Goal: Task Accomplishment & Management: Use online tool/utility

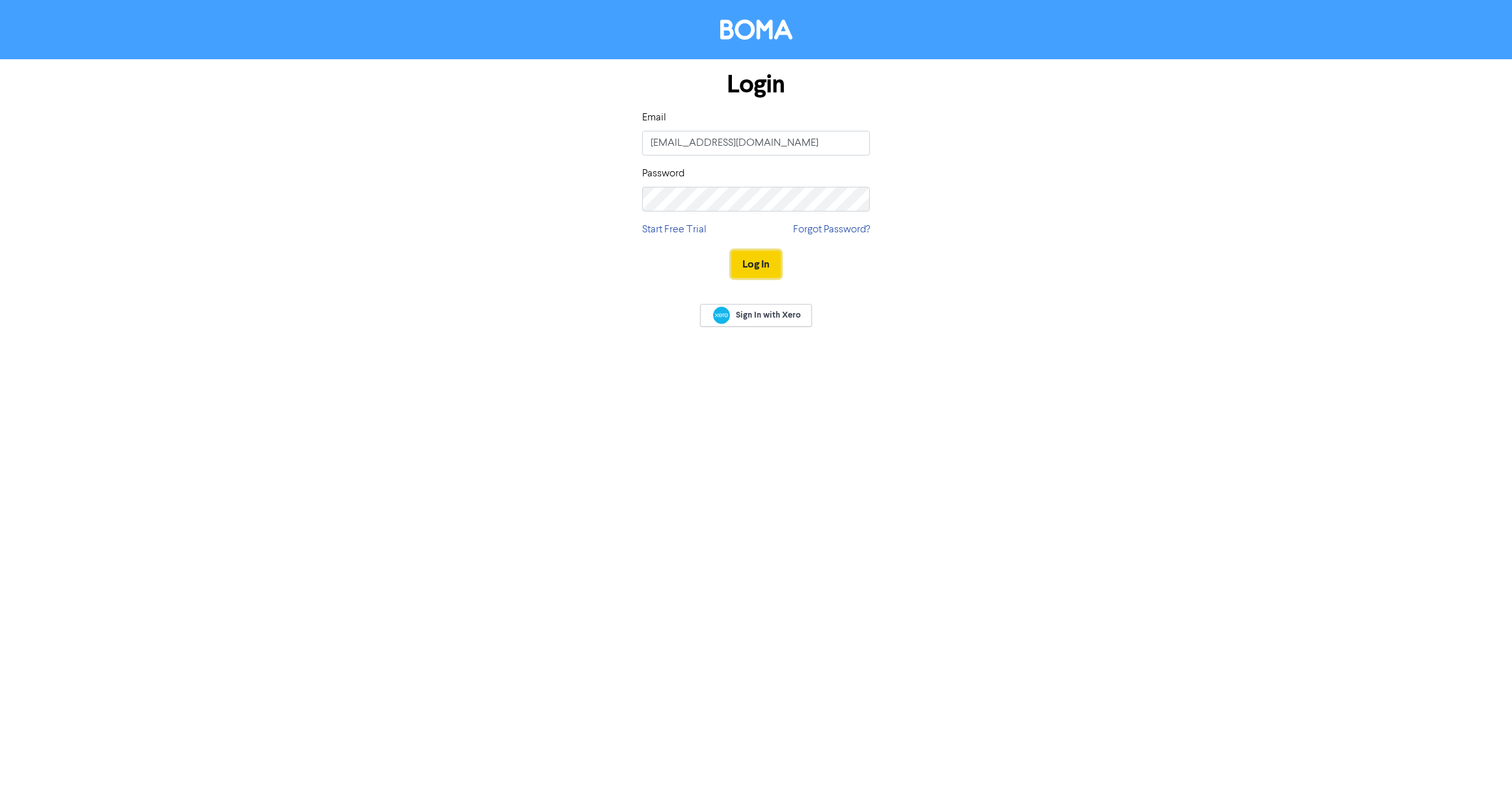
click at [758, 269] on button "Log In" at bounding box center [755, 264] width 49 height 27
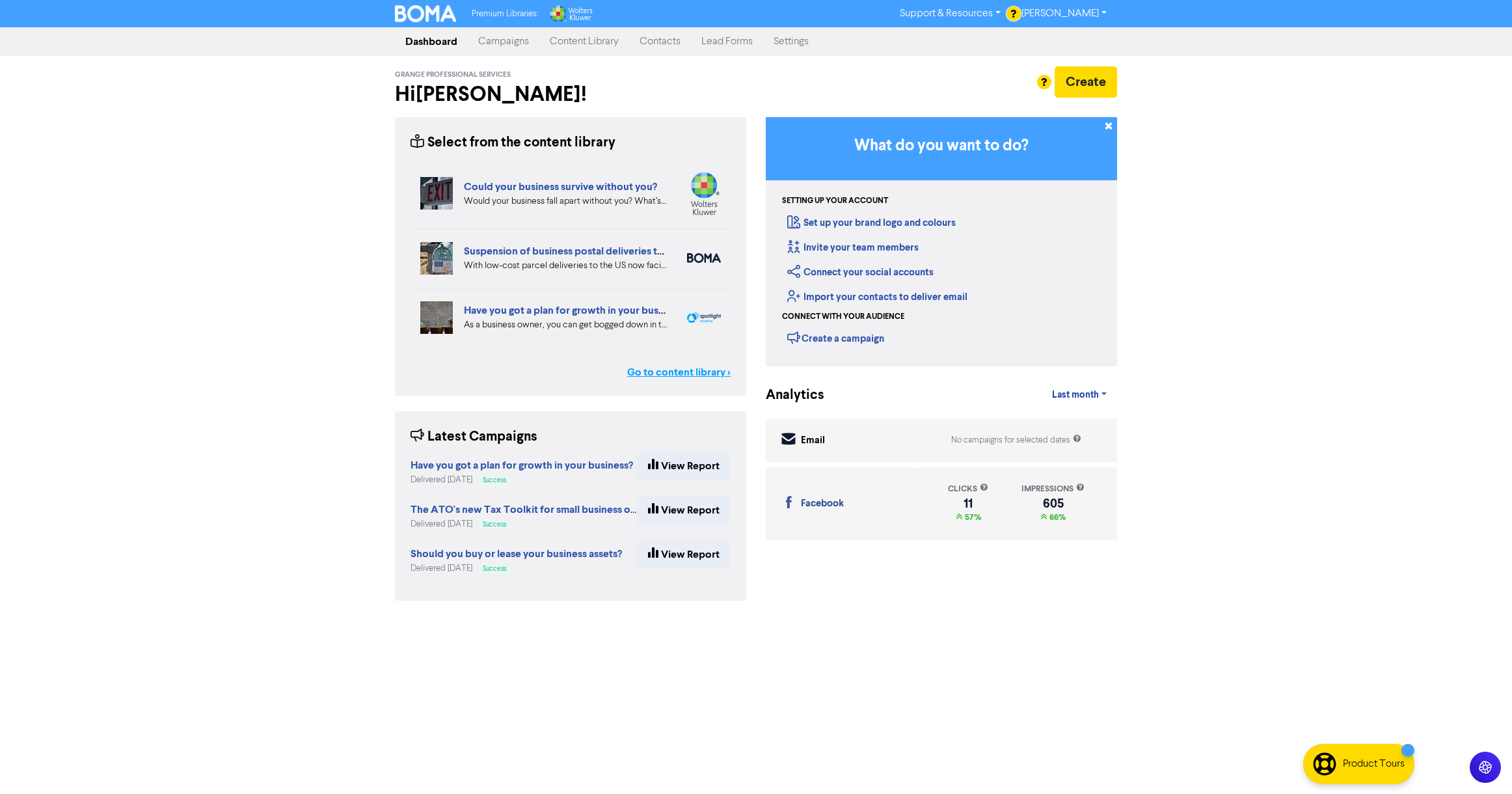
click at [663, 372] on link "Go to content library >" at bounding box center [679, 372] width 104 height 15
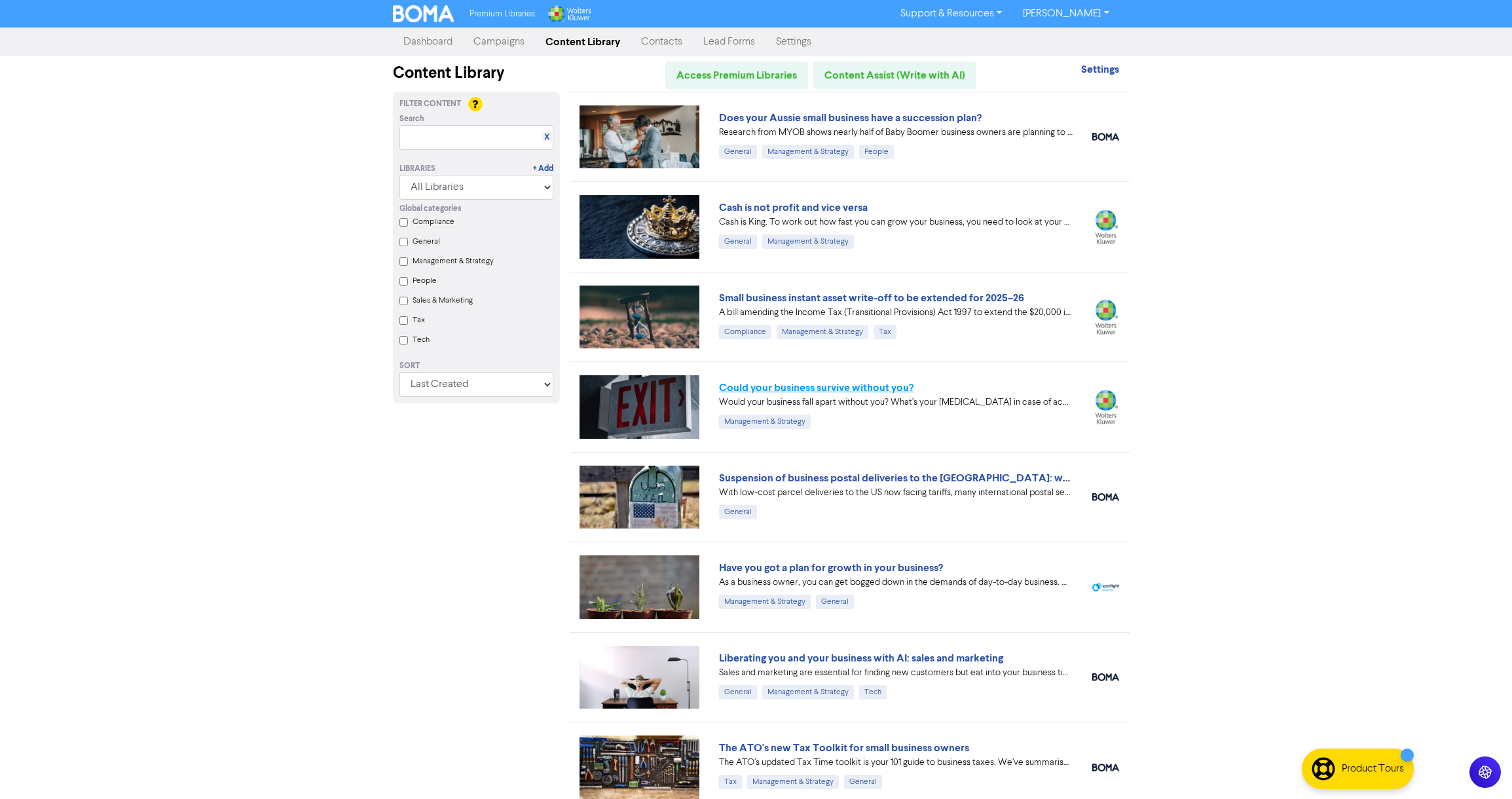
click at [823, 388] on link "Could your business survive without you?" at bounding box center [816, 388] width 194 height 13
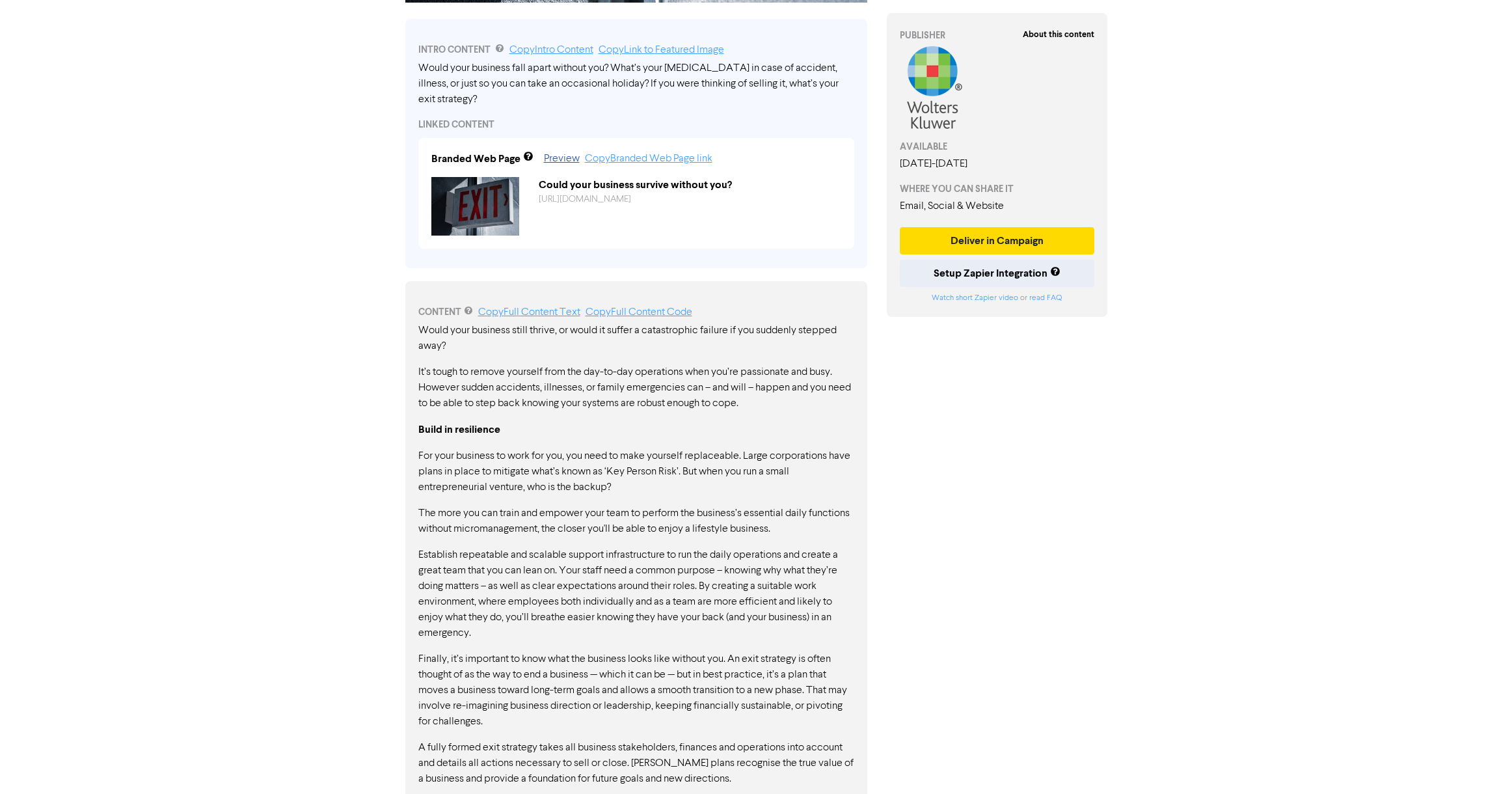
scroll to position [406, 0]
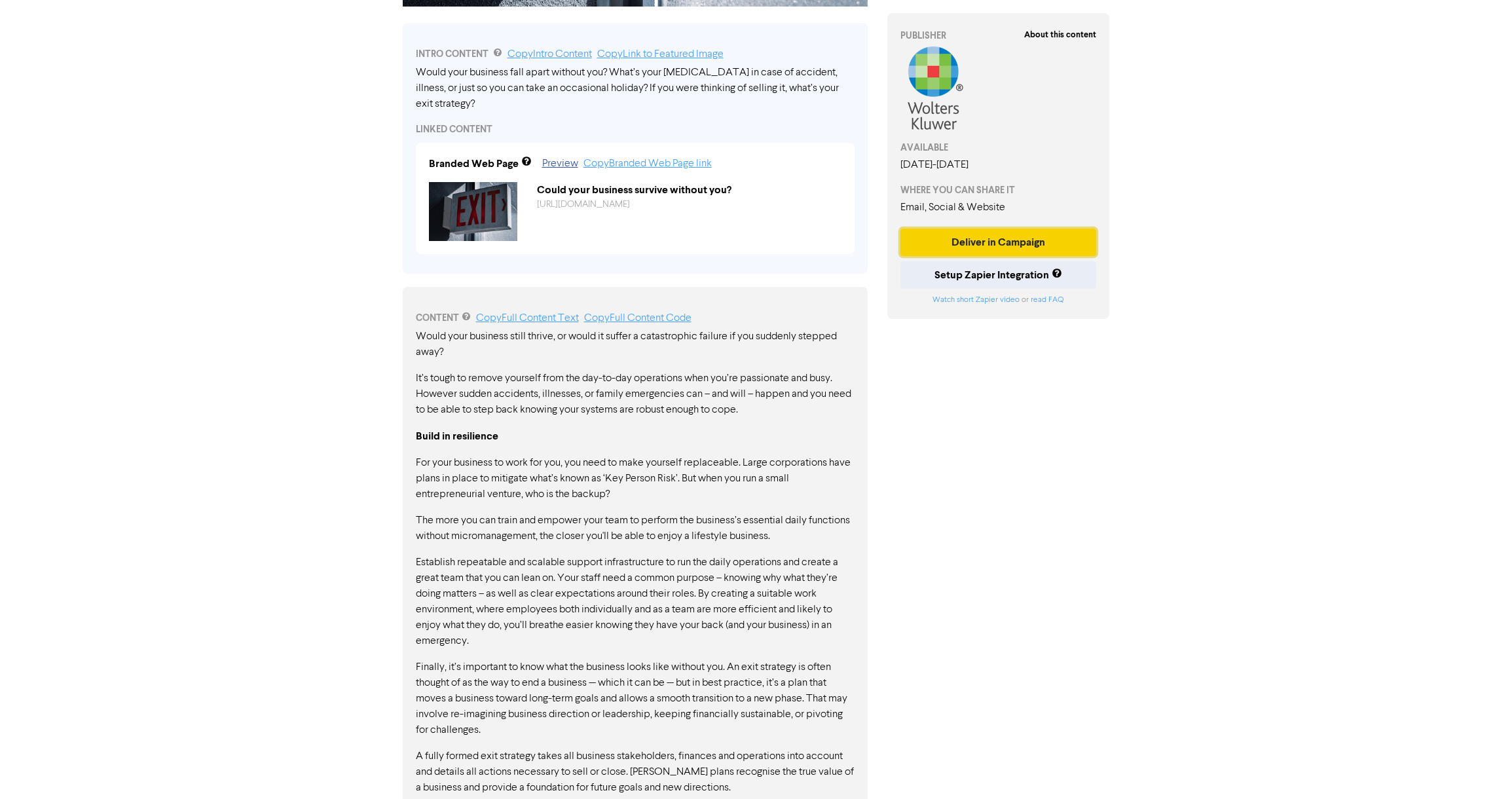
click at [1010, 245] on button "Deliver in Campaign" at bounding box center [998, 242] width 196 height 27
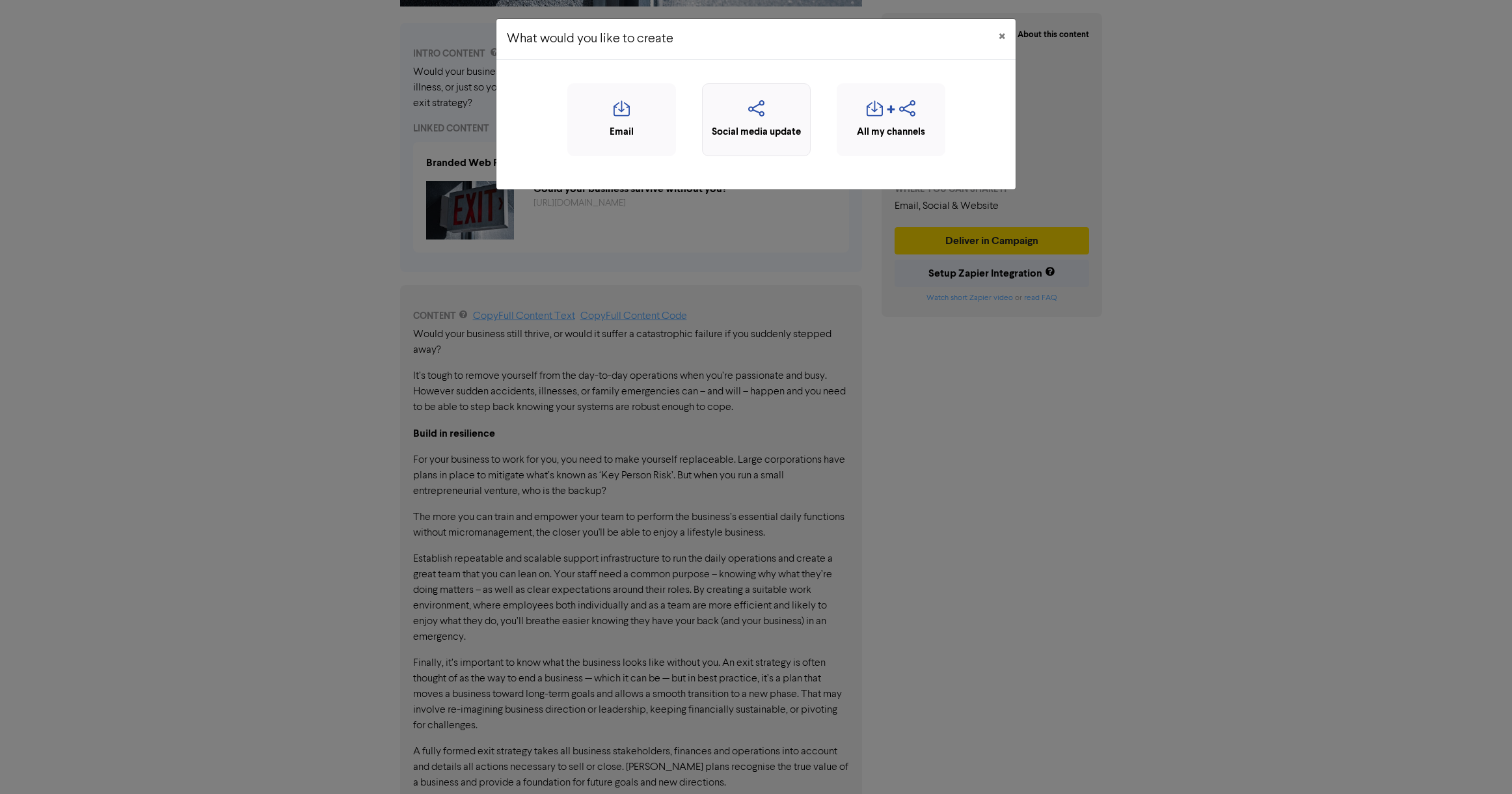
click at [753, 119] on icon "button" at bounding box center [756, 113] width 94 height 25
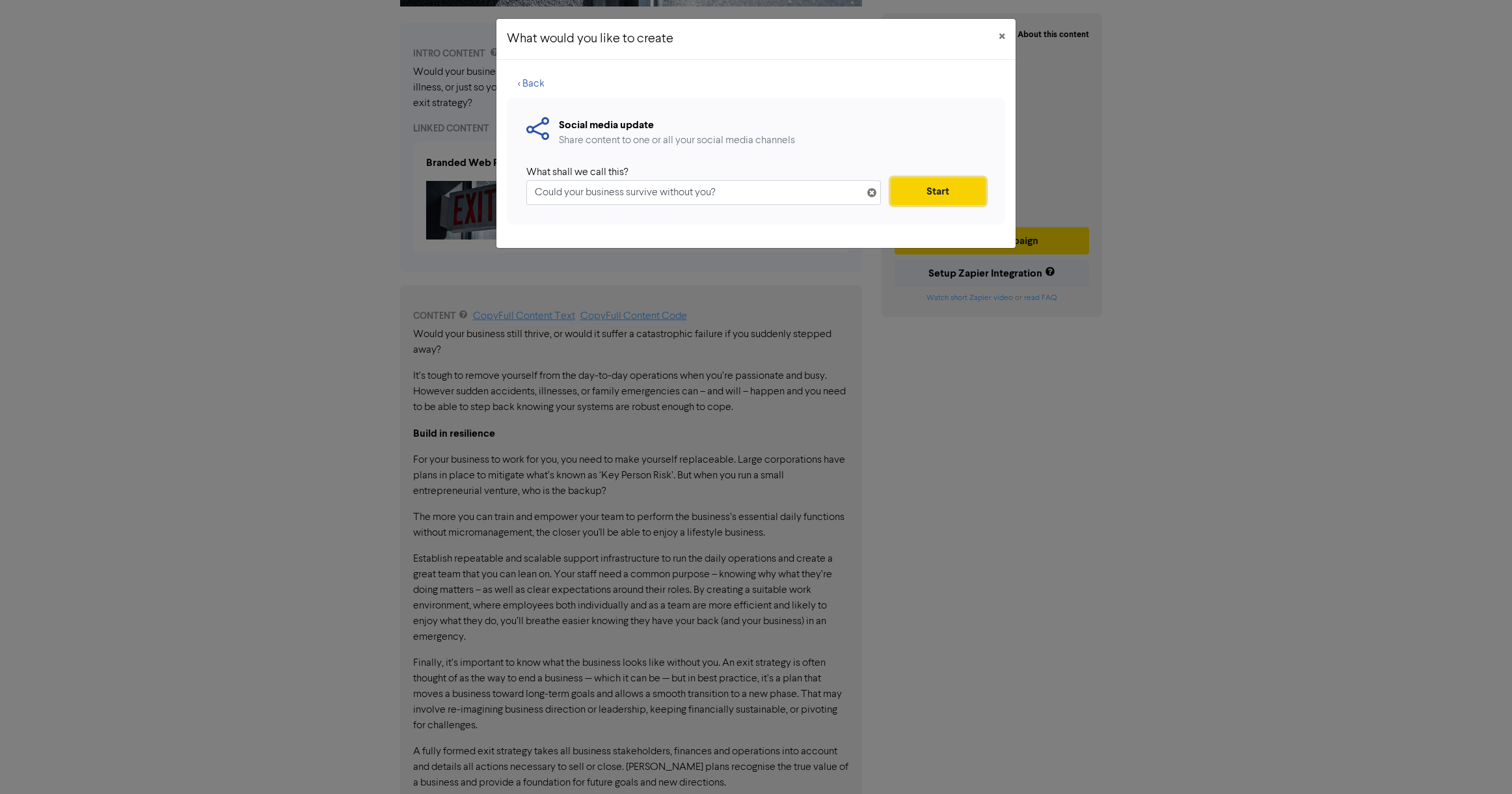
click at [945, 186] on button "Start" at bounding box center [938, 191] width 95 height 27
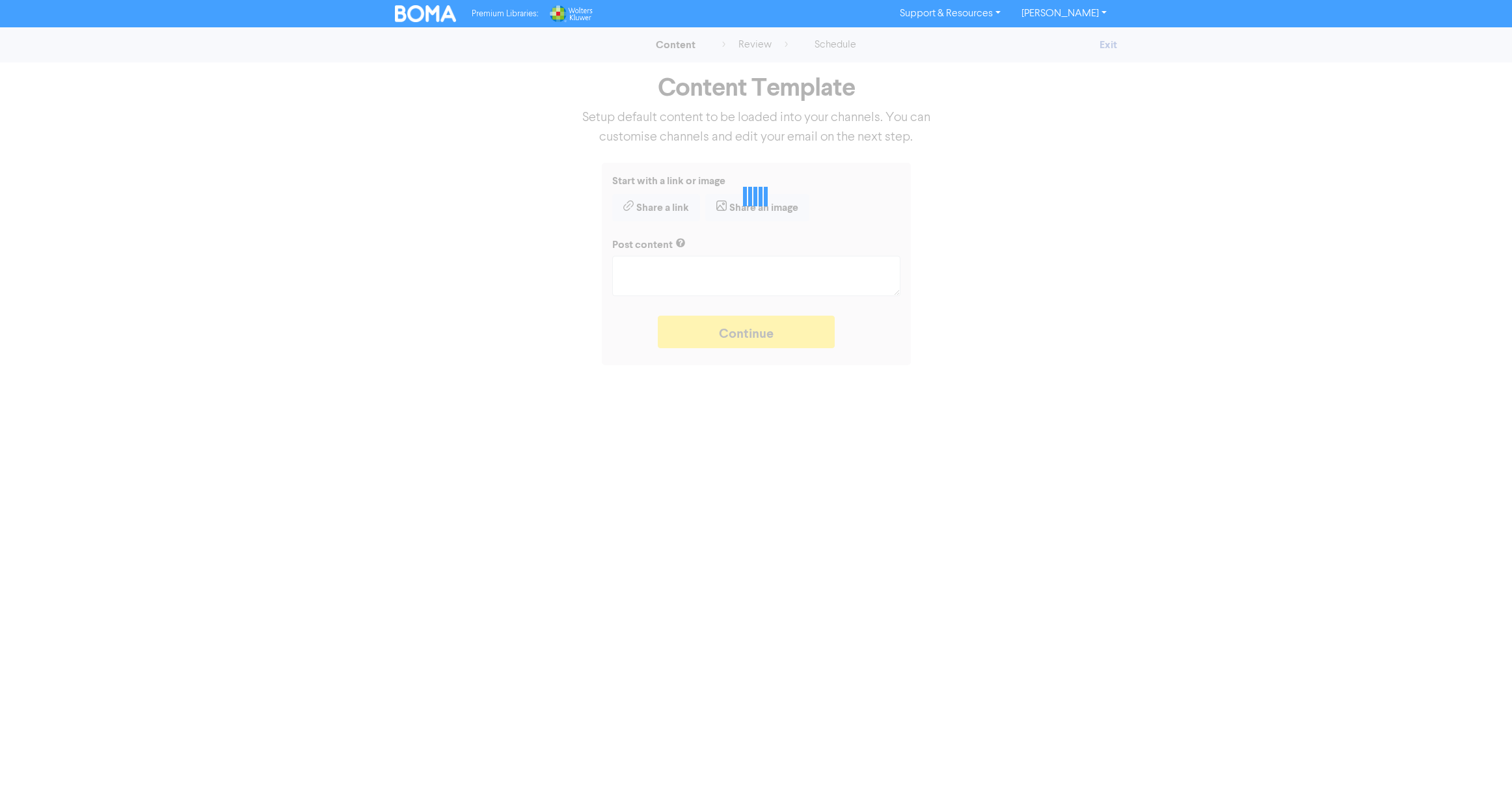
type textarea "x"
type textarea "Would your business fall apart without you? What’s your [MEDICAL_DATA] in case …"
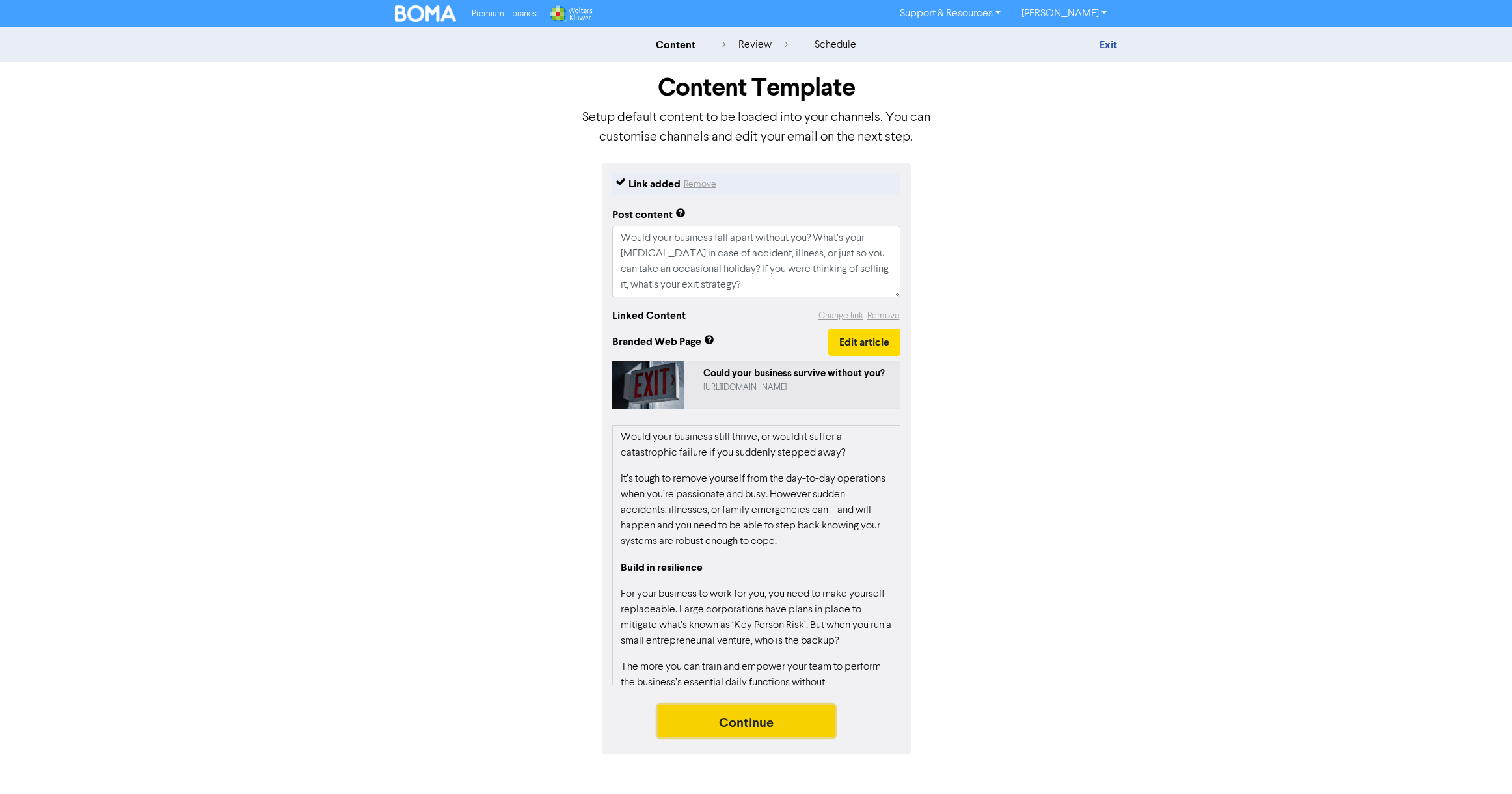
click at [774, 722] on button "Continue" at bounding box center [746, 721] width 177 height 32
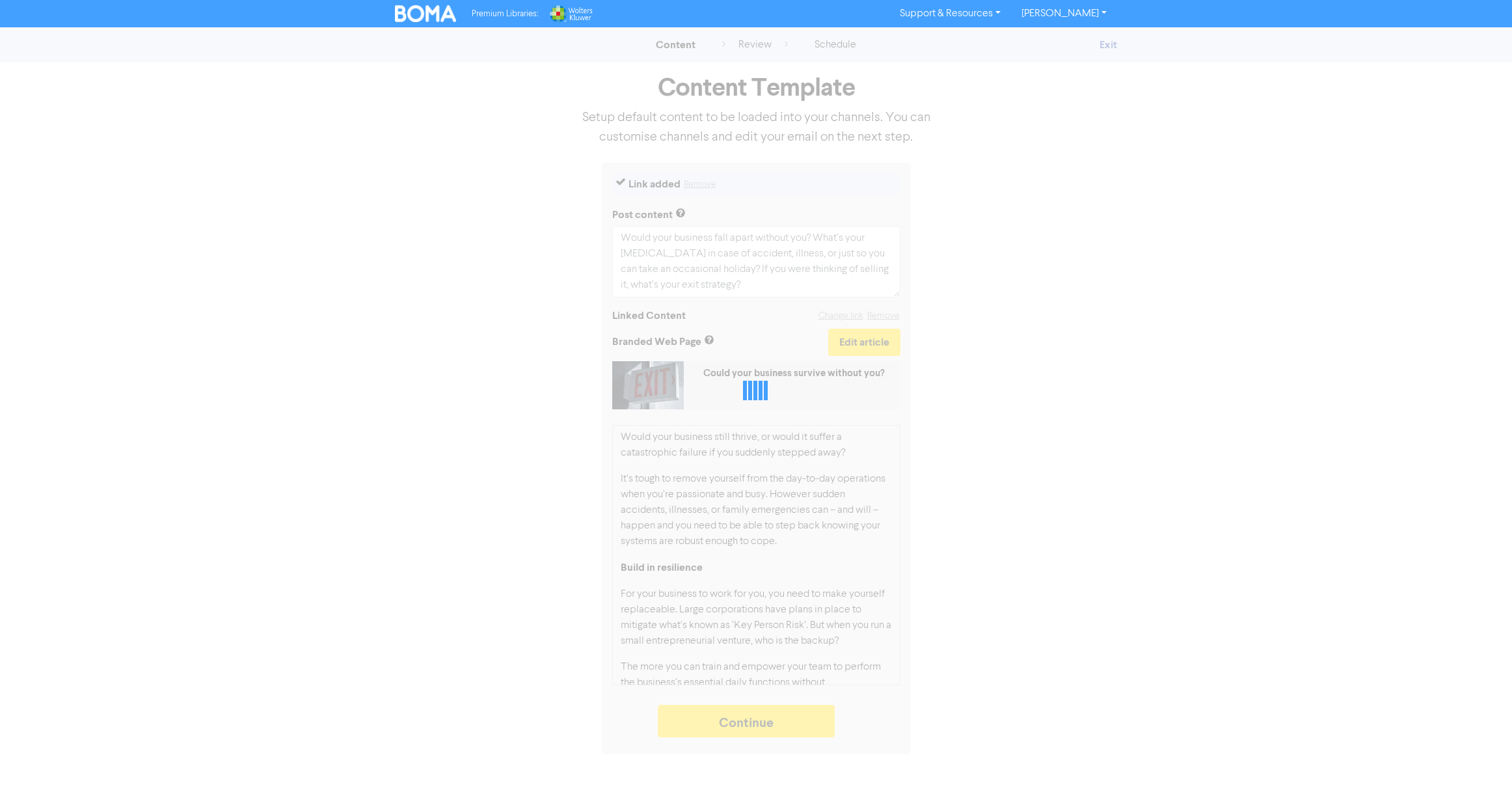
type textarea "x"
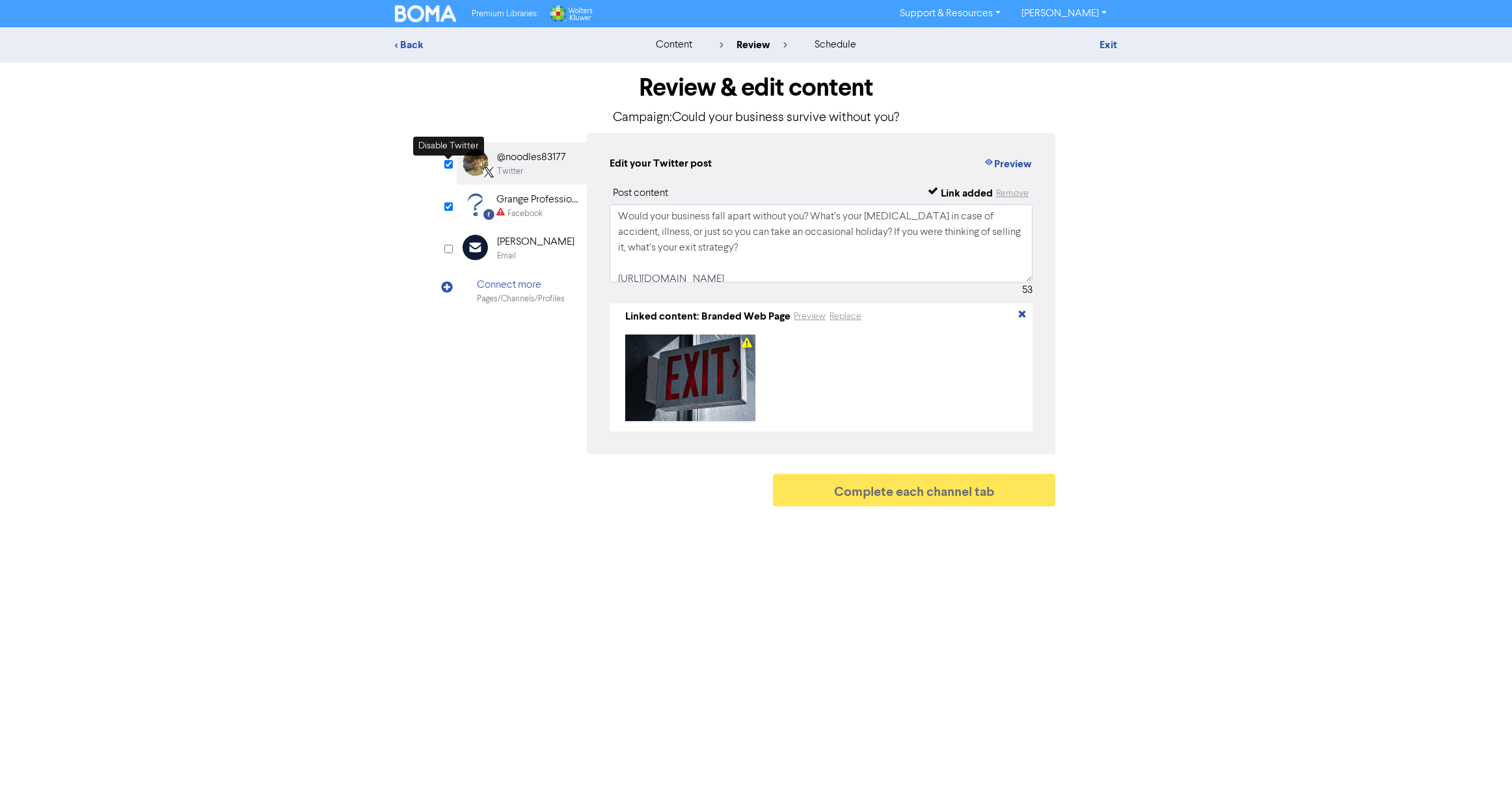
click at [448, 164] on input "checkbox" at bounding box center [448, 164] width 8 height 8
checkbox input "false"
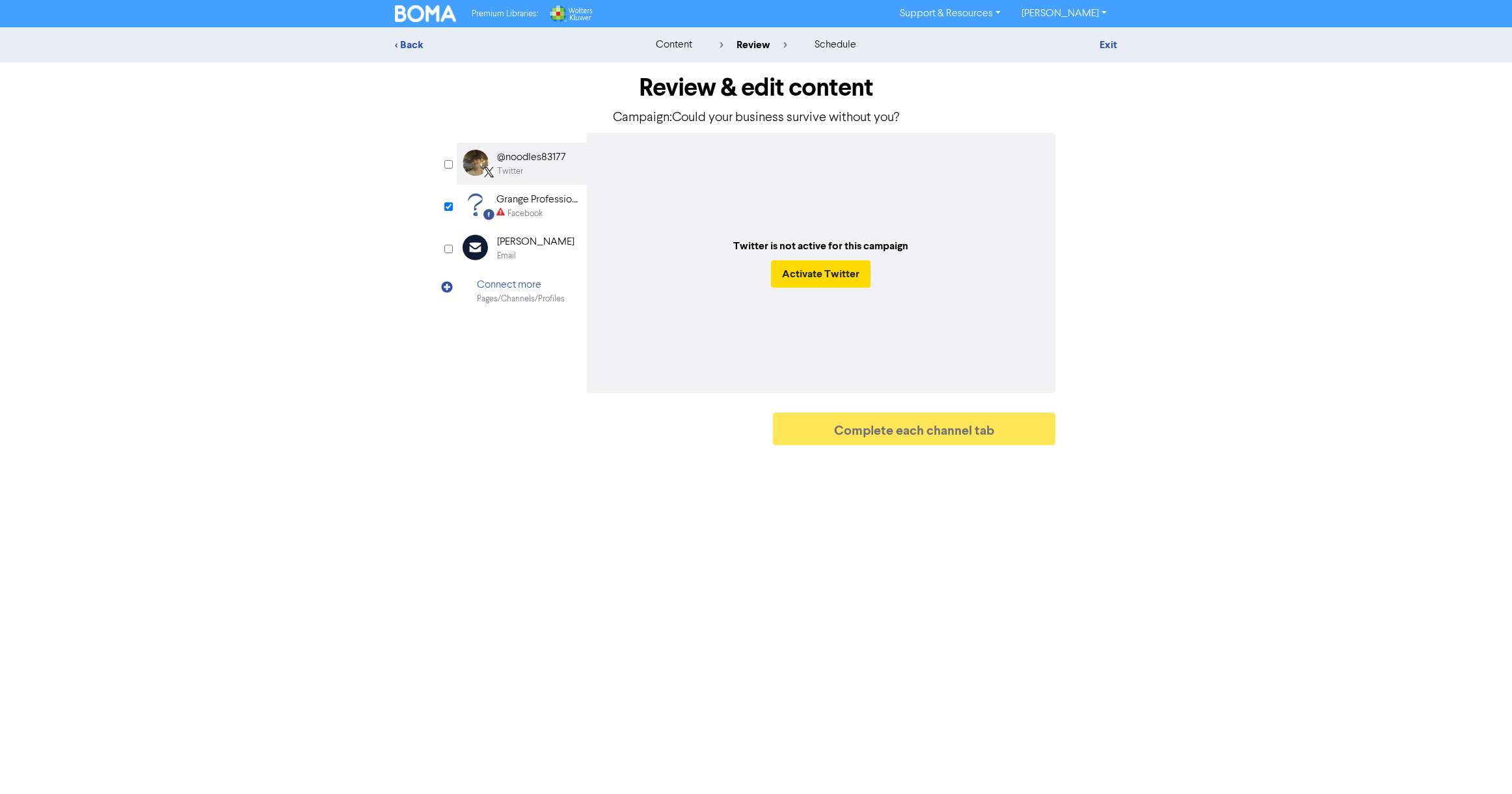
click at [519, 208] on div "Facebook" at bounding box center [525, 214] width 35 height 13
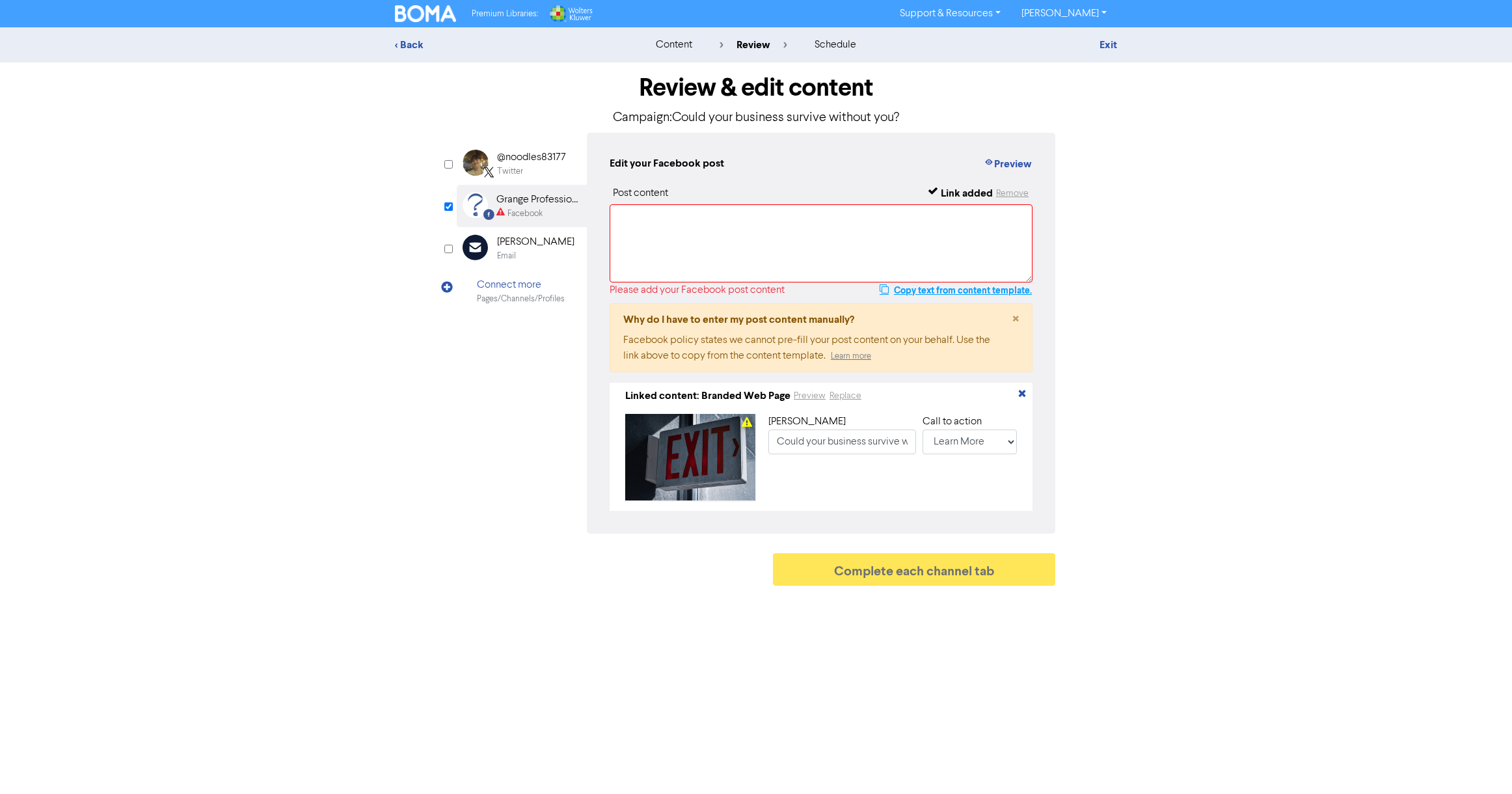
click at [944, 292] on button "Copy text from content template." at bounding box center [955, 290] width 154 height 15
paste textarea "Would your business fall apart without you? What’s your [MEDICAL_DATA] in case …"
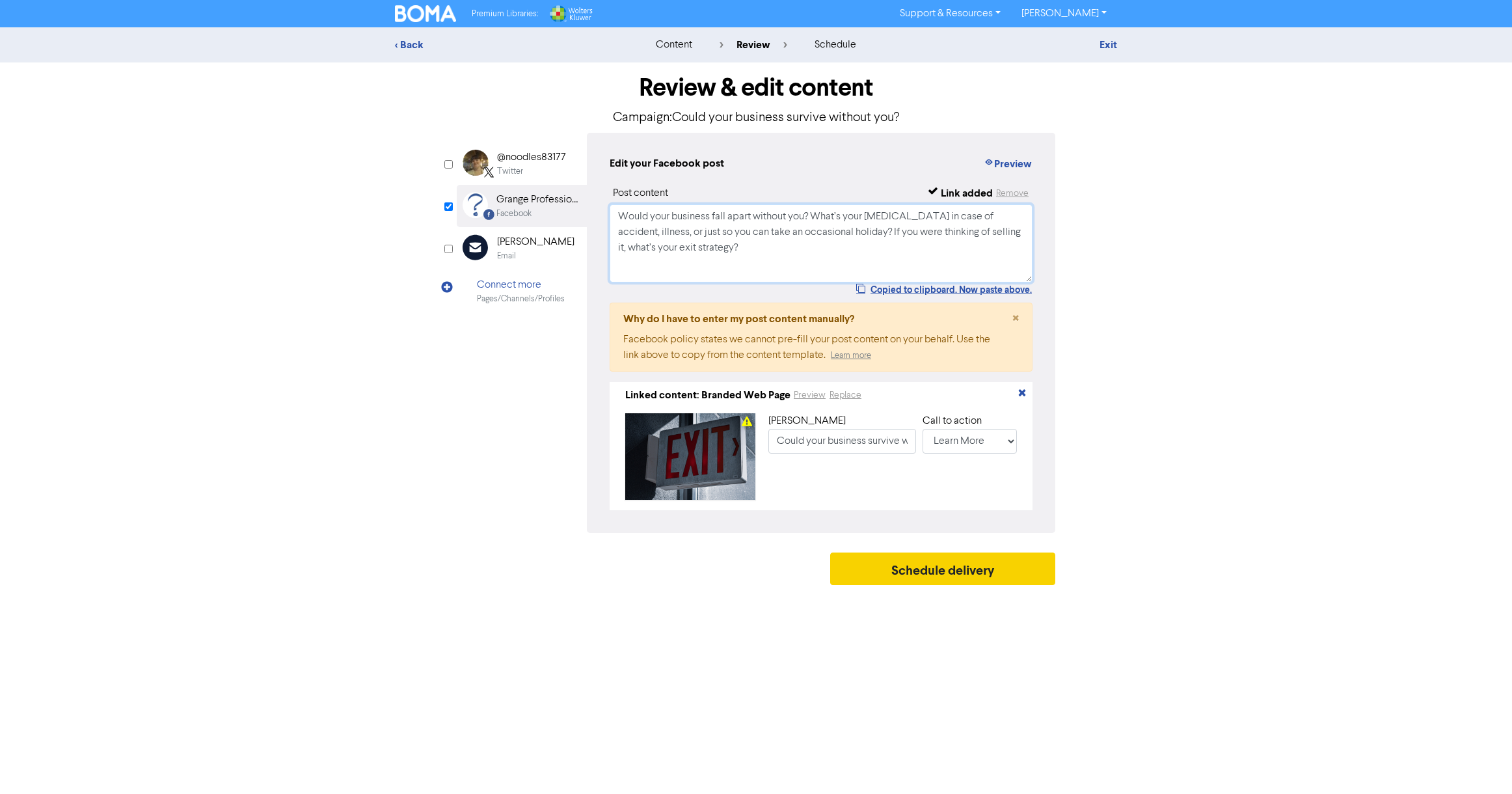
type textarea "Would your business fall apart without you? What’s your [MEDICAL_DATA] in case …"
click at [922, 575] on button "Schedule delivery" at bounding box center [943, 569] width 225 height 32
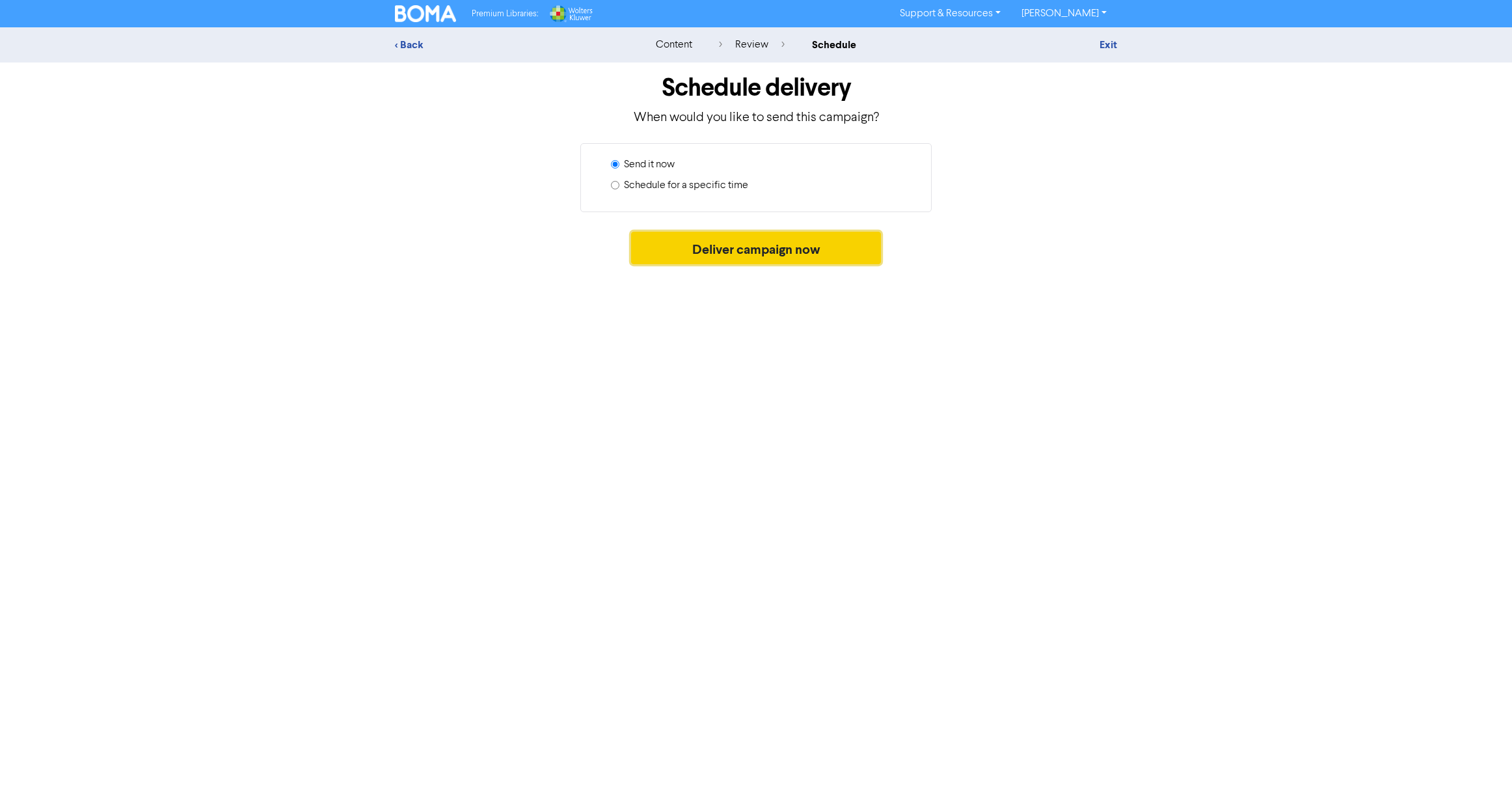
click at [749, 252] on button "Deliver campaign now" at bounding box center [756, 248] width 250 height 32
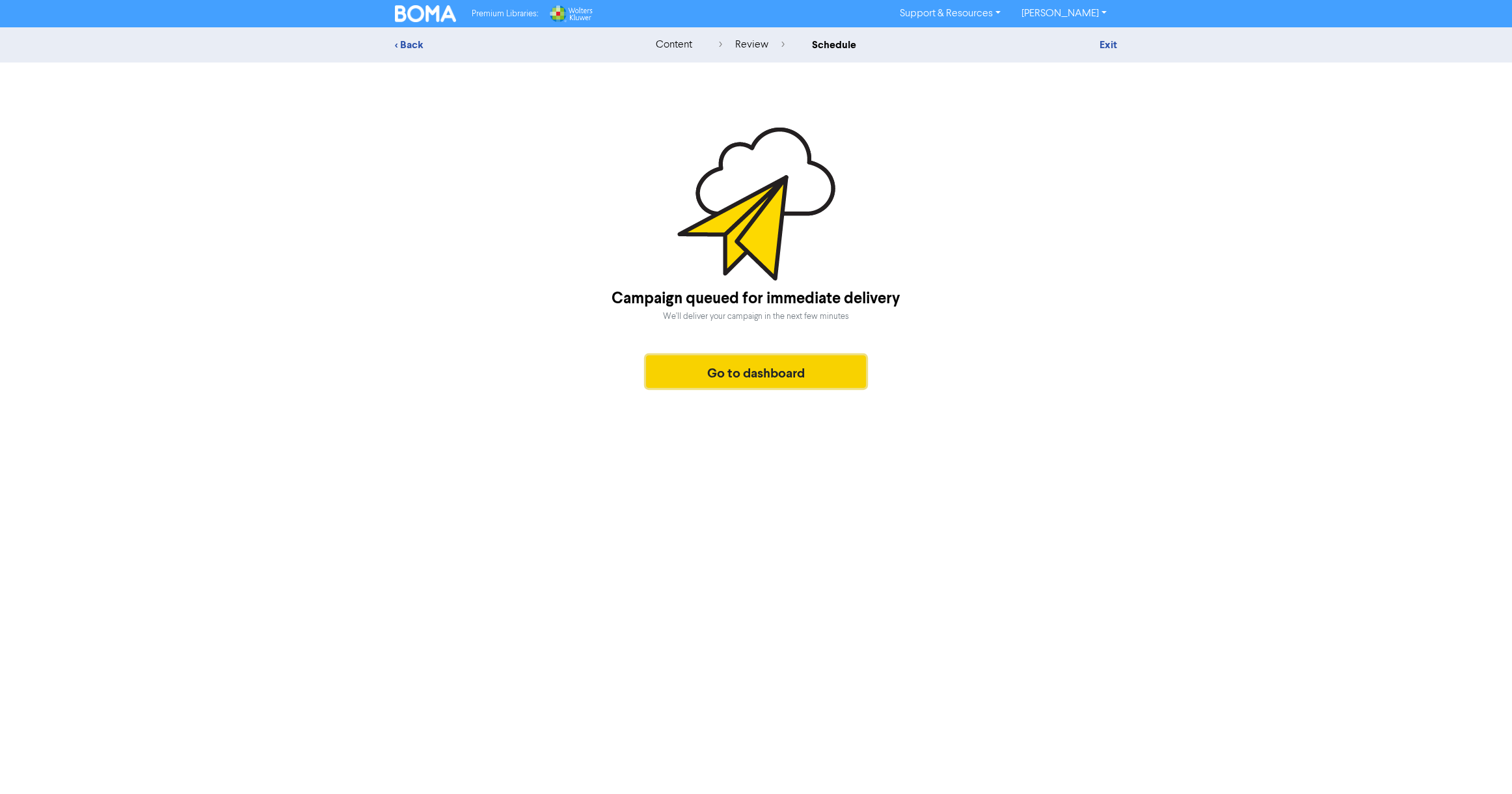
click at [775, 376] on button "Go to dashboard" at bounding box center [755, 371] width 220 height 32
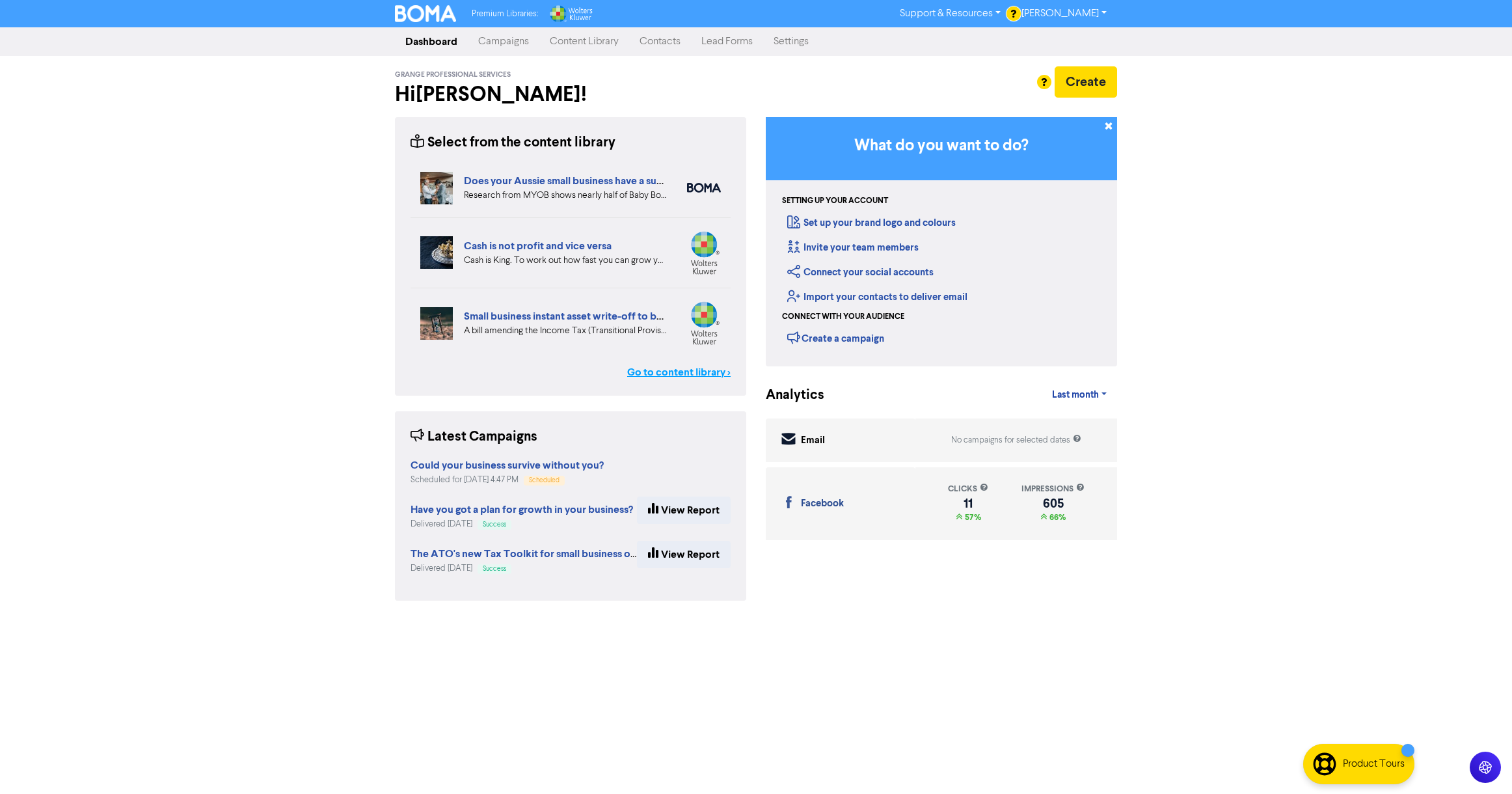
click at [676, 372] on link "Go to content library >" at bounding box center [679, 372] width 104 height 15
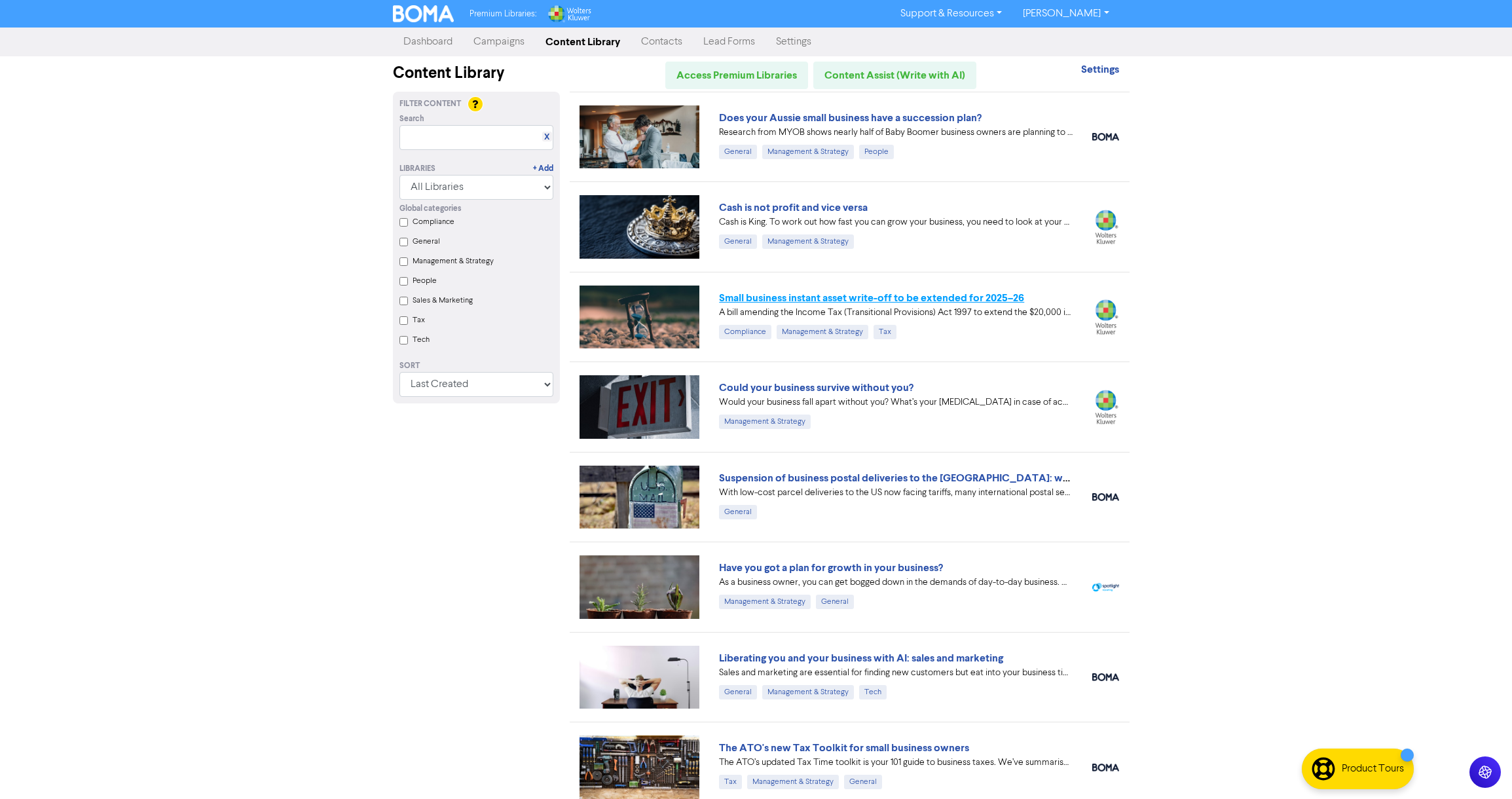
click at [839, 297] on link "Small business instant asset write-off to be extended for 2025–26" at bounding box center [872, 298] width 305 height 13
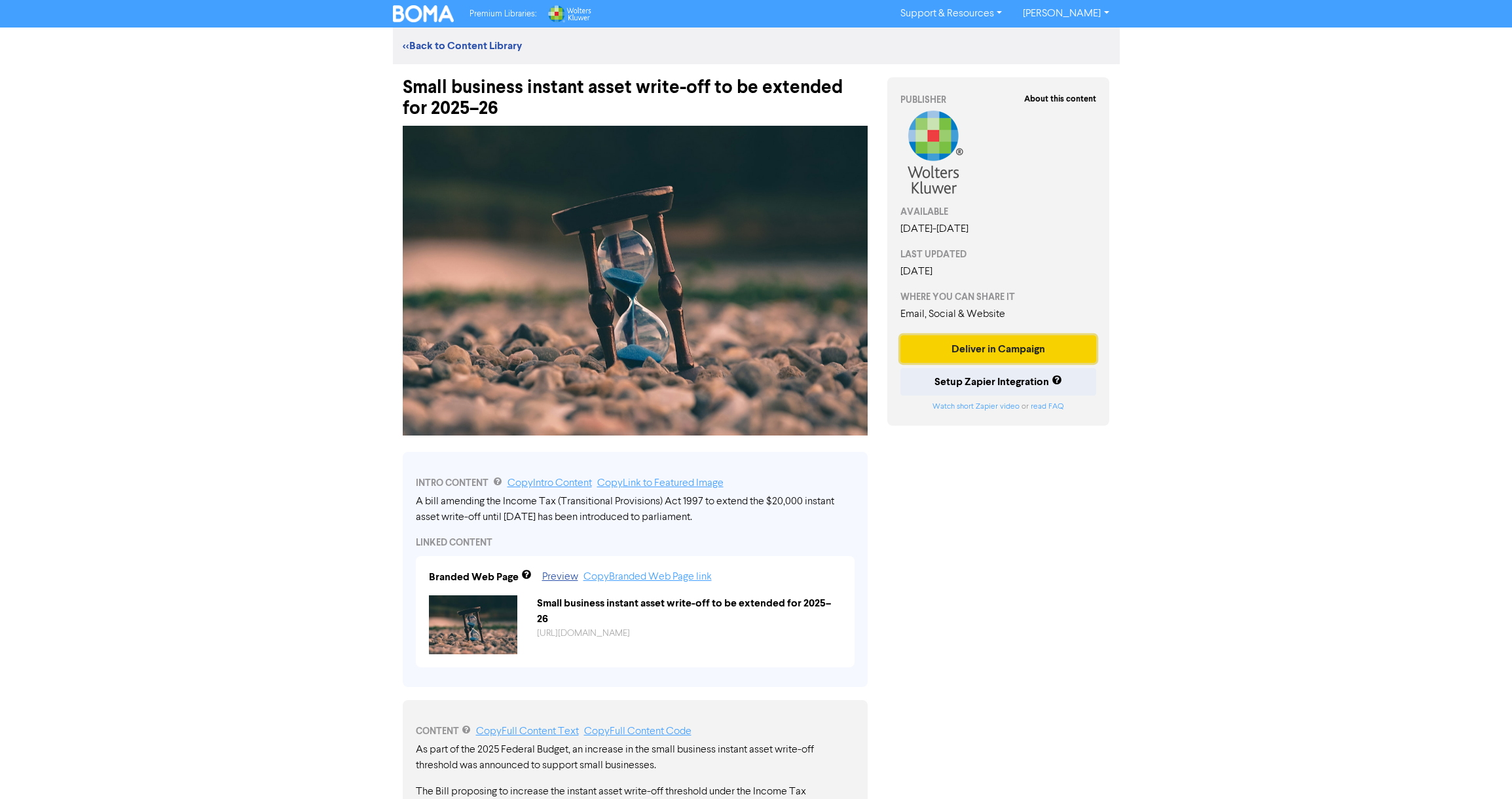
click at [1006, 363] on button "Deliver in Campaign" at bounding box center [998, 348] width 196 height 27
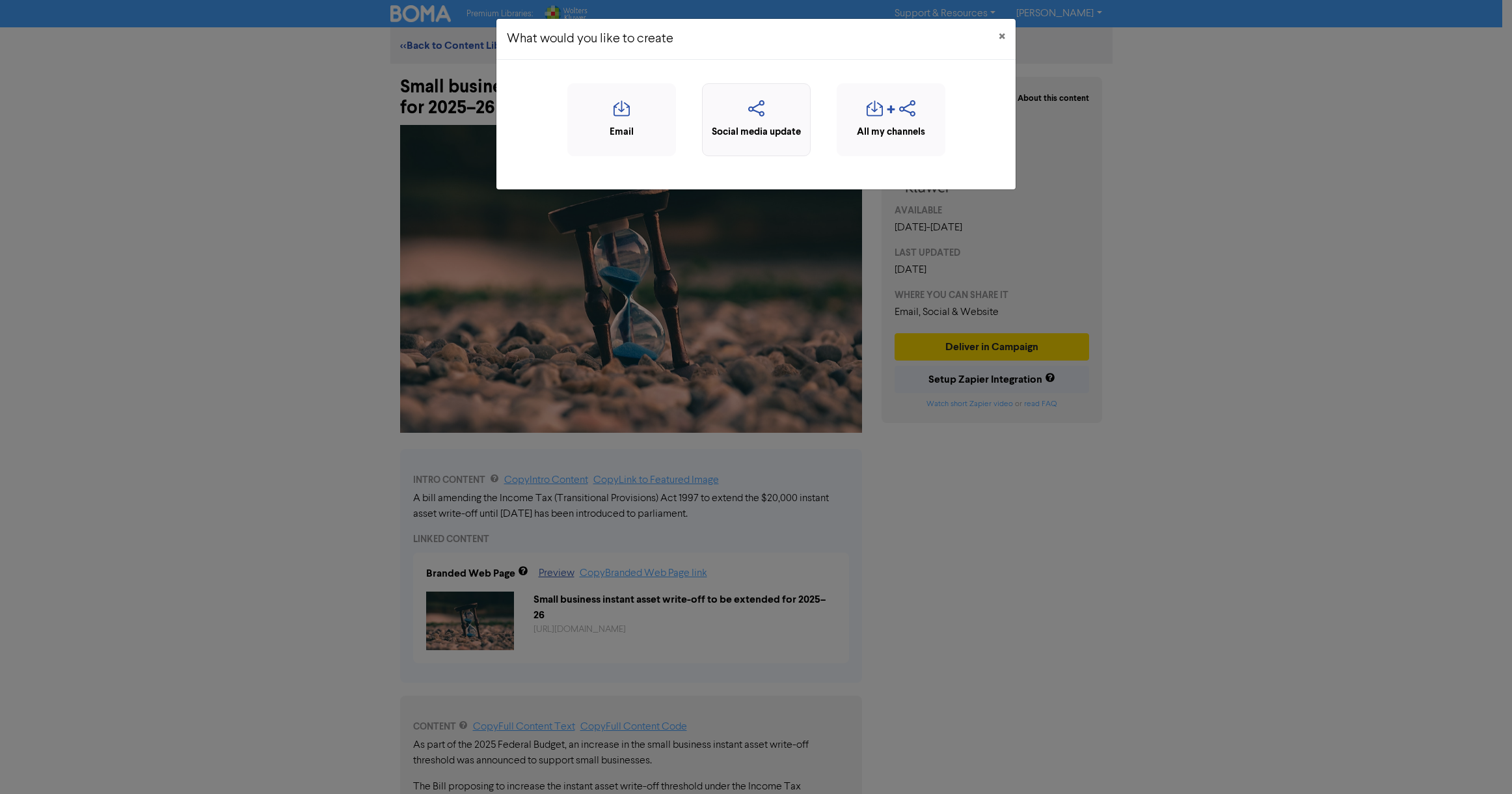
click at [766, 126] on div "Social media update" at bounding box center [756, 133] width 94 height 15
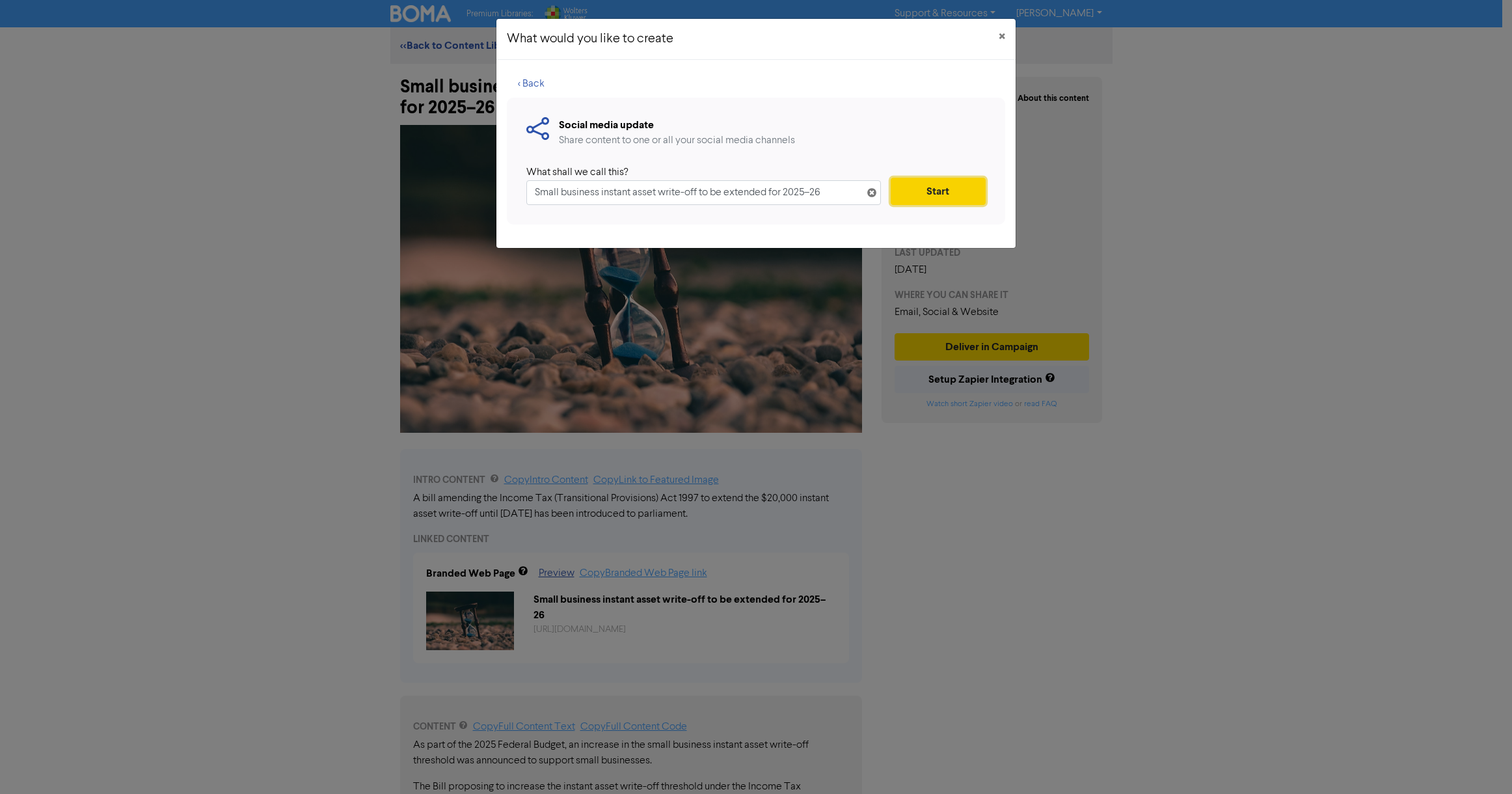
click at [940, 187] on button "Start" at bounding box center [938, 191] width 95 height 27
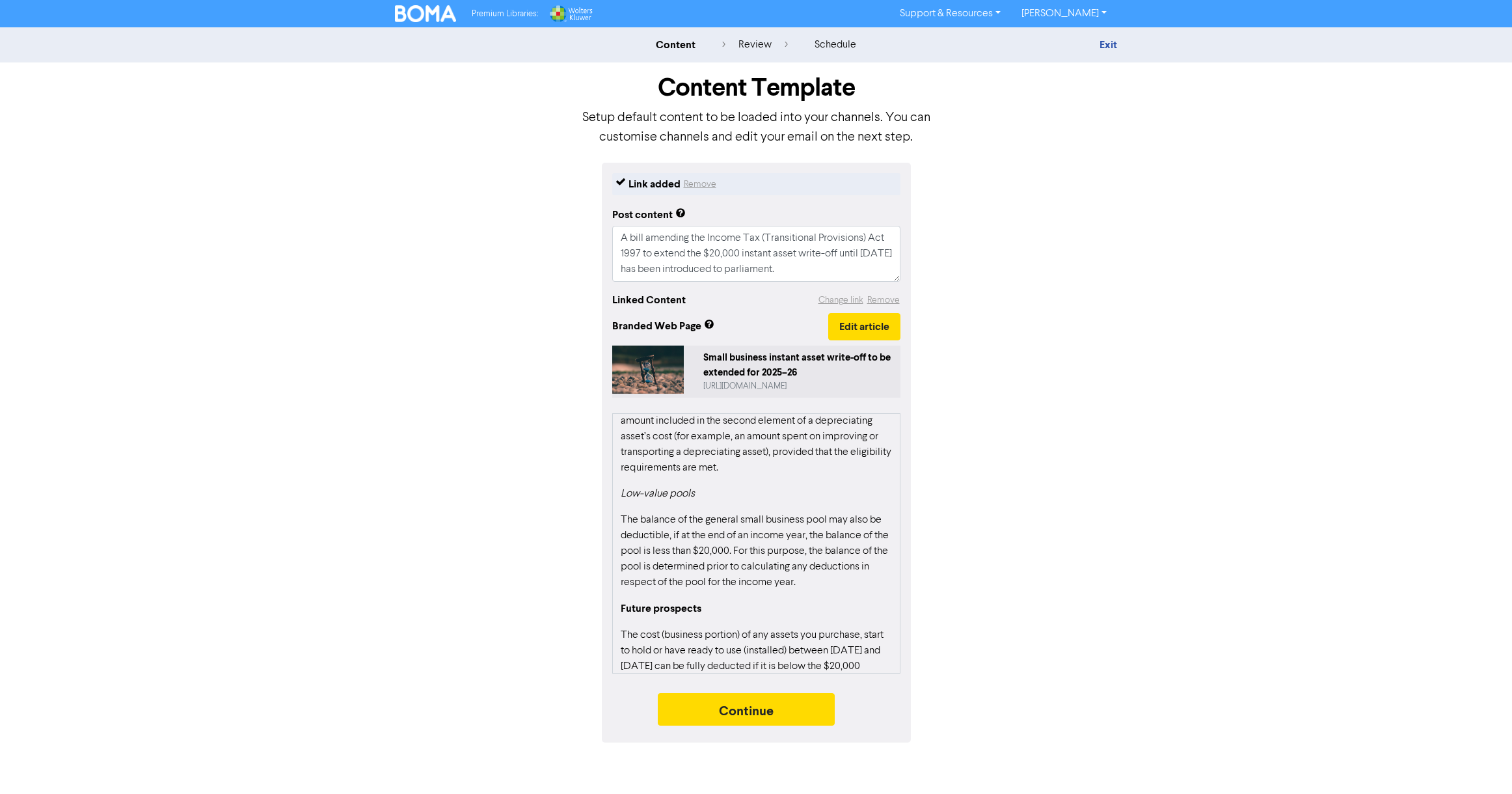
scroll to position [456, 0]
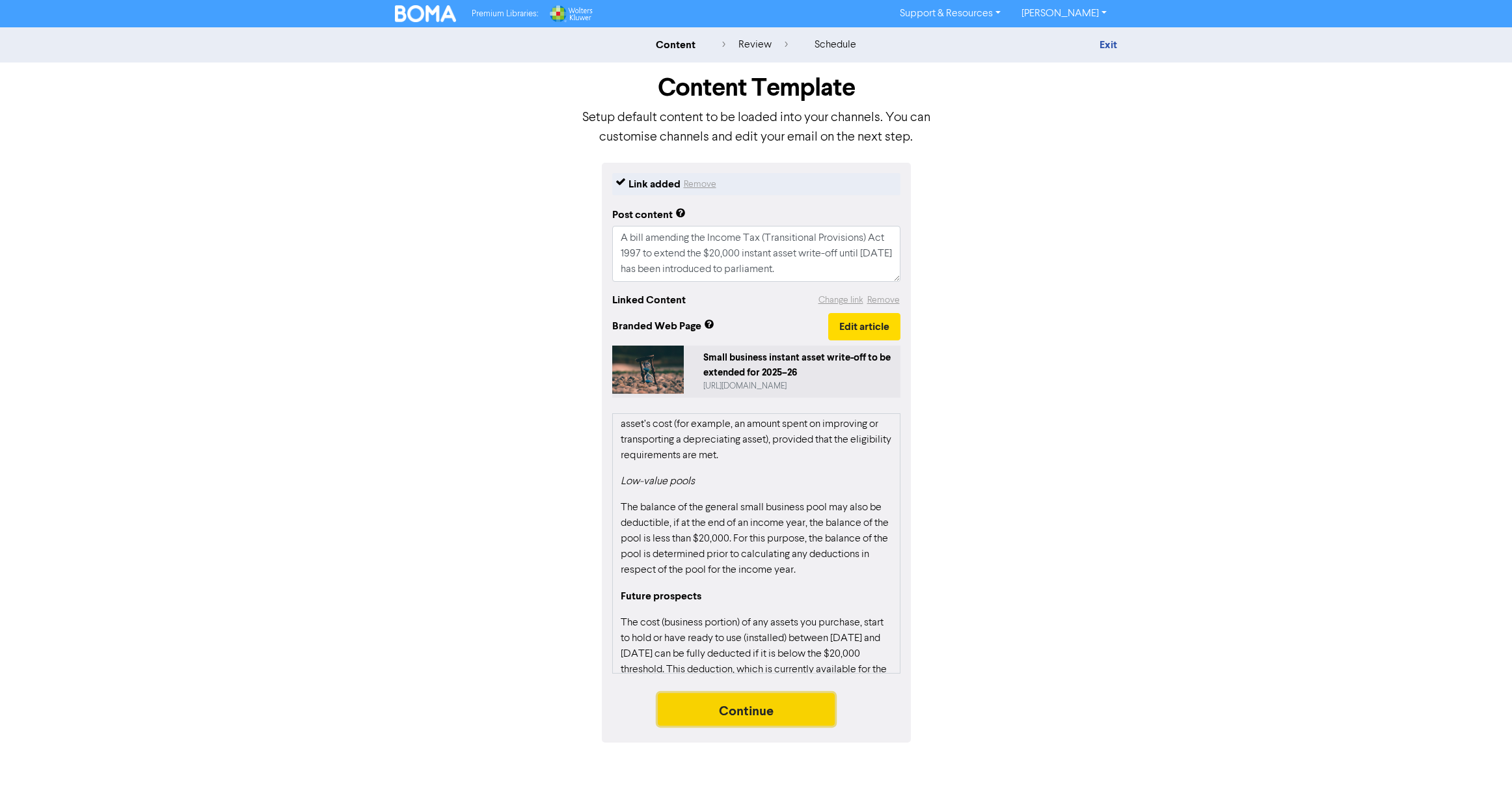
click at [760, 713] on button "Continue" at bounding box center [746, 709] width 177 height 32
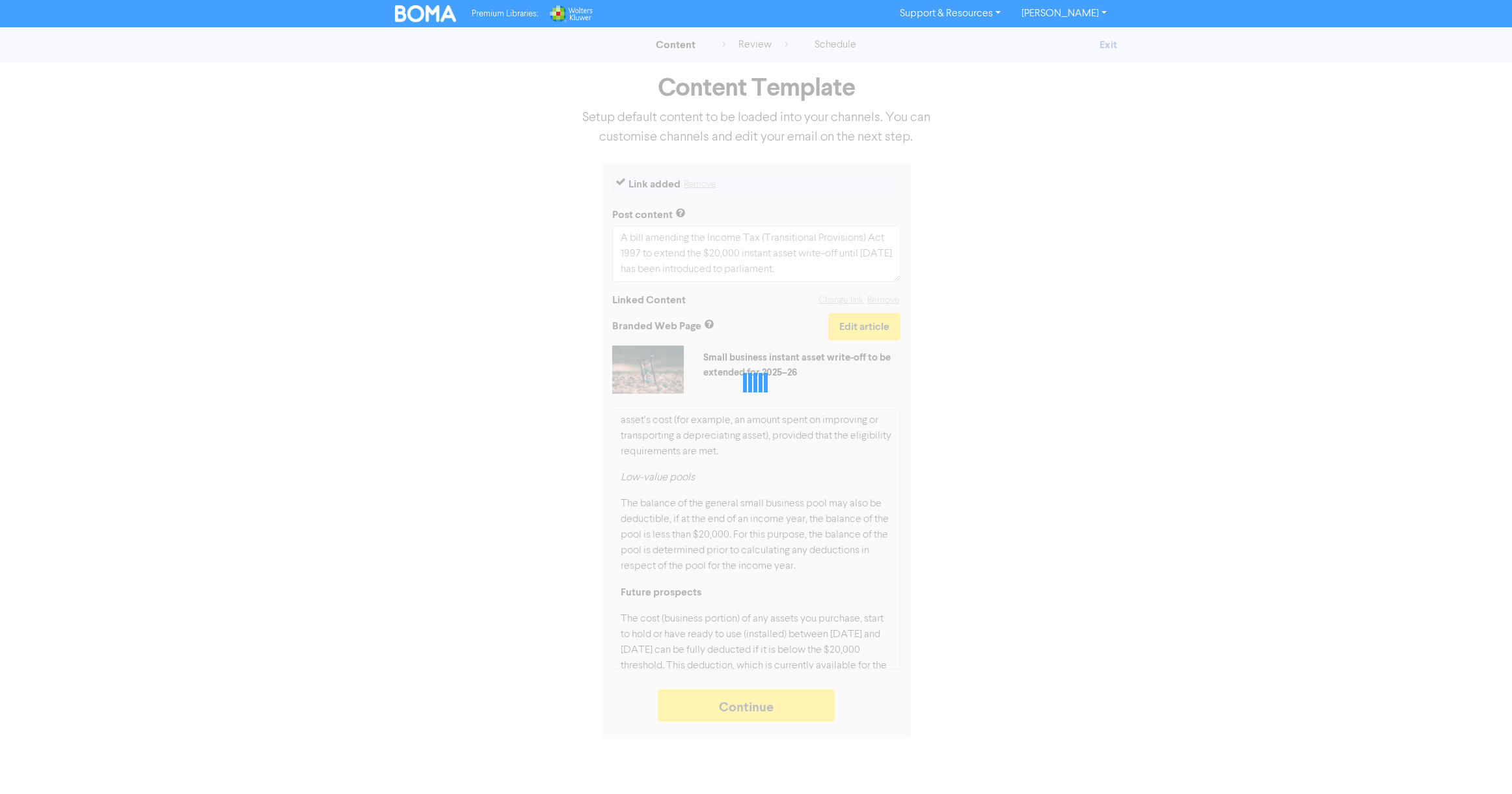
type textarea "x"
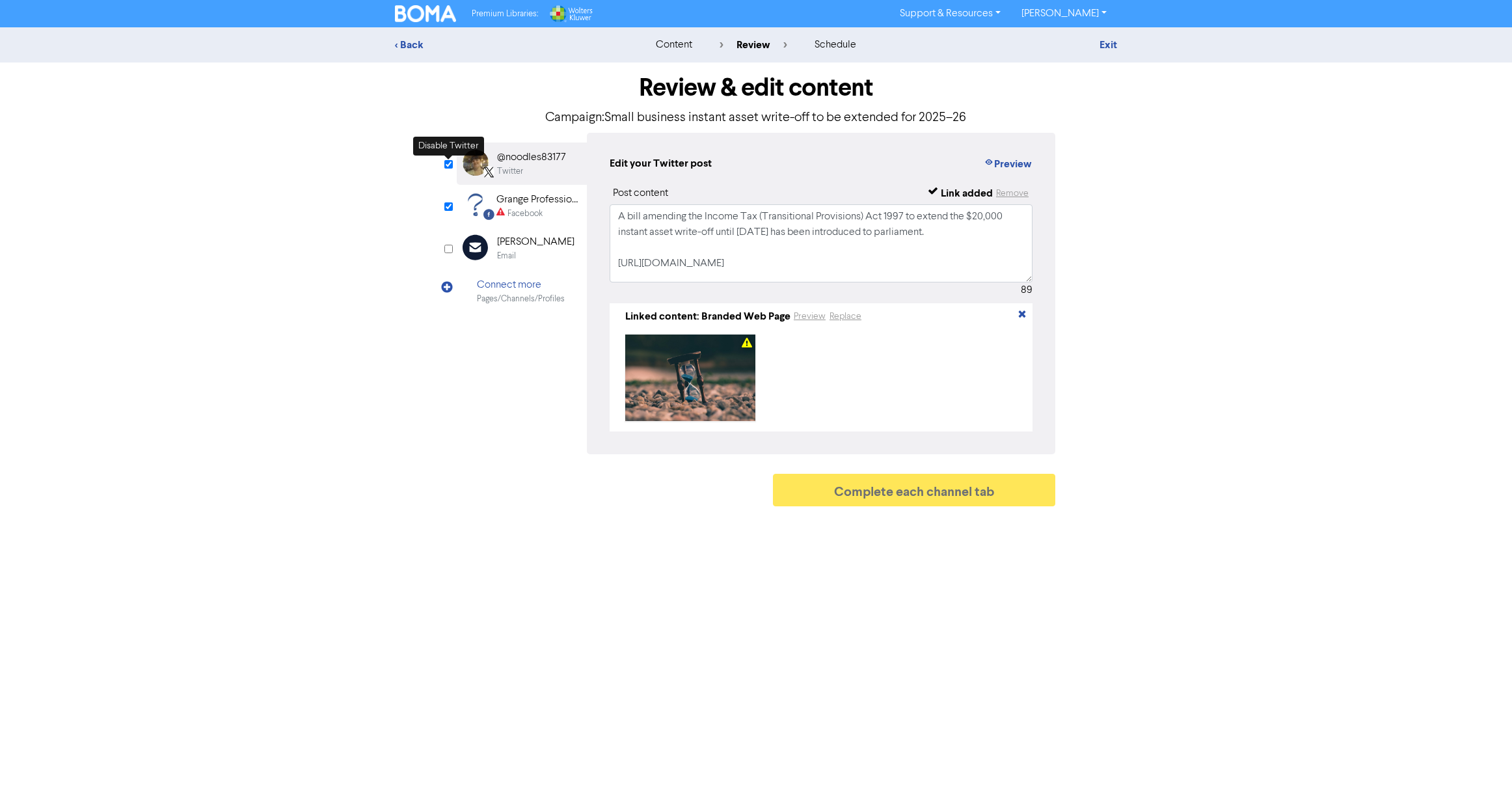
click at [451, 163] on input "checkbox" at bounding box center [448, 164] width 8 height 8
checkbox input "false"
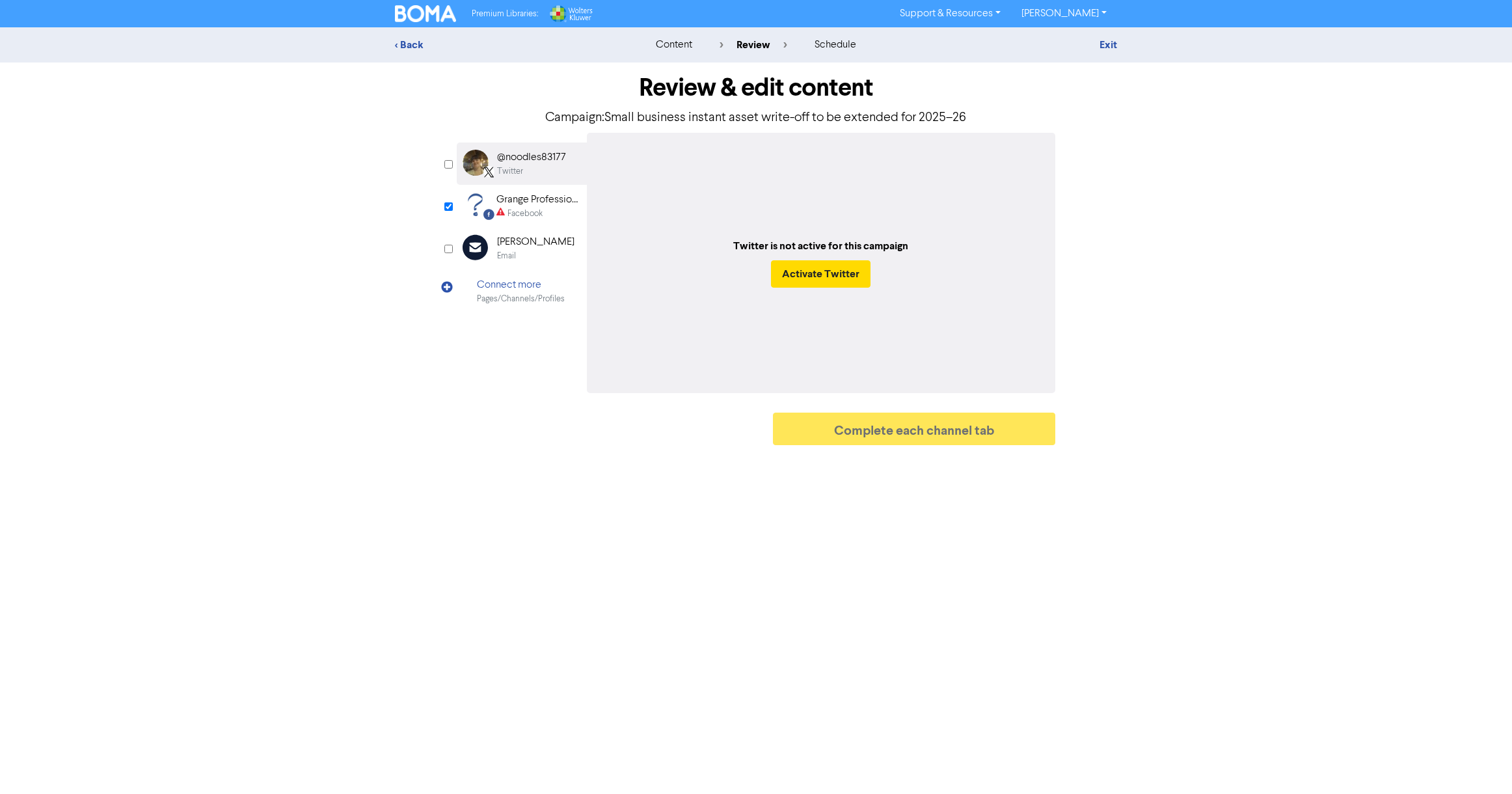
click at [512, 213] on div "Facebook" at bounding box center [525, 214] width 35 height 13
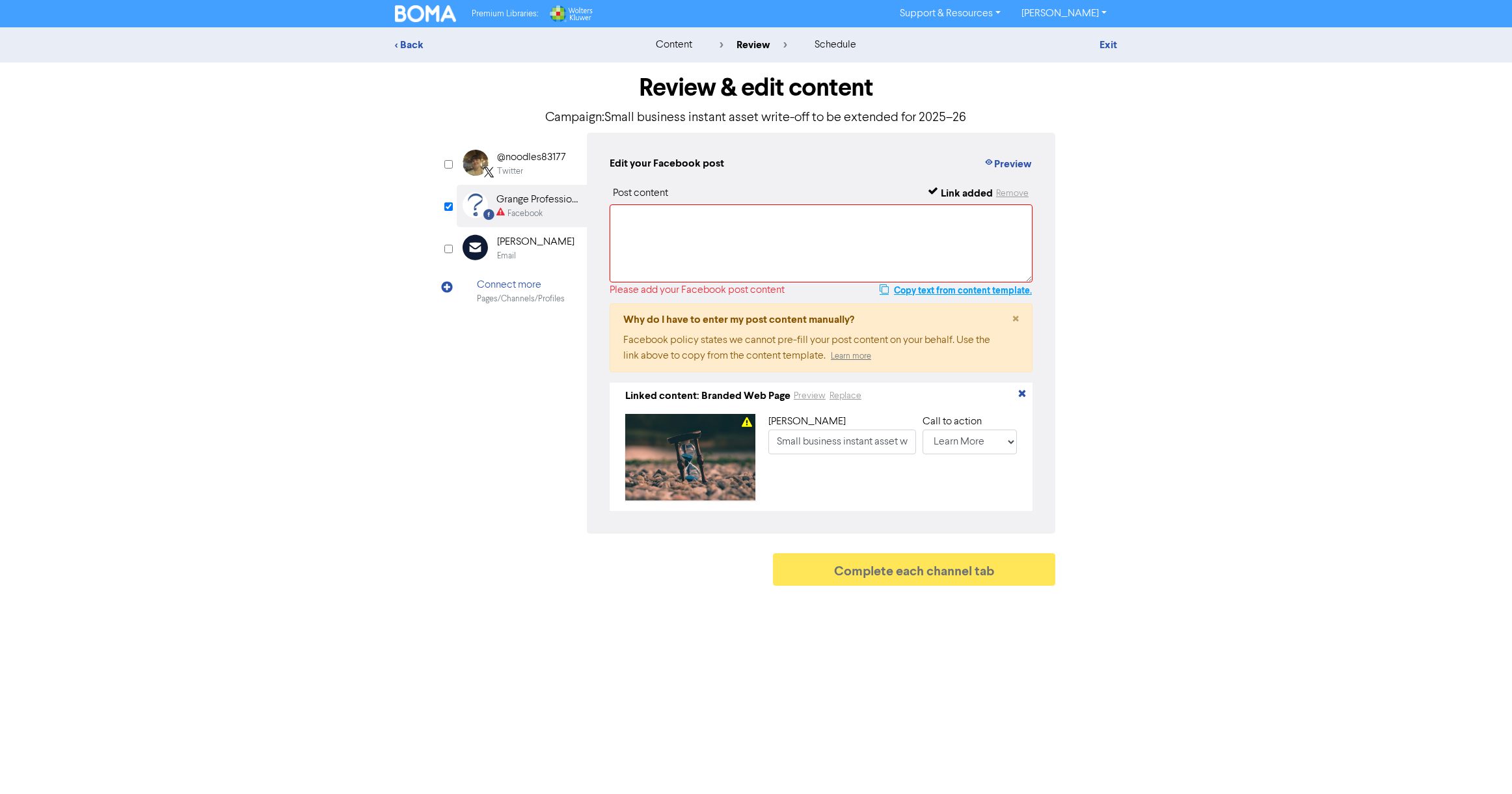
click at [919, 294] on button "Copy text from content template." at bounding box center [955, 290] width 154 height 15
paste textarea "A bill amending the Income Tax (Transitional Provisions) Act 1997 to extend the…"
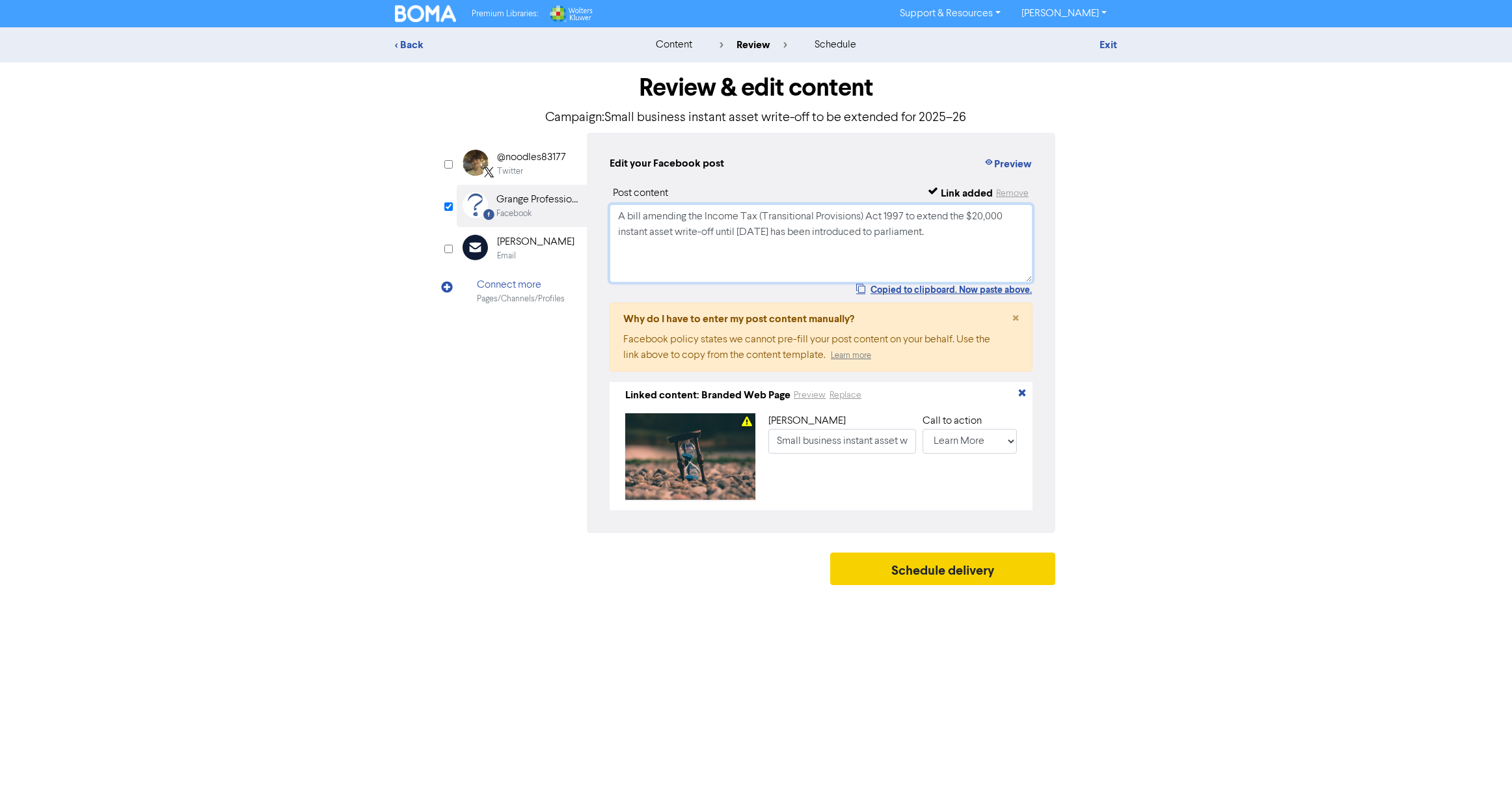
type textarea "A bill amending the Income Tax (Transitional Provisions) Act 1997 to extend the…"
click at [989, 577] on button "Schedule delivery" at bounding box center [943, 569] width 225 height 32
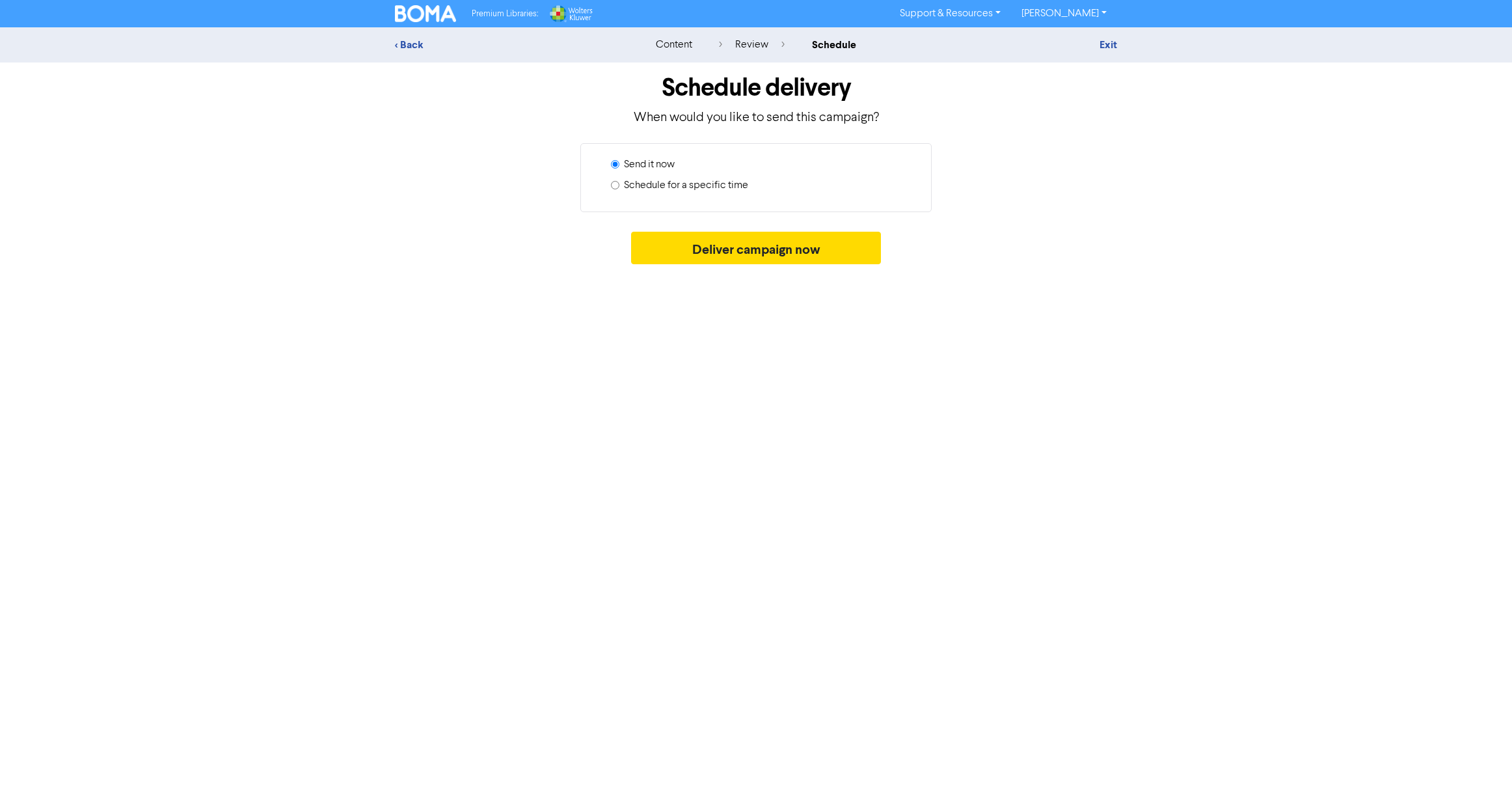
click at [612, 184] on input "Schedule for a specific time" at bounding box center [615, 185] width 8 height 8
radio input "true"
radio input "false"
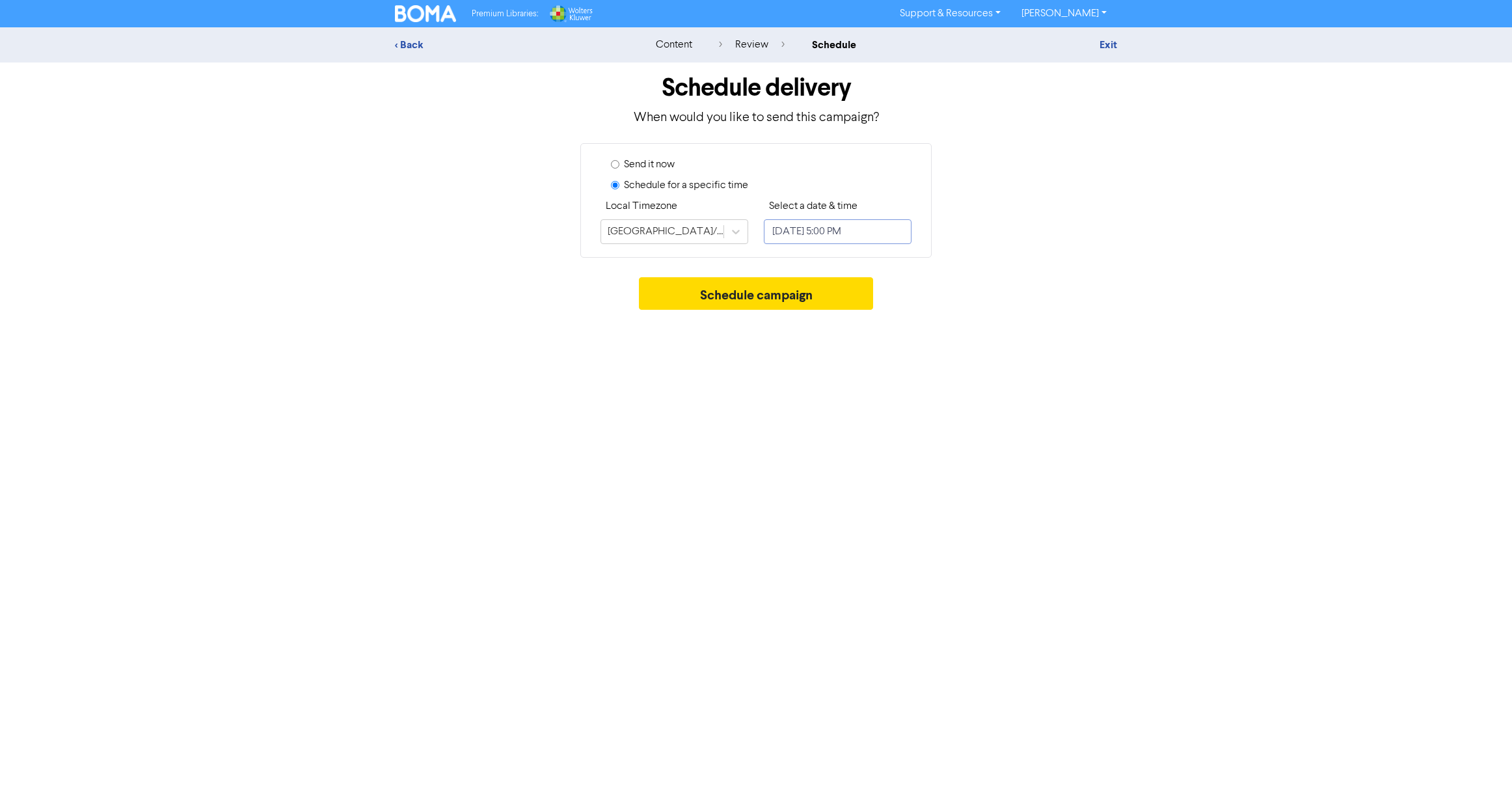
select select "8"
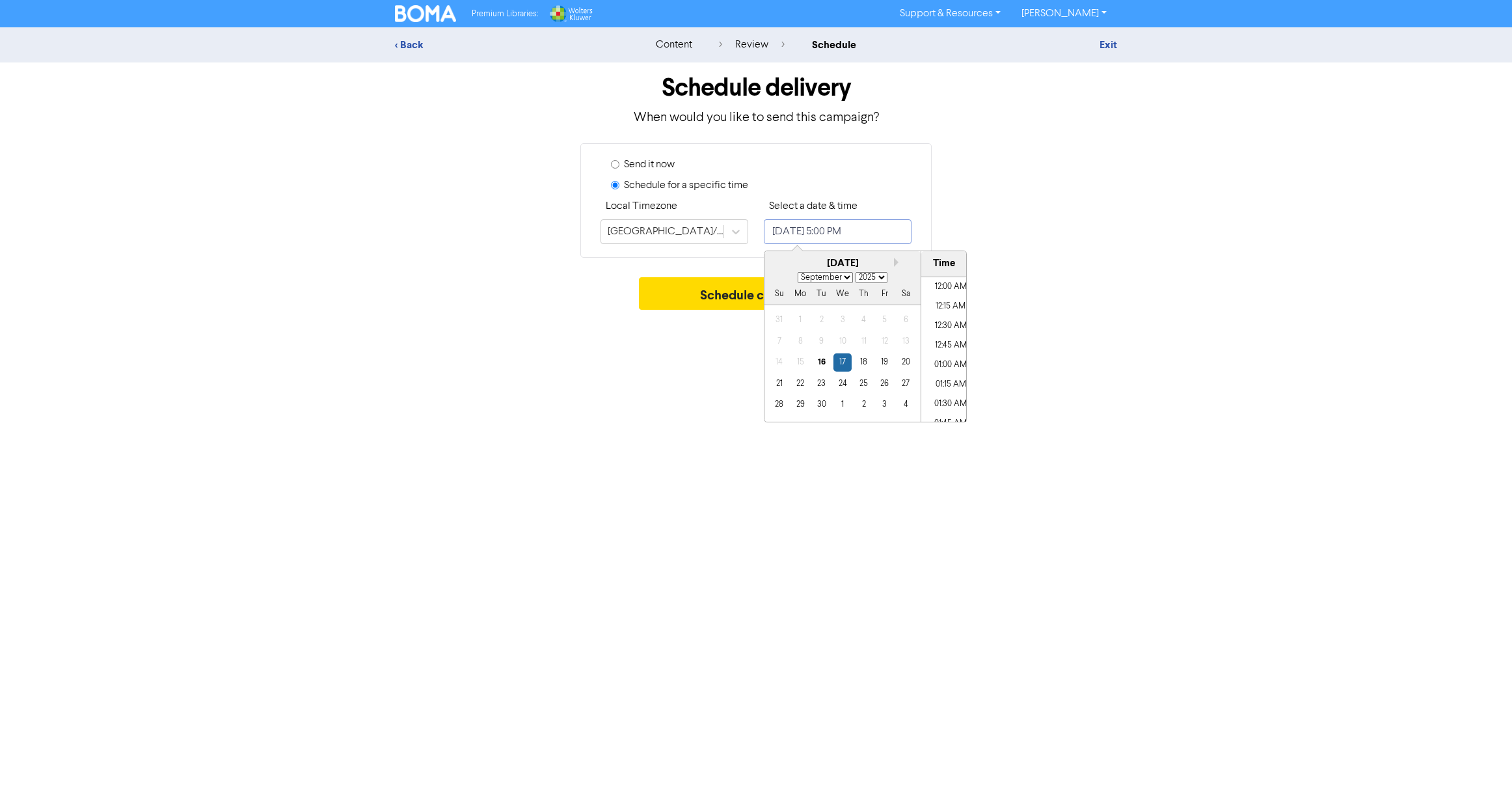
click at [868, 227] on input "[DATE] 5:00 PM" at bounding box center [837, 232] width 148 height 25
click at [887, 361] on div "19" at bounding box center [884, 362] width 18 height 18
click at [942, 296] on li "03:30 PM" at bounding box center [950, 298] width 59 height 20
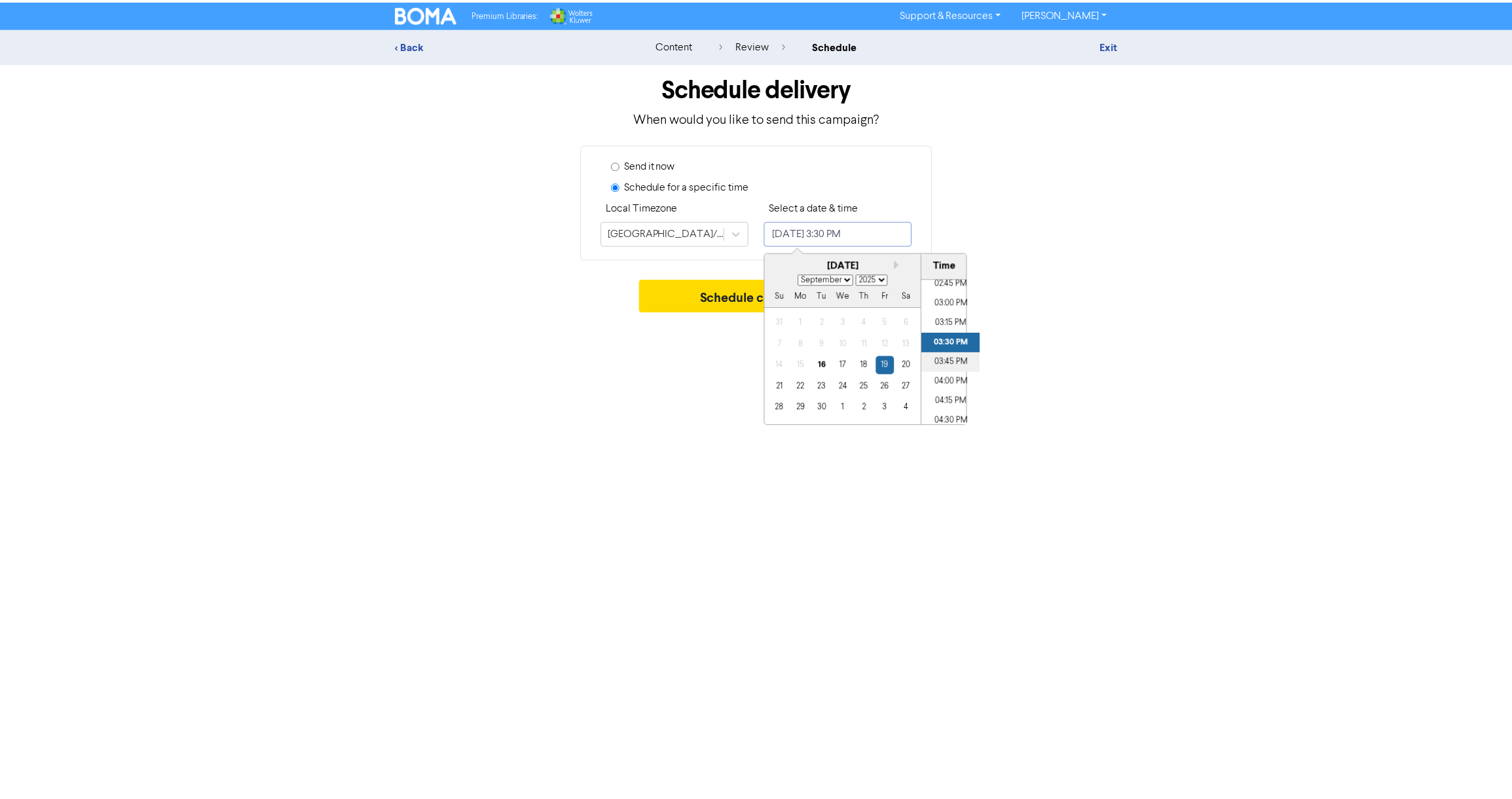
scroll to position [1142, 0]
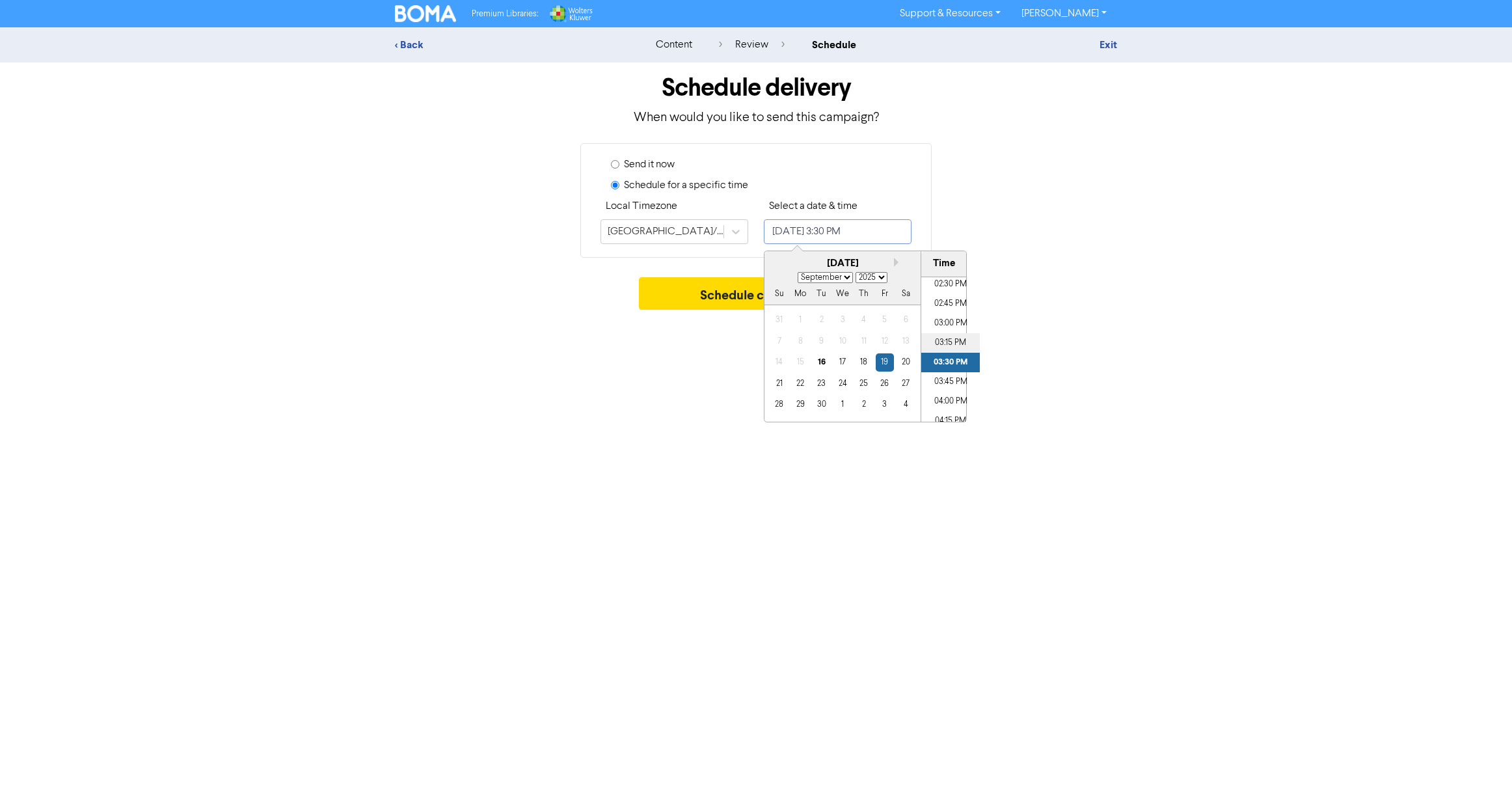
click at [952, 339] on li "03:15 PM" at bounding box center [950, 342] width 59 height 20
click at [944, 304] on li "02:45 PM" at bounding box center [950, 303] width 59 height 20
type input "[DATE] 2:45 PM"
click at [711, 365] on div "Premium Libraries: Support & Resources Video Tutorials FAQ & Guides Marketing E…" at bounding box center [756, 397] width 1512 height 794
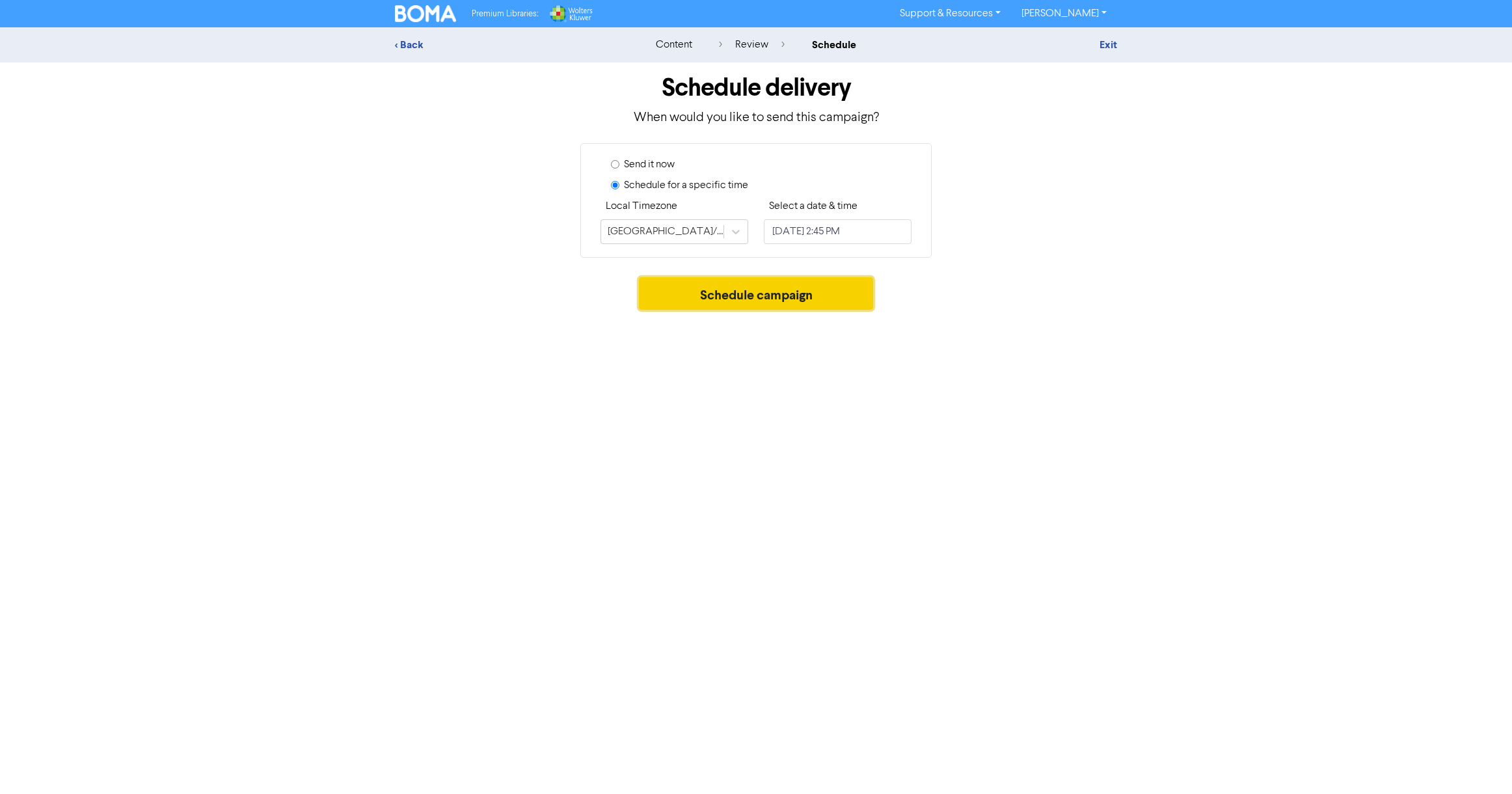
click at [765, 298] on button "Schedule campaign" at bounding box center [756, 293] width 235 height 32
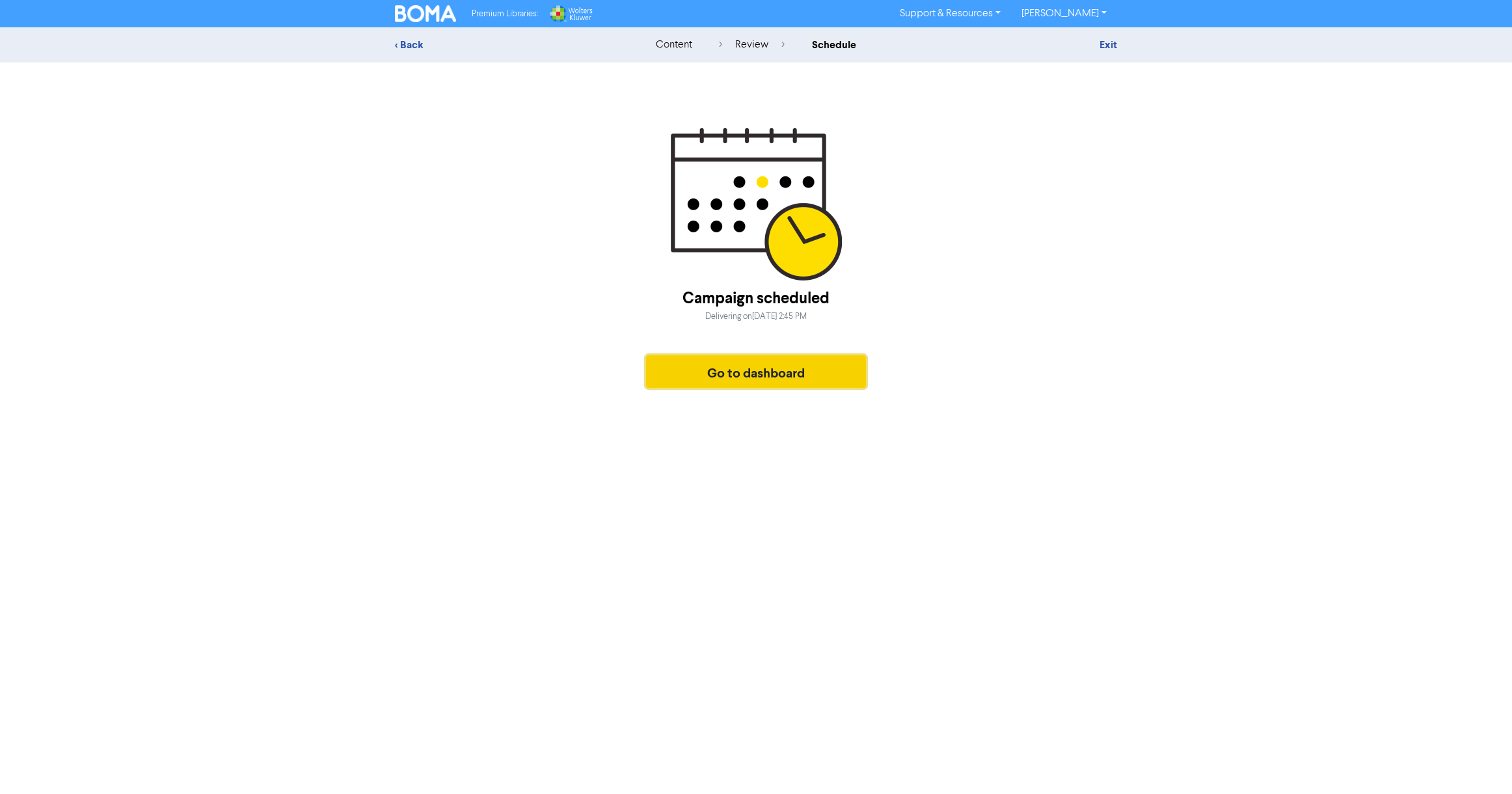
click at [766, 372] on button "Go to dashboard" at bounding box center [755, 371] width 220 height 32
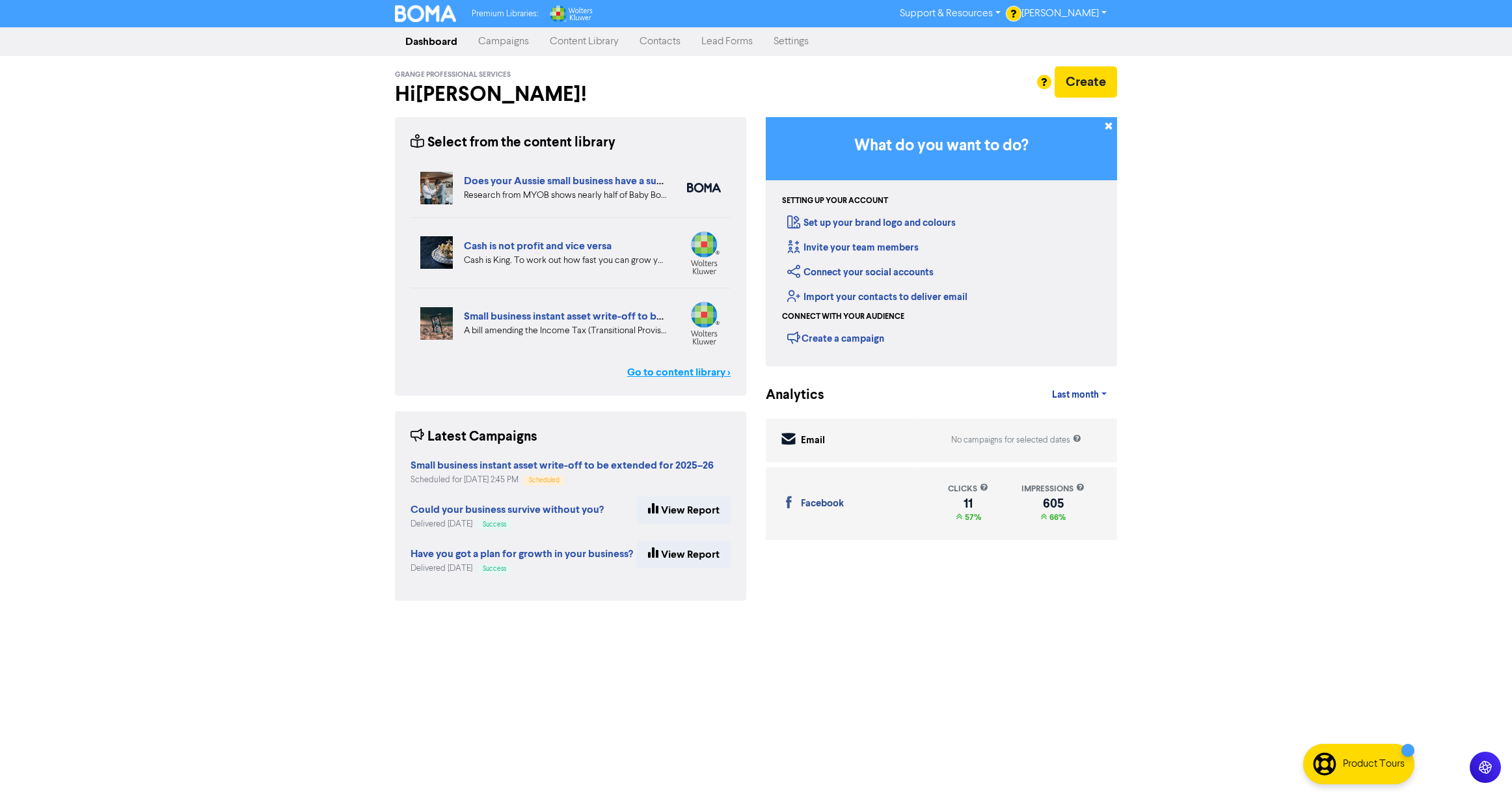
click at [689, 372] on link "Go to content library >" at bounding box center [679, 372] width 104 height 15
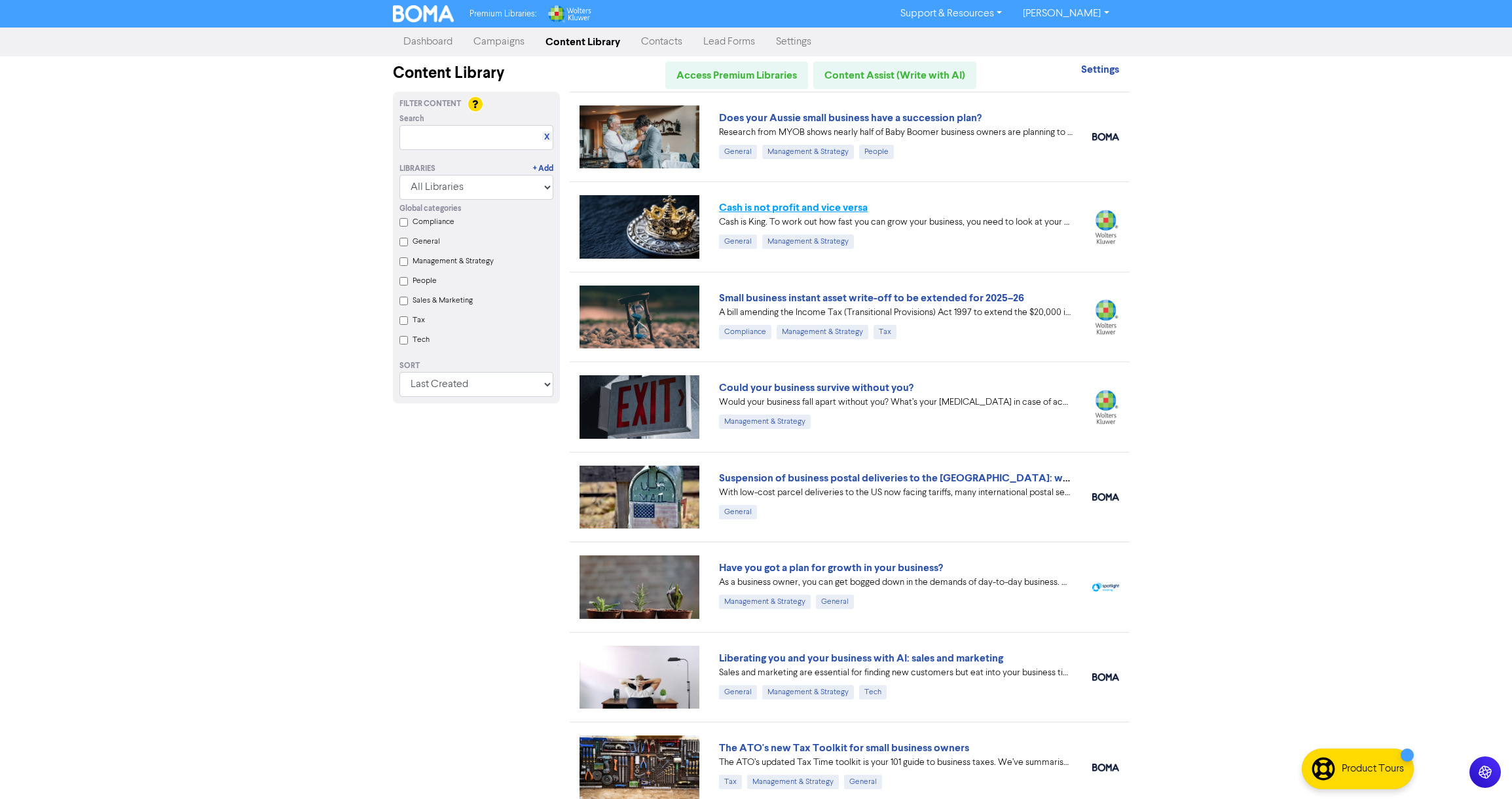
click at [816, 208] on link "Cash is not profit and vice versa" at bounding box center [793, 208] width 149 height 13
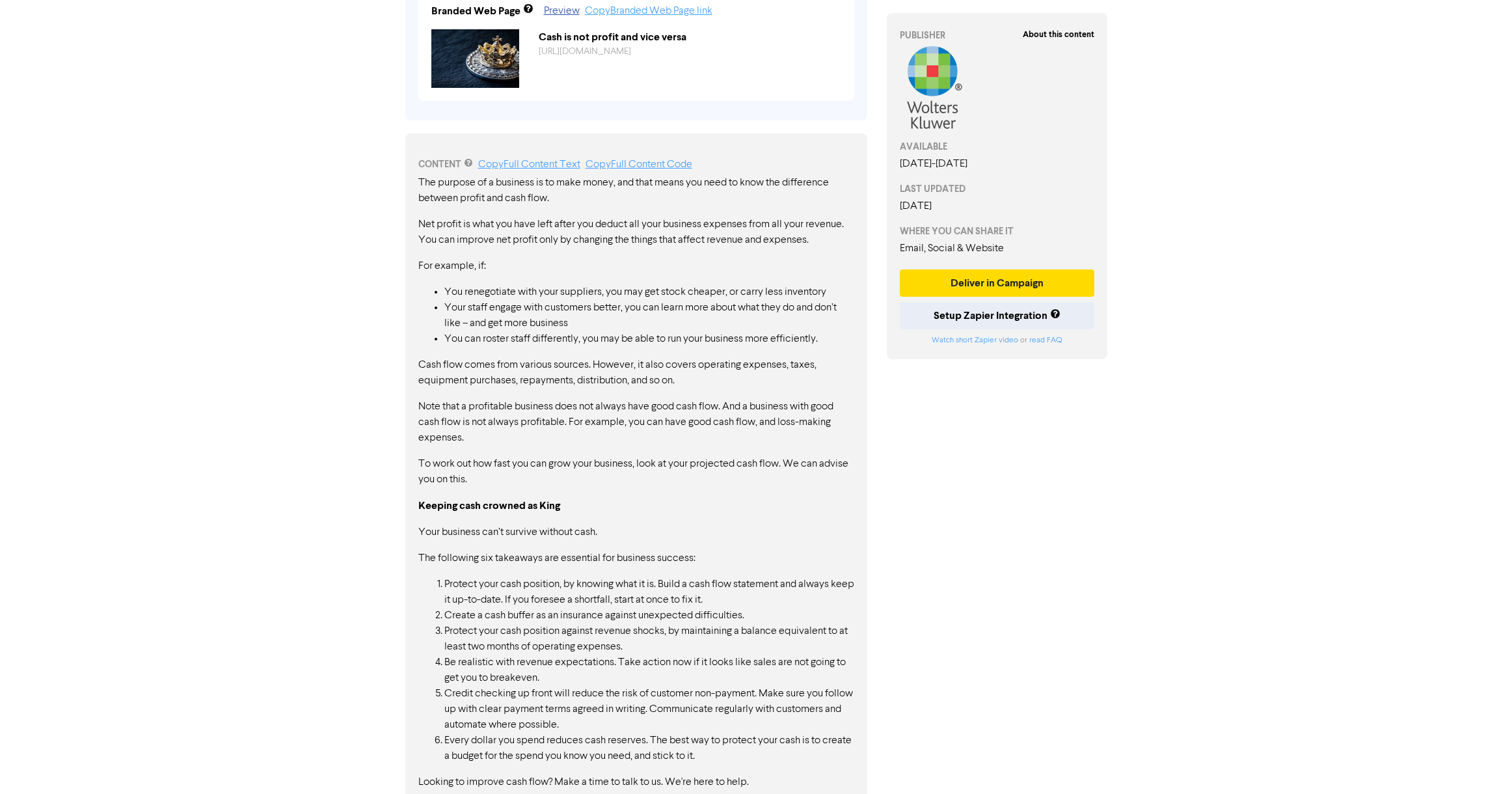
scroll to position [561, 0]
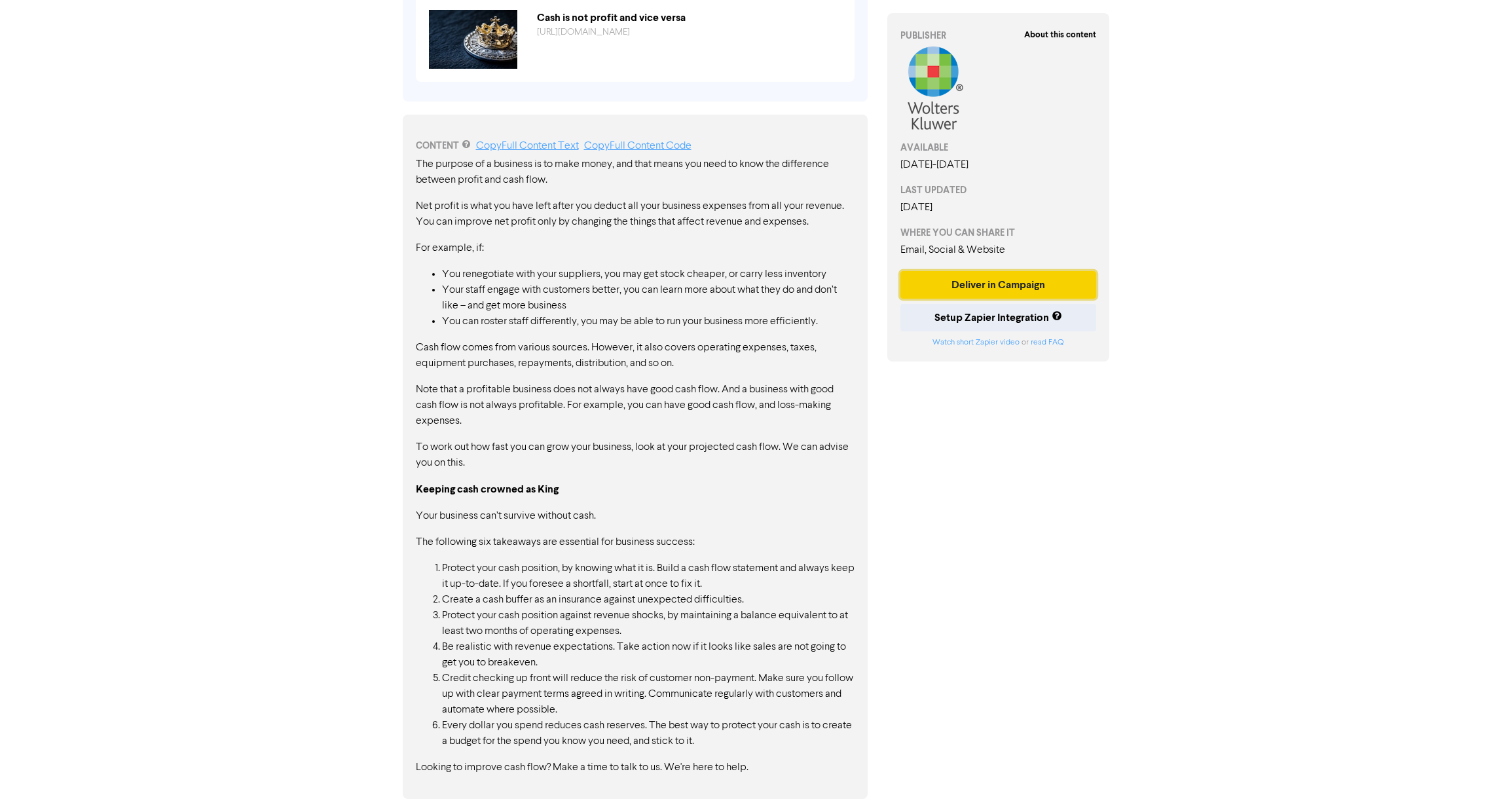
click at [984, 288] on button "Deliver in Campaign" at bounding box center [998, 285] width 196 height 27
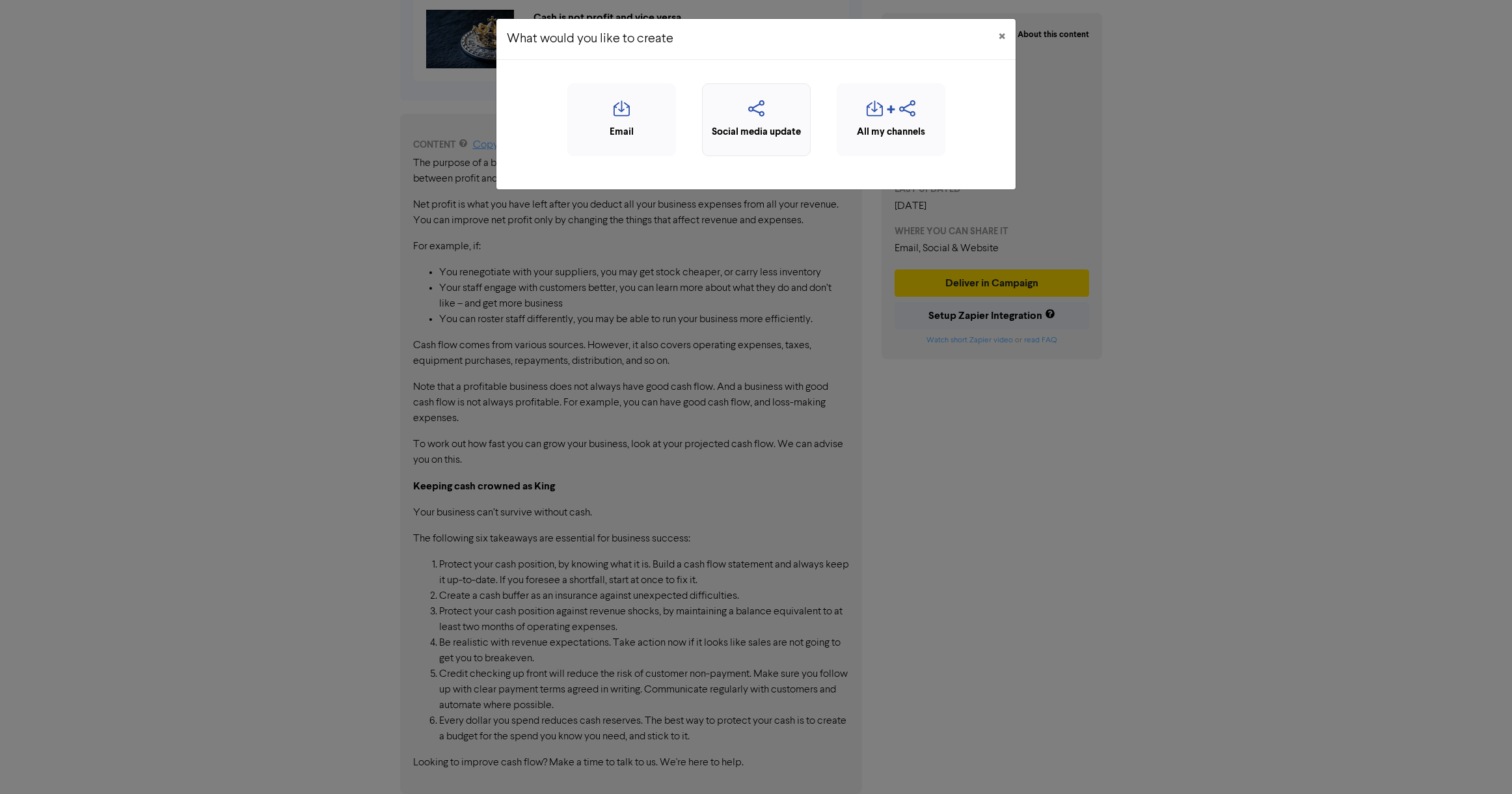
click at [762, 122] on icon "button" at bounding box center [756, 113] width 94 height 25
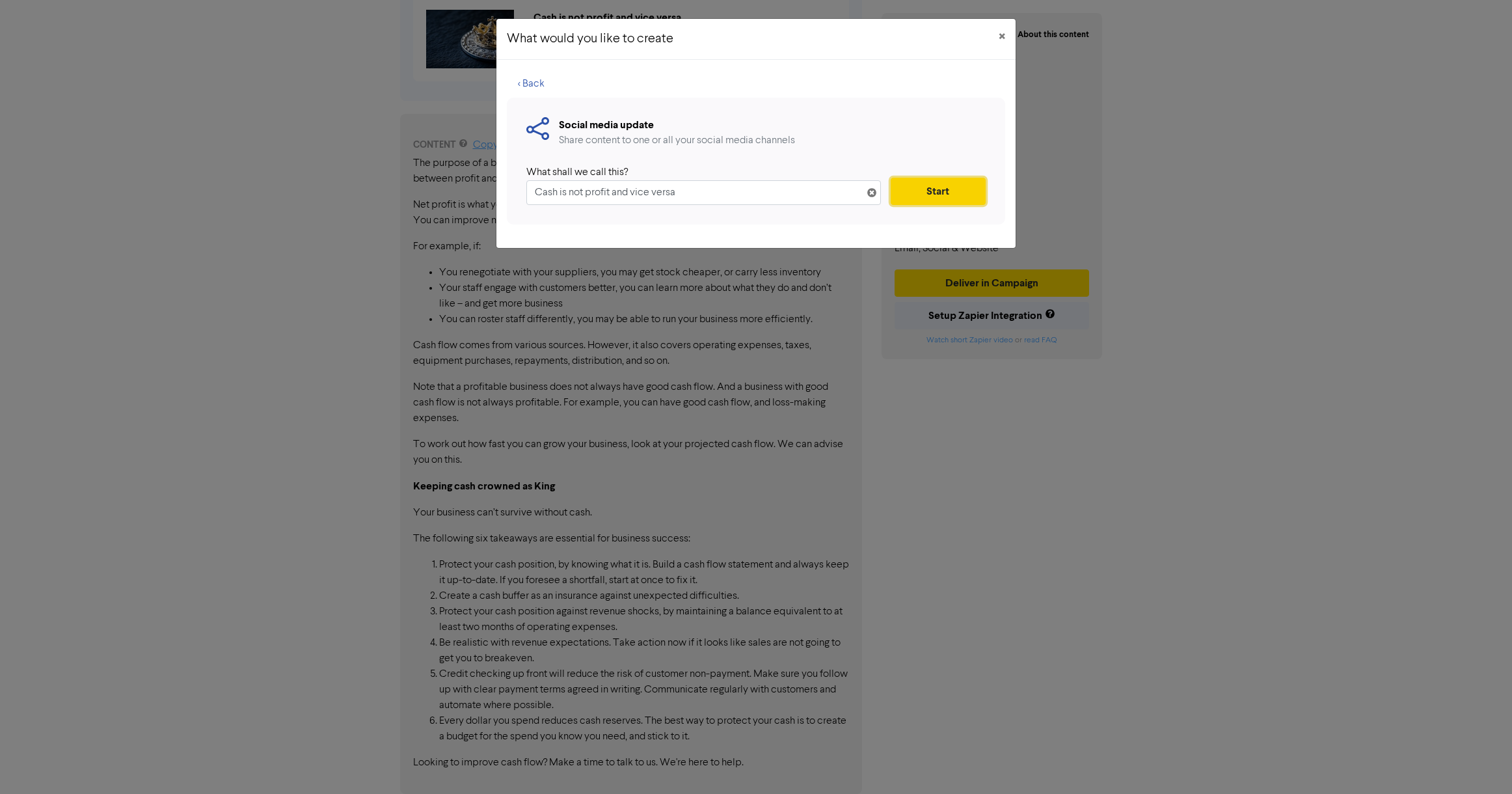
click at [944, 193] on button "Start" at bounding box center [938, 191] width 95 height 27
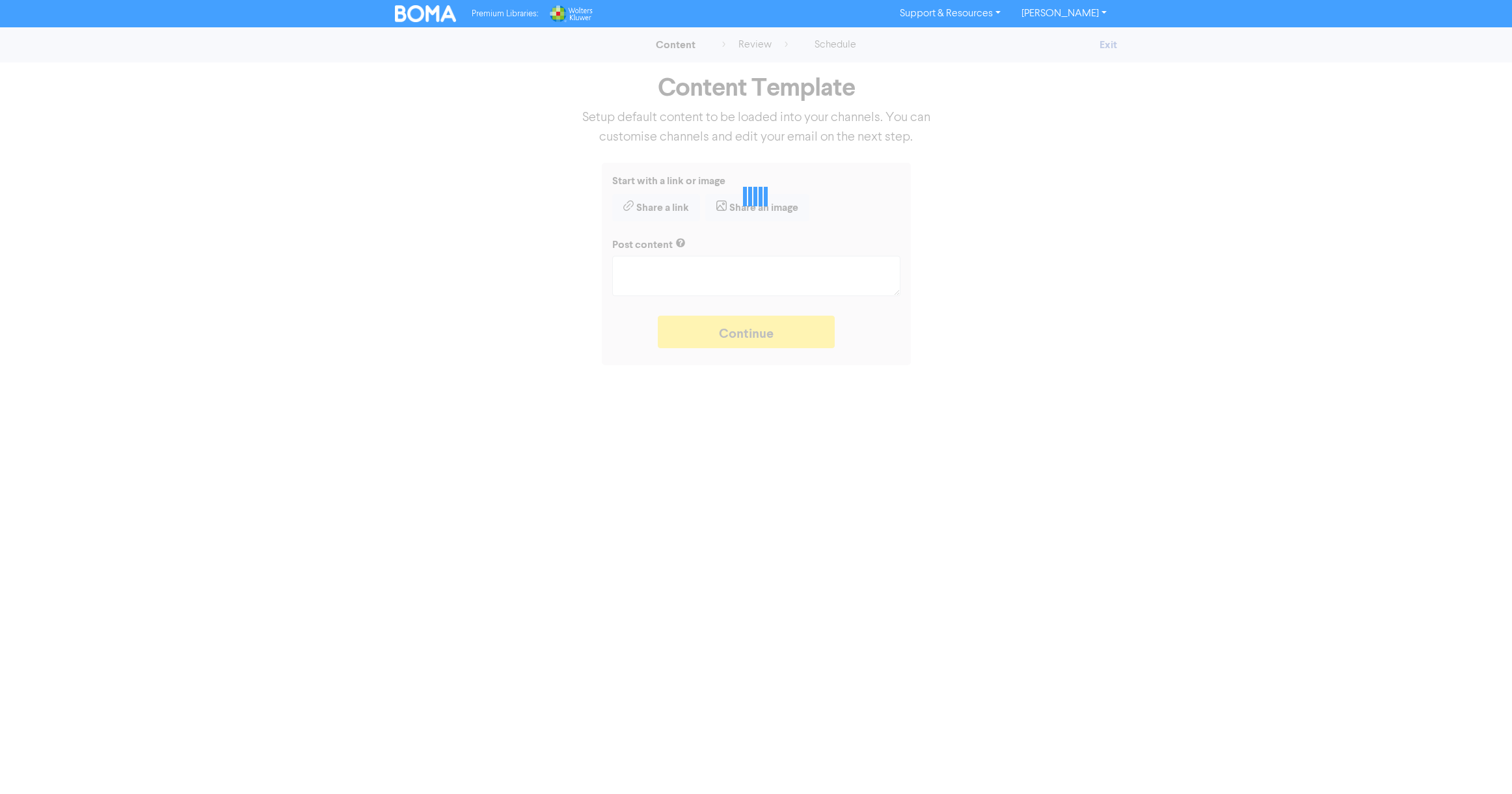
type textarea "x"
type textarea "Cash is King. To work out how fast you can grow your business, you need to look…"
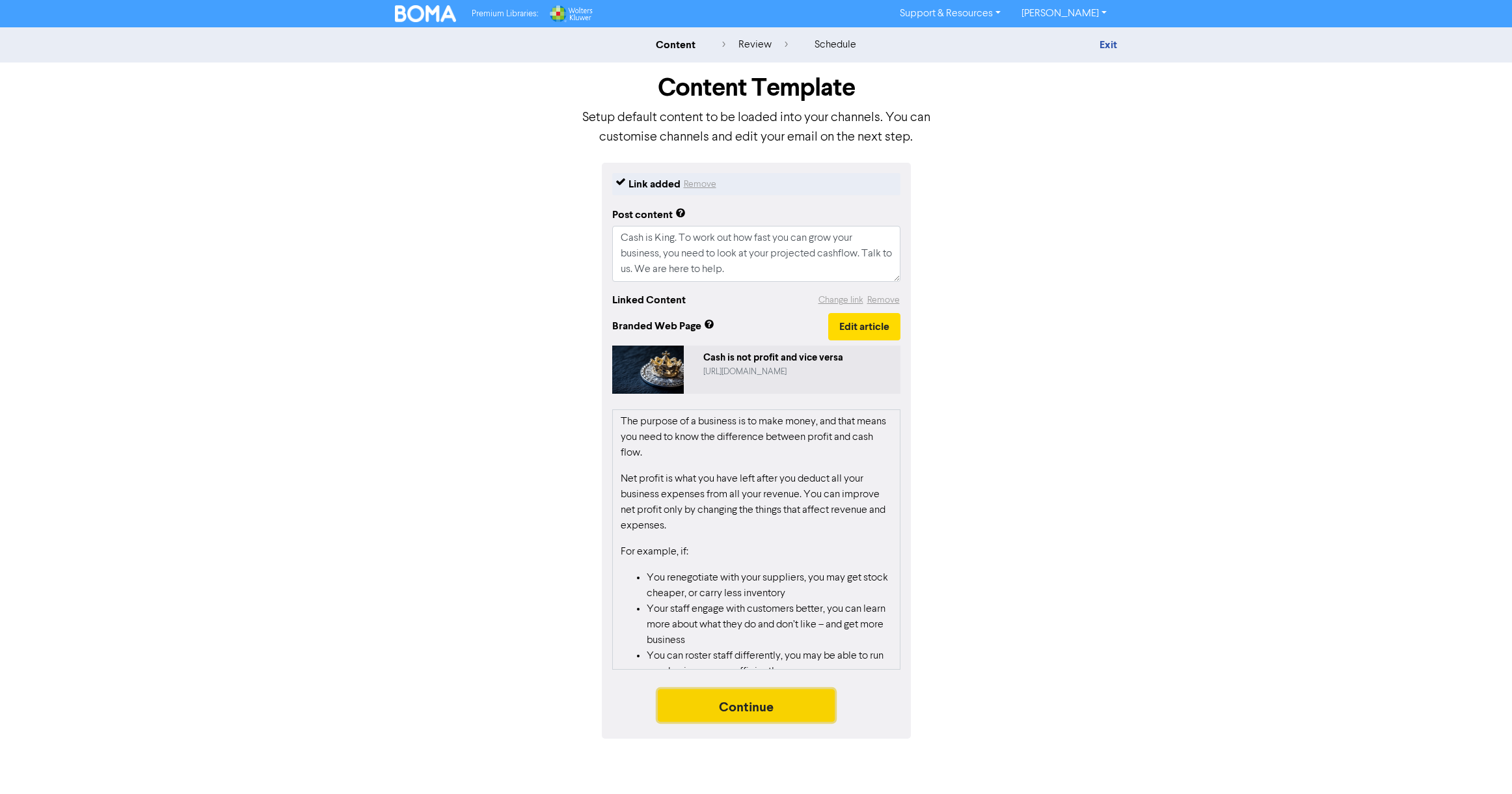
click at [805, 707] on button "Continue" at bounding box center [746, 706] width 177 height 32
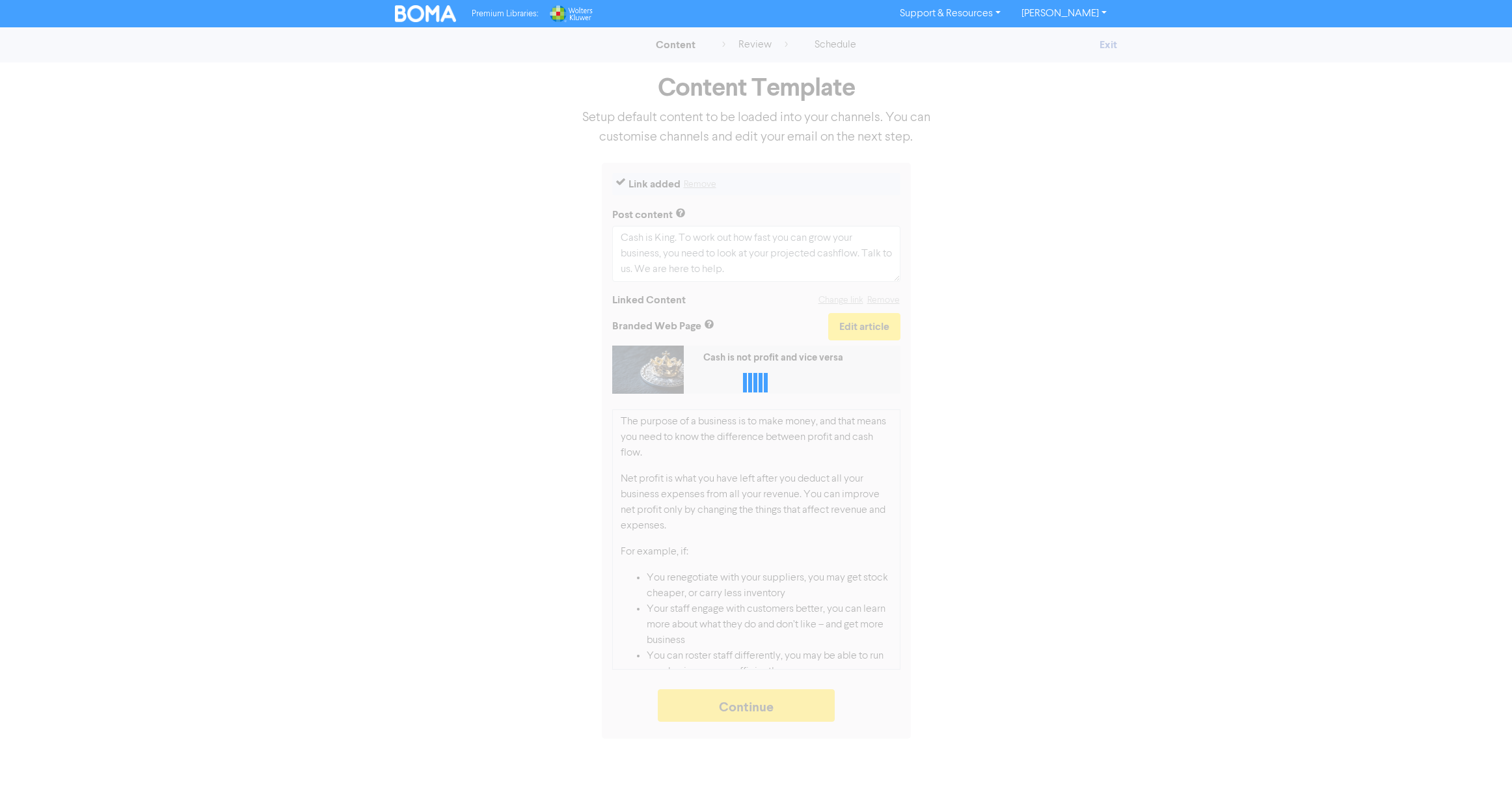
type textarea "x"
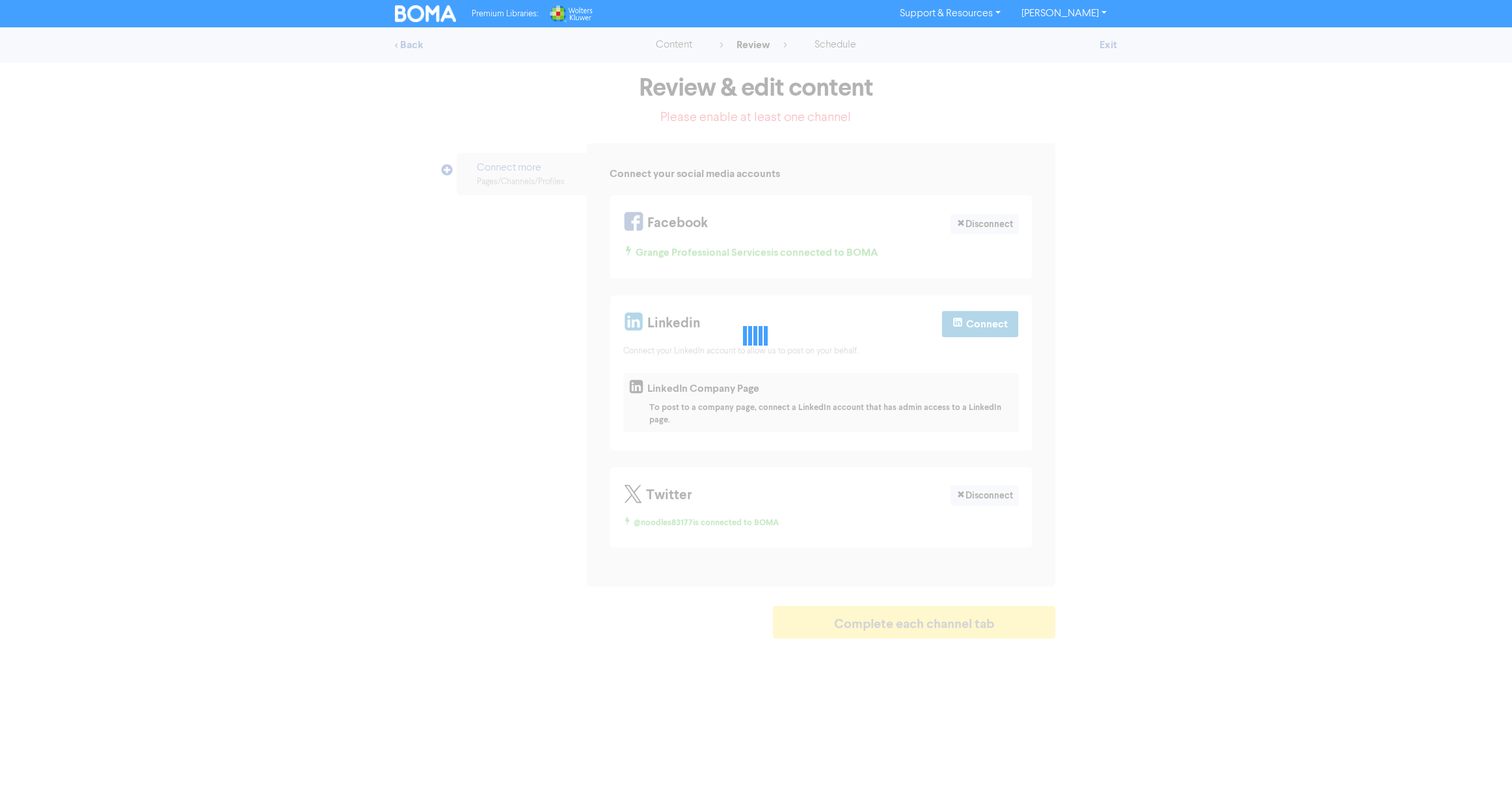
select select "LEARN_MORE"
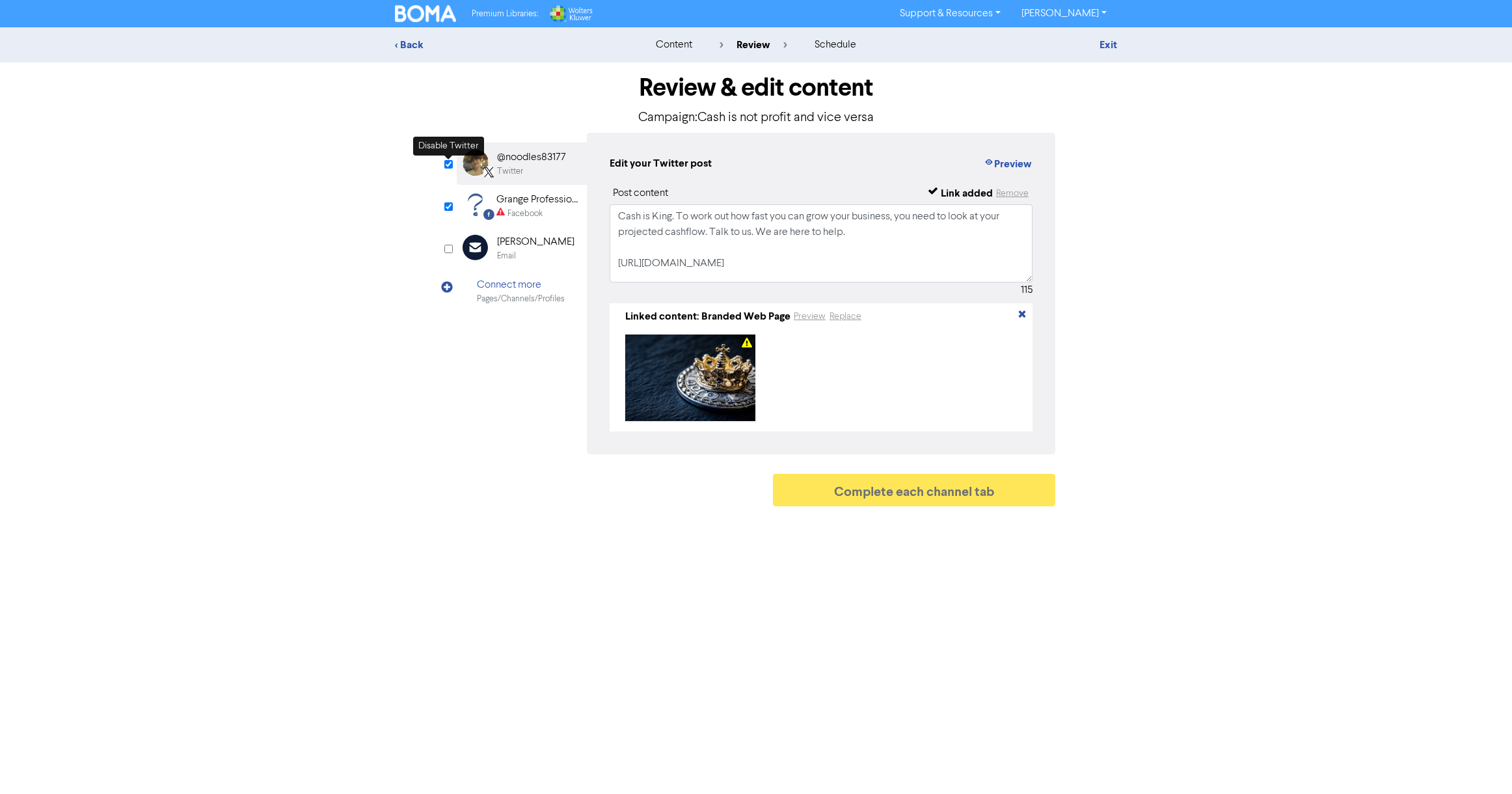
click at [451, 164] on input "checkbox" at bounding box center [448, 164] width 8 height 8
checkbox input "false"
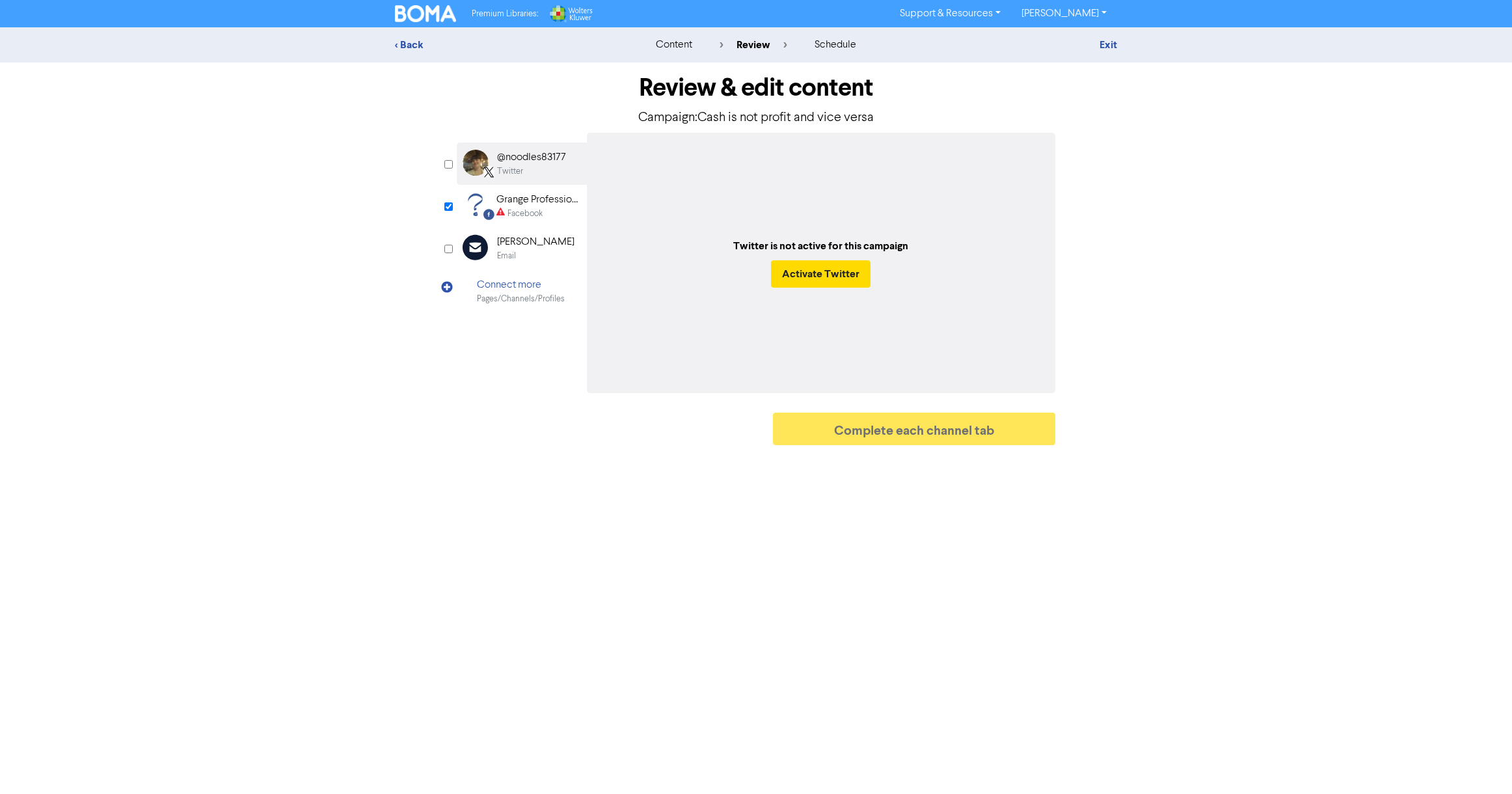
click at [534, 199] on div "Grange Professional Services" at bounding box center [537, 200] width 83 height 15
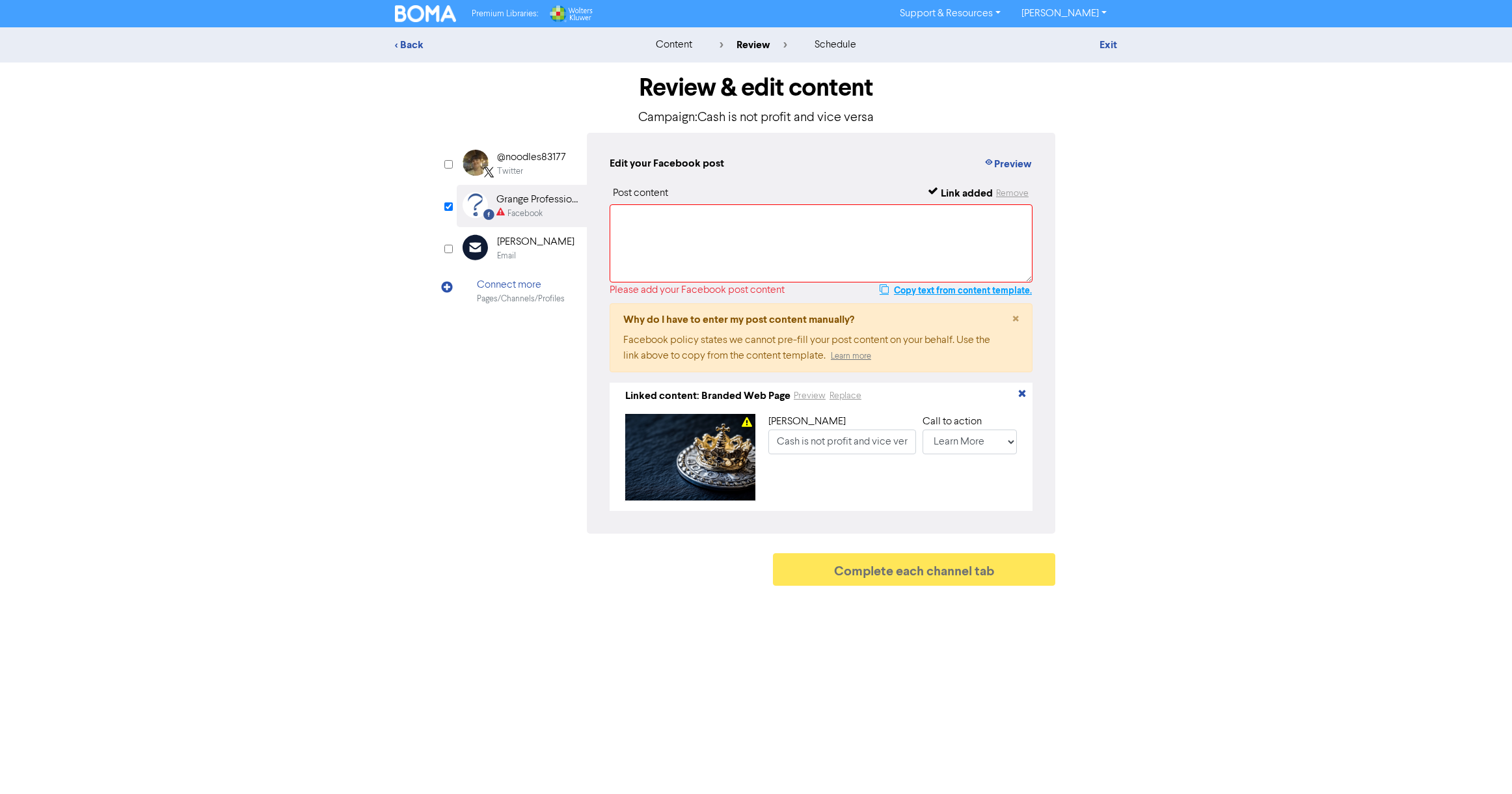
click at [938, 287] on button "Copy text from content template." at bounding box center [955, 290] width 154 height 15
paste textarea "Cash is King. To work out how fast you can grow your business, you need to look…"
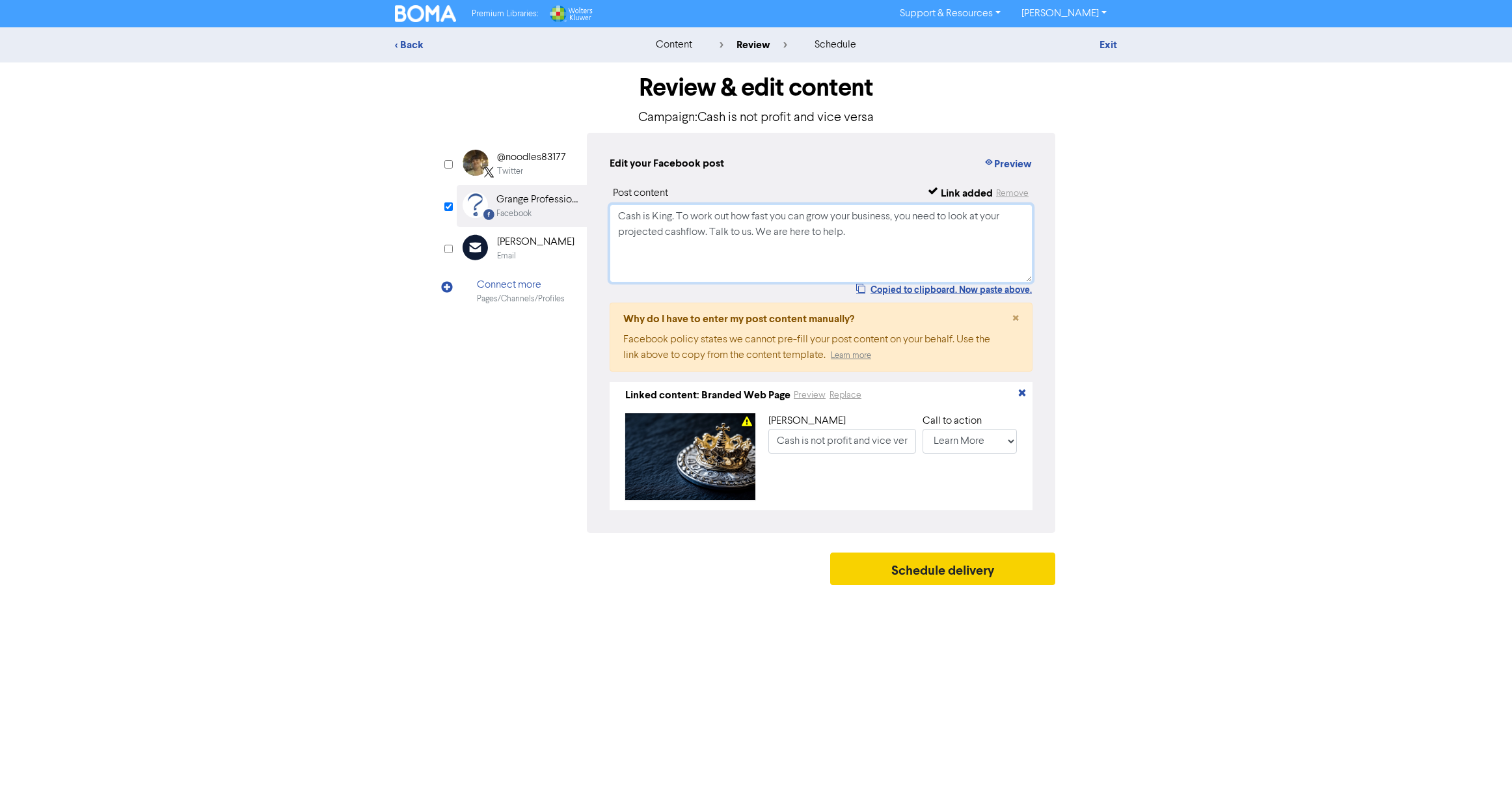
type textarea "Cash is King. To work out how fast you can grow your business, you need to look…"
click at [950, 583] on button "Schedule delivery" at bounding box center [943, 569] width 225 height 32
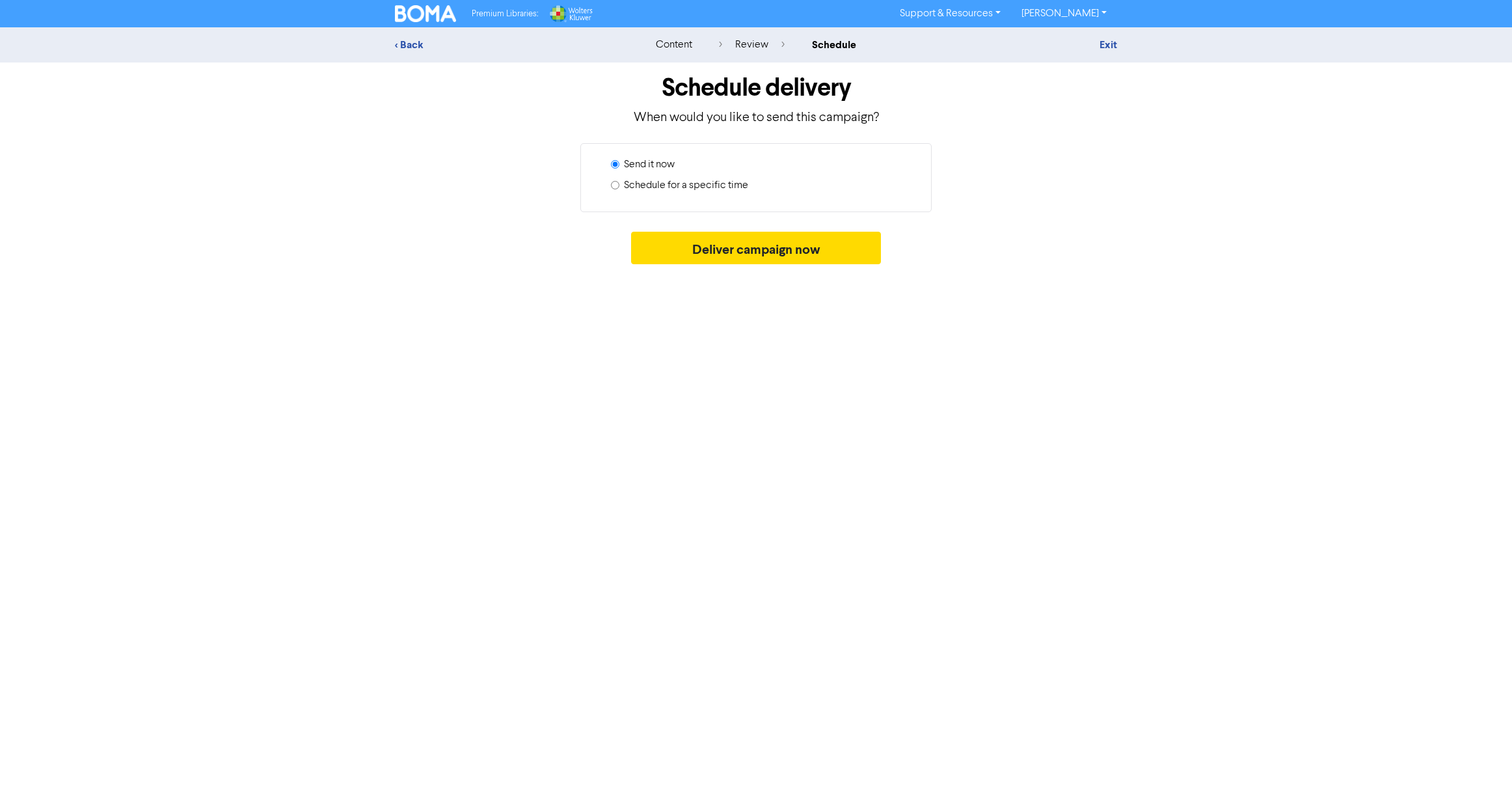
click at [613, 185] on input "Schedule for a specific time" at bounding box center [615, 185] width 8 height 8
radio input "true"
radio input "false"
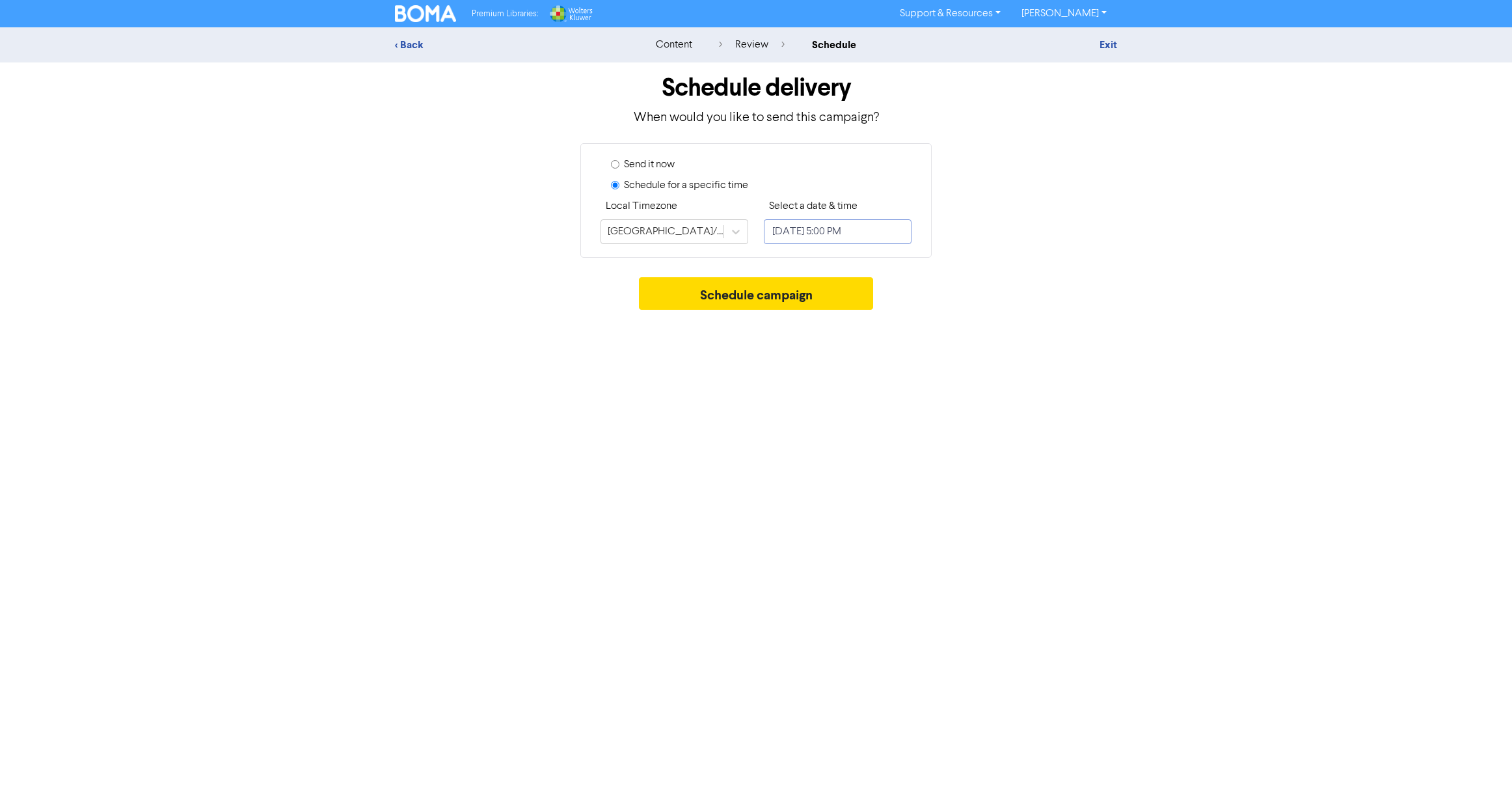
select select "8"
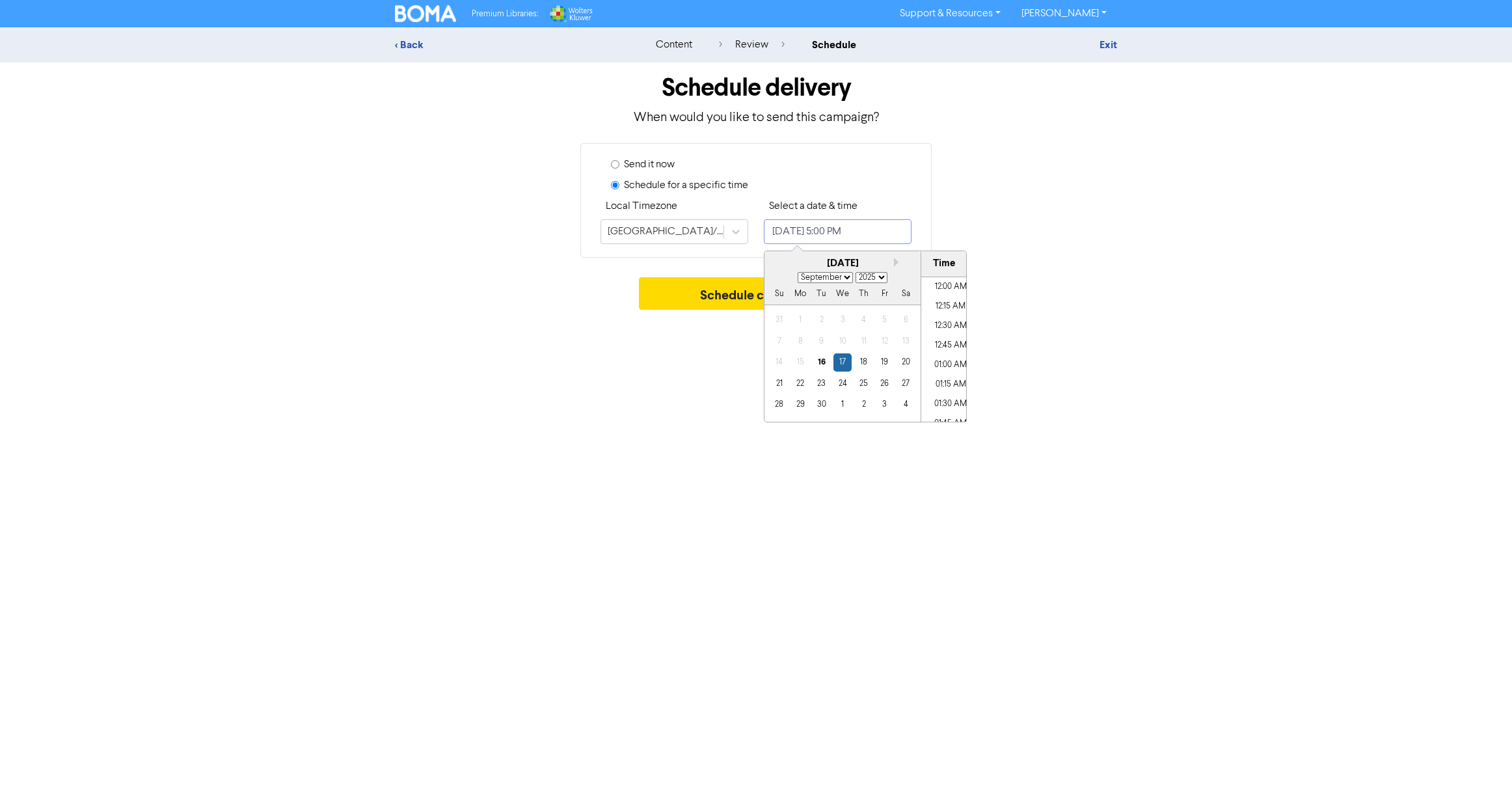
click at [838, 228] on input "[DATE] 5:00 PM" at bounding box center [837, 232] width 148 height 25
click at [778, 387] on div "21" at bounding box center [779, 384] width 18 height 18
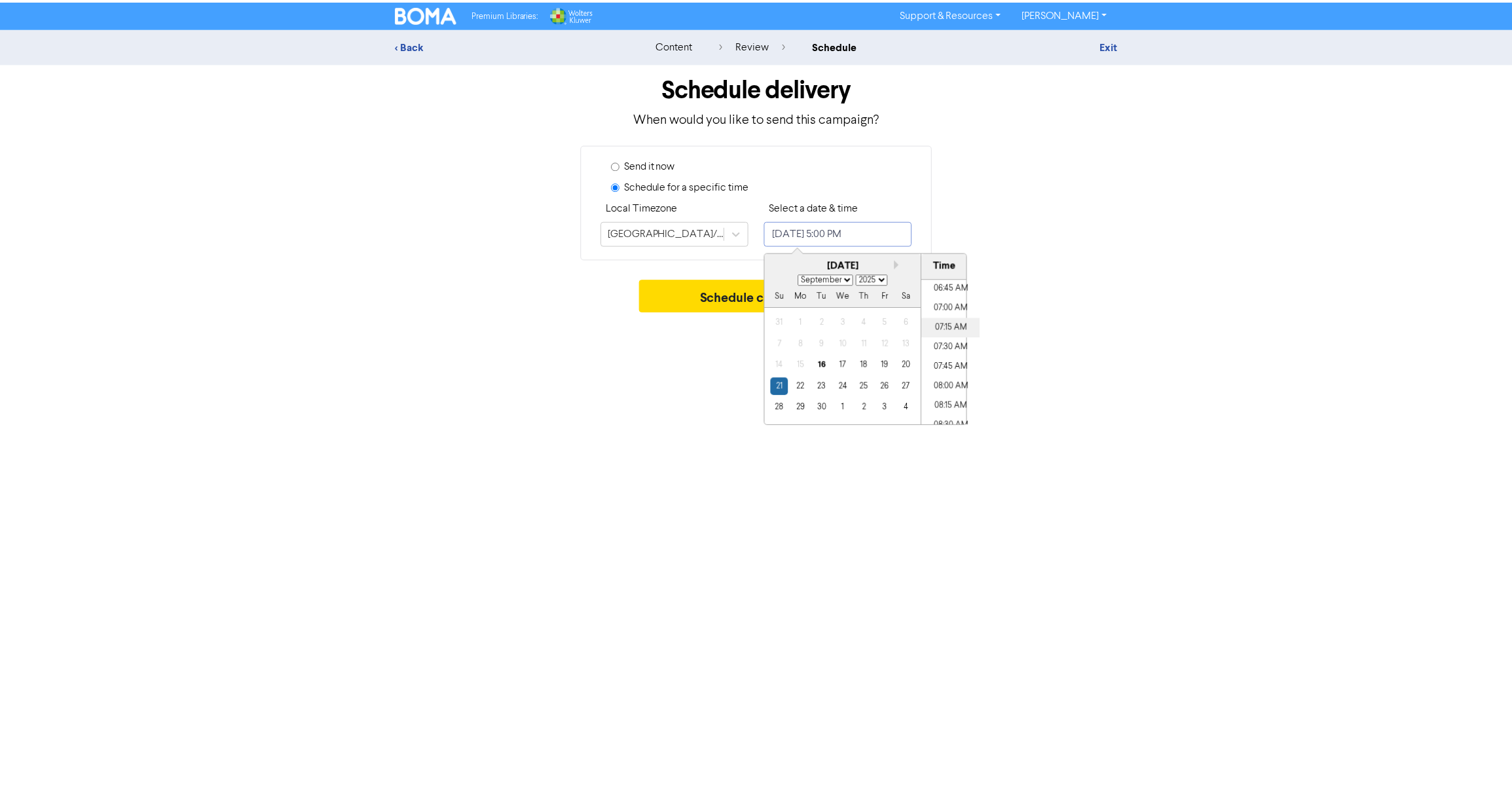
scroll to position [553, 0]
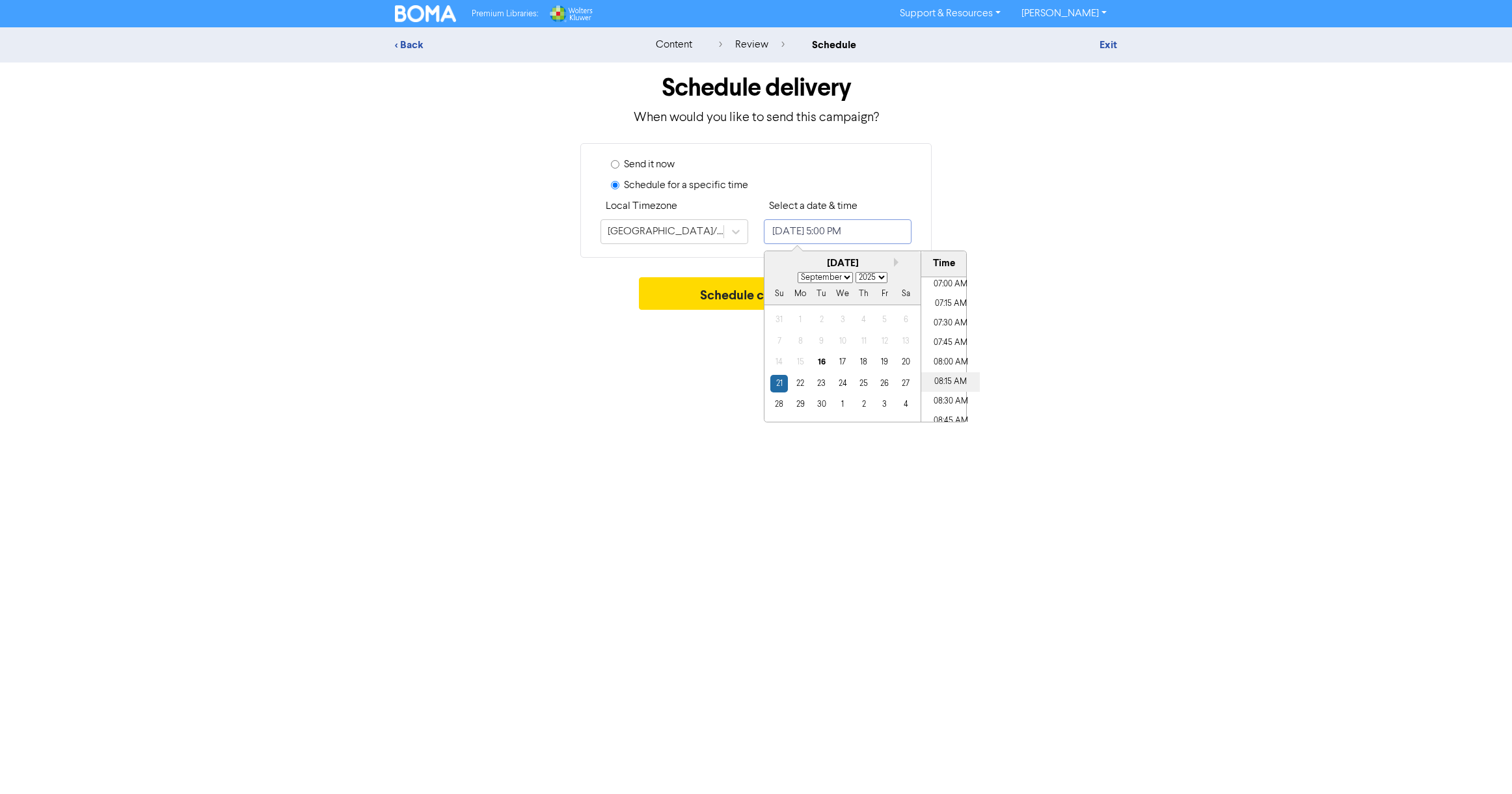
click at [943, 379] on li "08:15 AM" at bounding box center [950, 382] width 59 height 20
click at [947, 359] on li "08:00 AM" at bounding box center [950, 362] width 59 height 20
type input "[DATE] 8:00 AM"
click at [941, 204] on div "Send it now Schedule for a specific time Local Timezone [GEOGRAPHIC_DATA]/[GEOG…" at bounding box center [756, 200] width 371 height 115
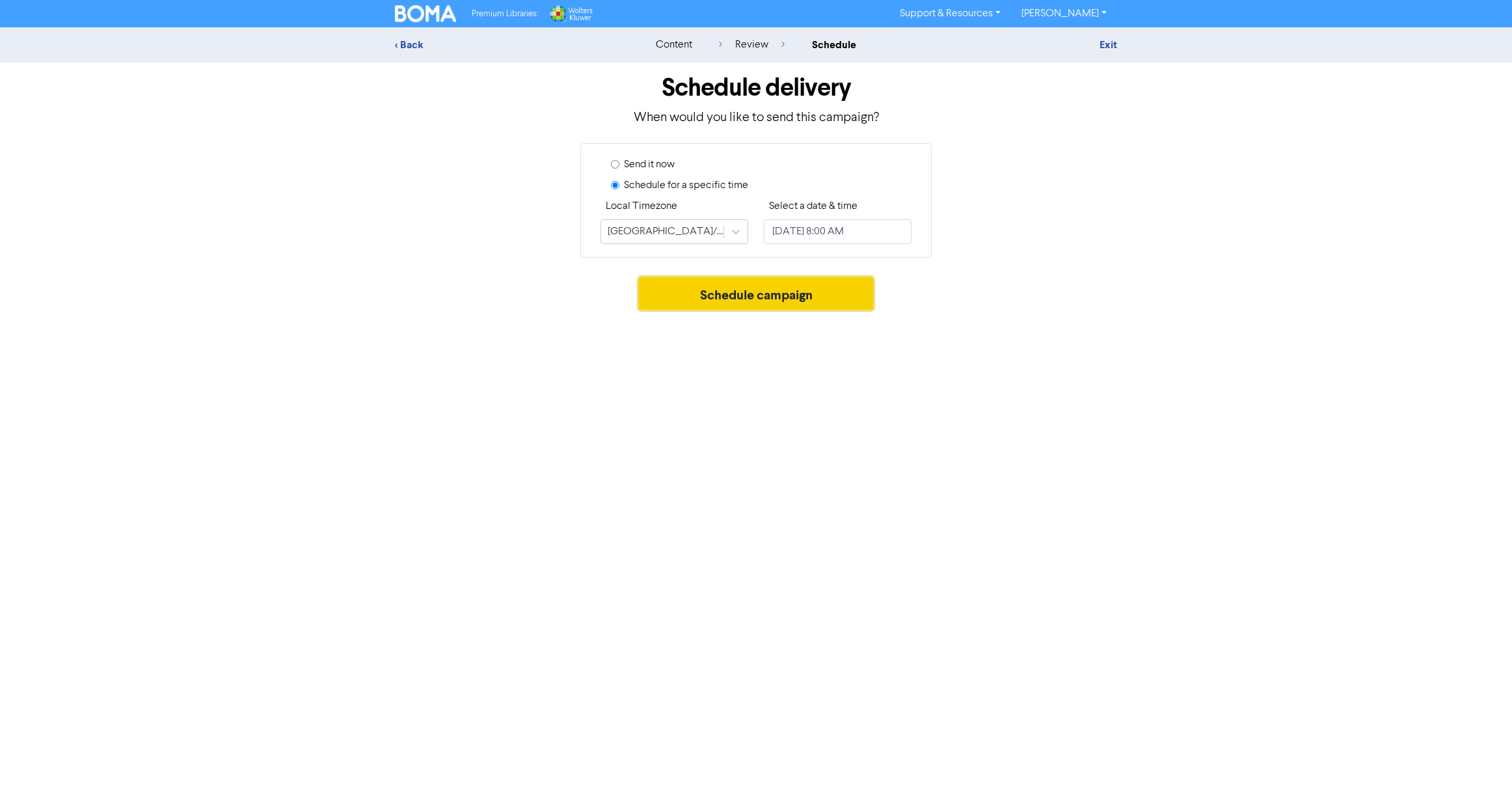
click at [761, 299] on button "Schedule campaign" at bounding box center [756, 293] width 235 height 32
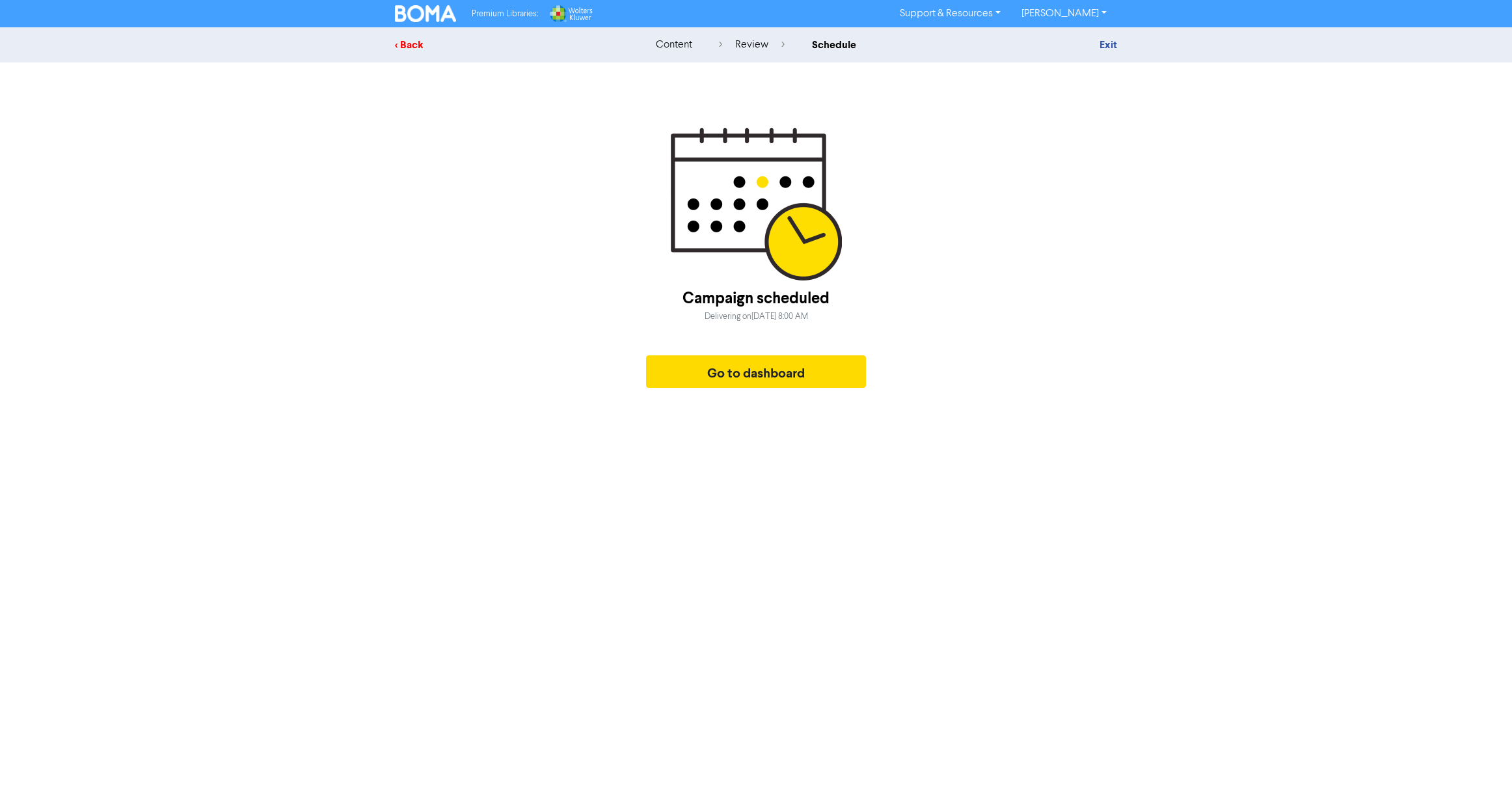
click at [404, 43] on div "< Back" at bounding box center [508, 44] width 227 height 15
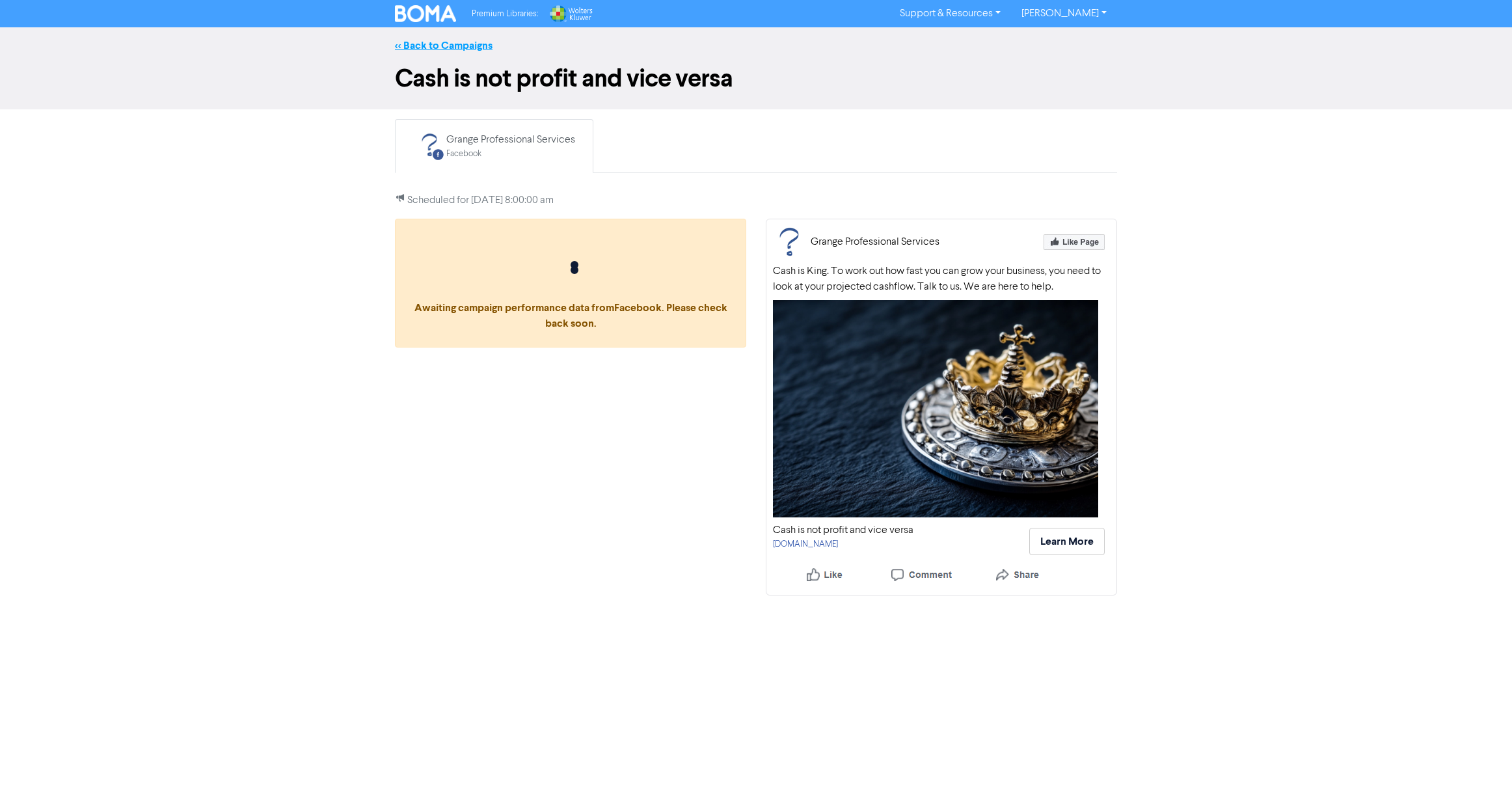
click at [442, 45] on link "<< Back to Campaigns" at bounding box center [443, 46] width 98 height 13
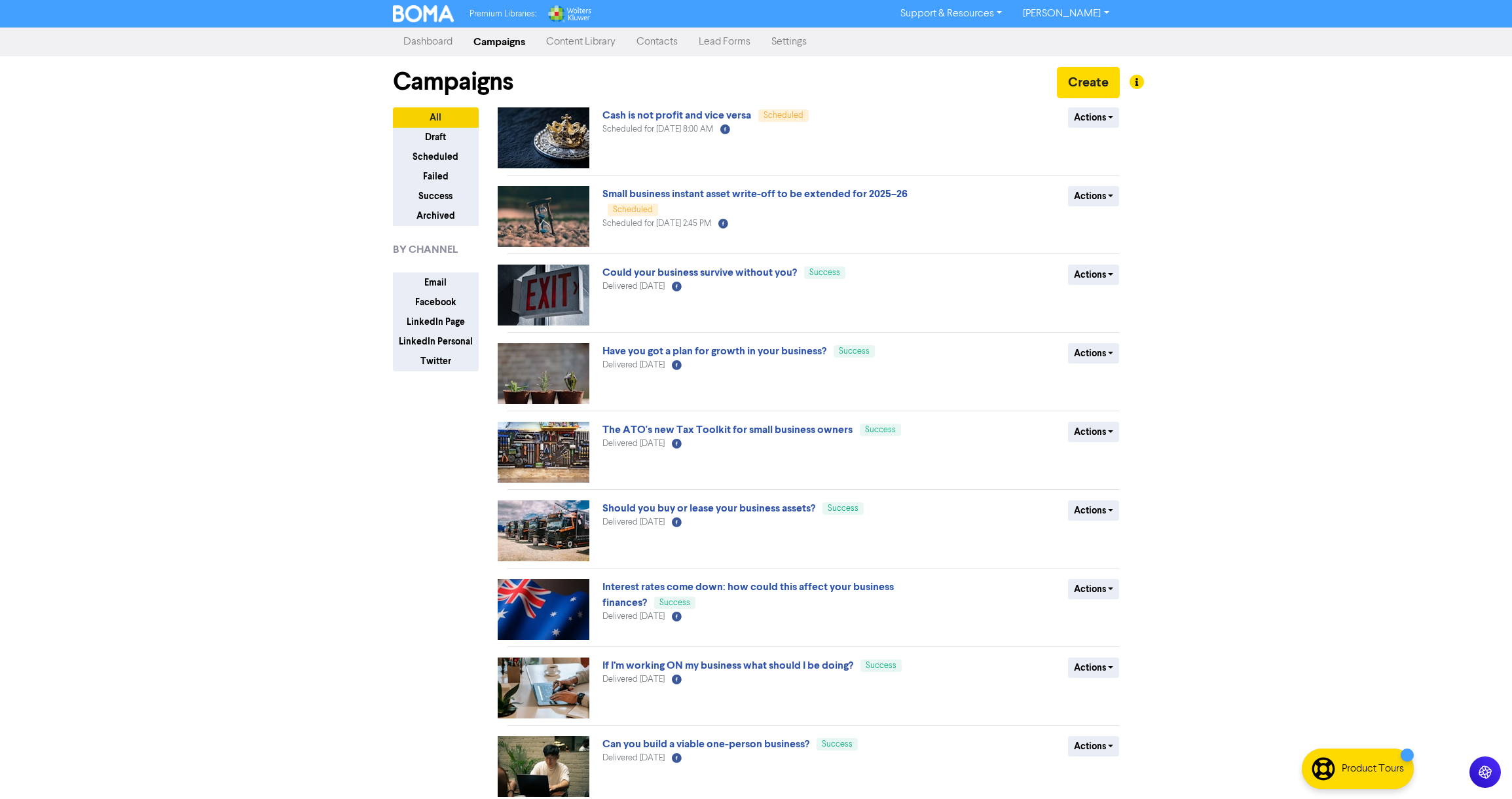
click at [432, 46] on link "Dashboard" at bounding box center [428, 42] width 70 height 26
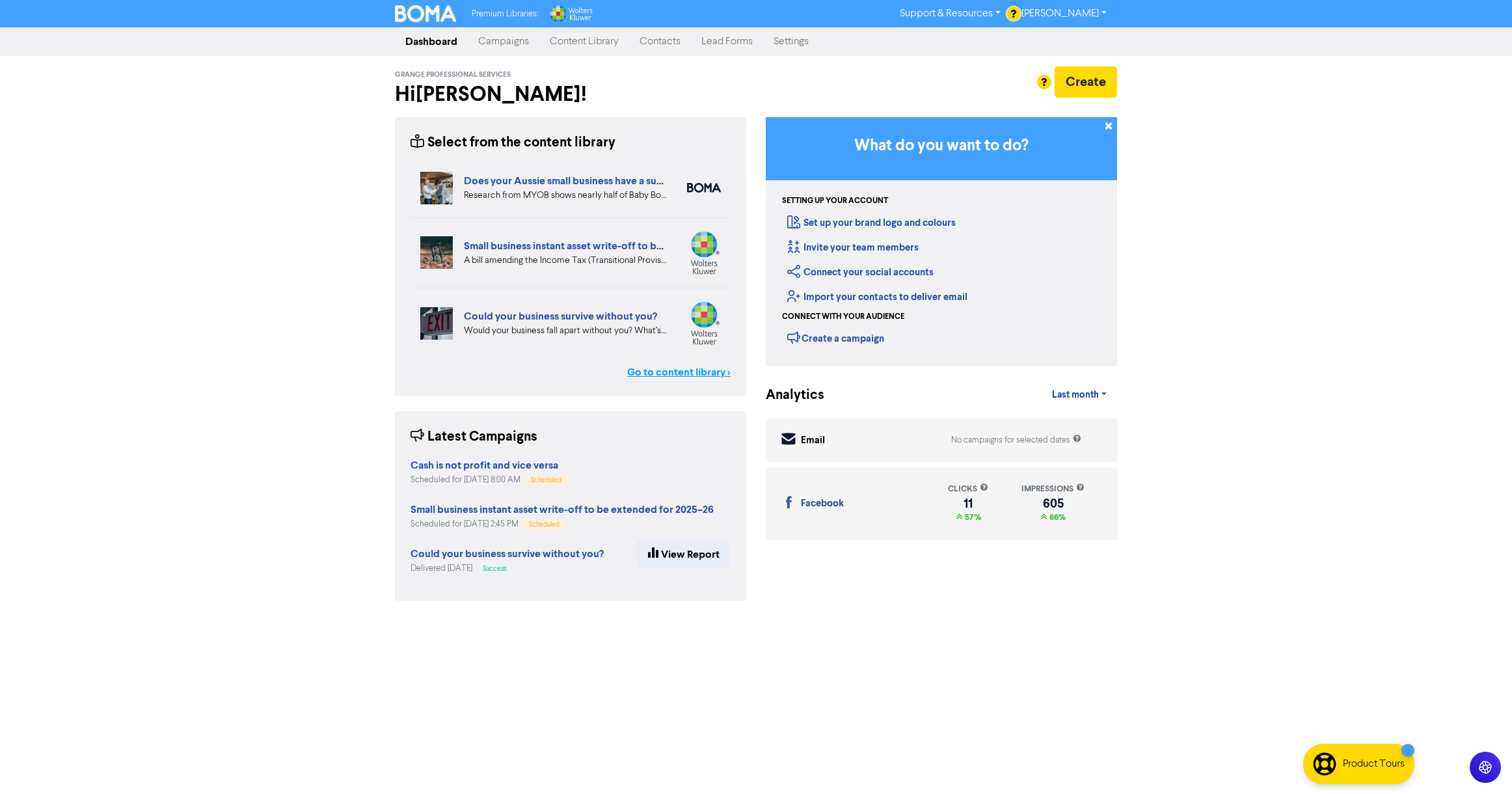
click at [660, 372] on link "Go to content library >" at bounding box center [679, 372] width 104 height 15
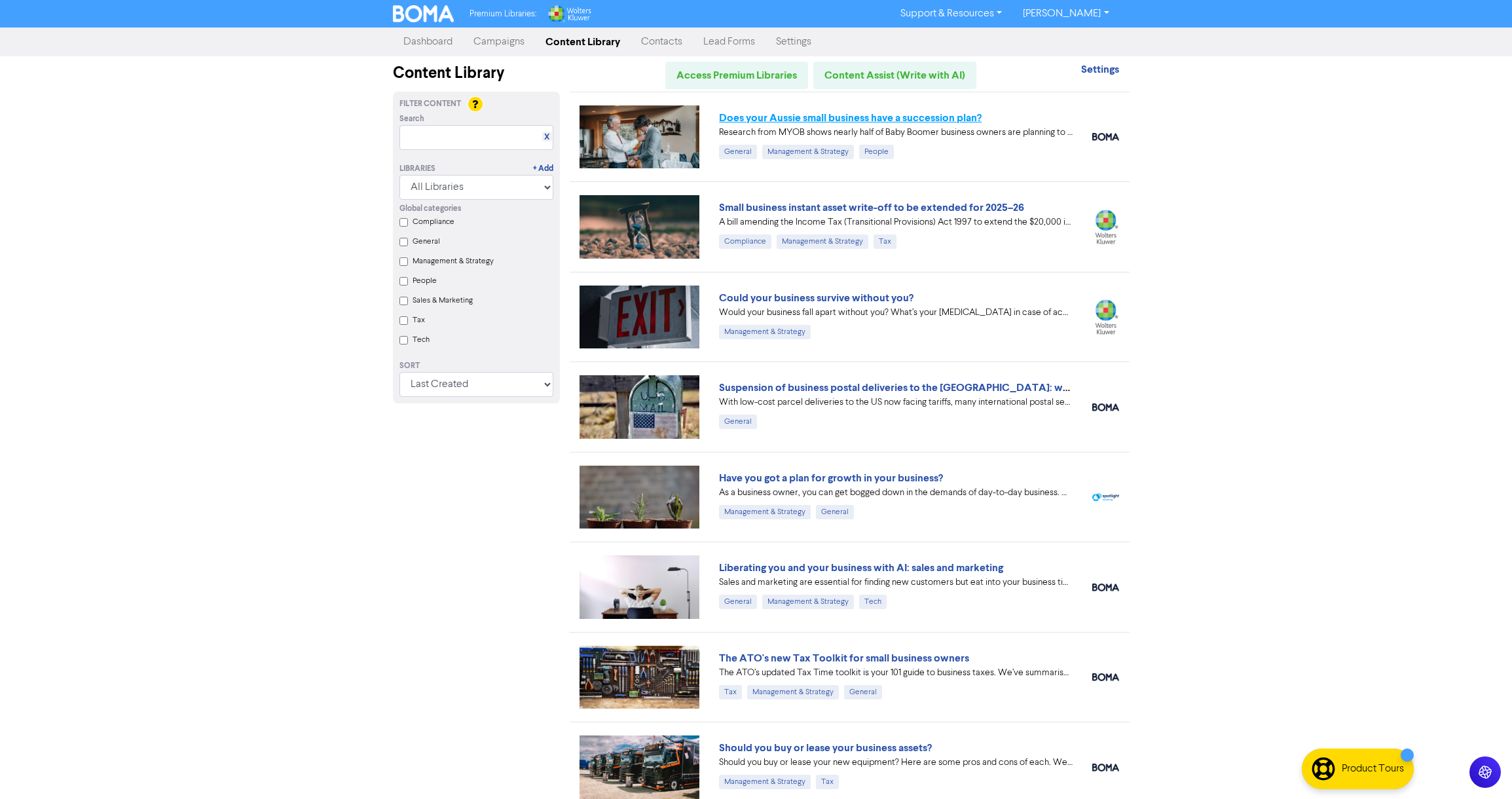
click at [859, 117] on link "Does your Aussie small business have a succession plan?" at bounding box center [850, 118] width 262 height 13
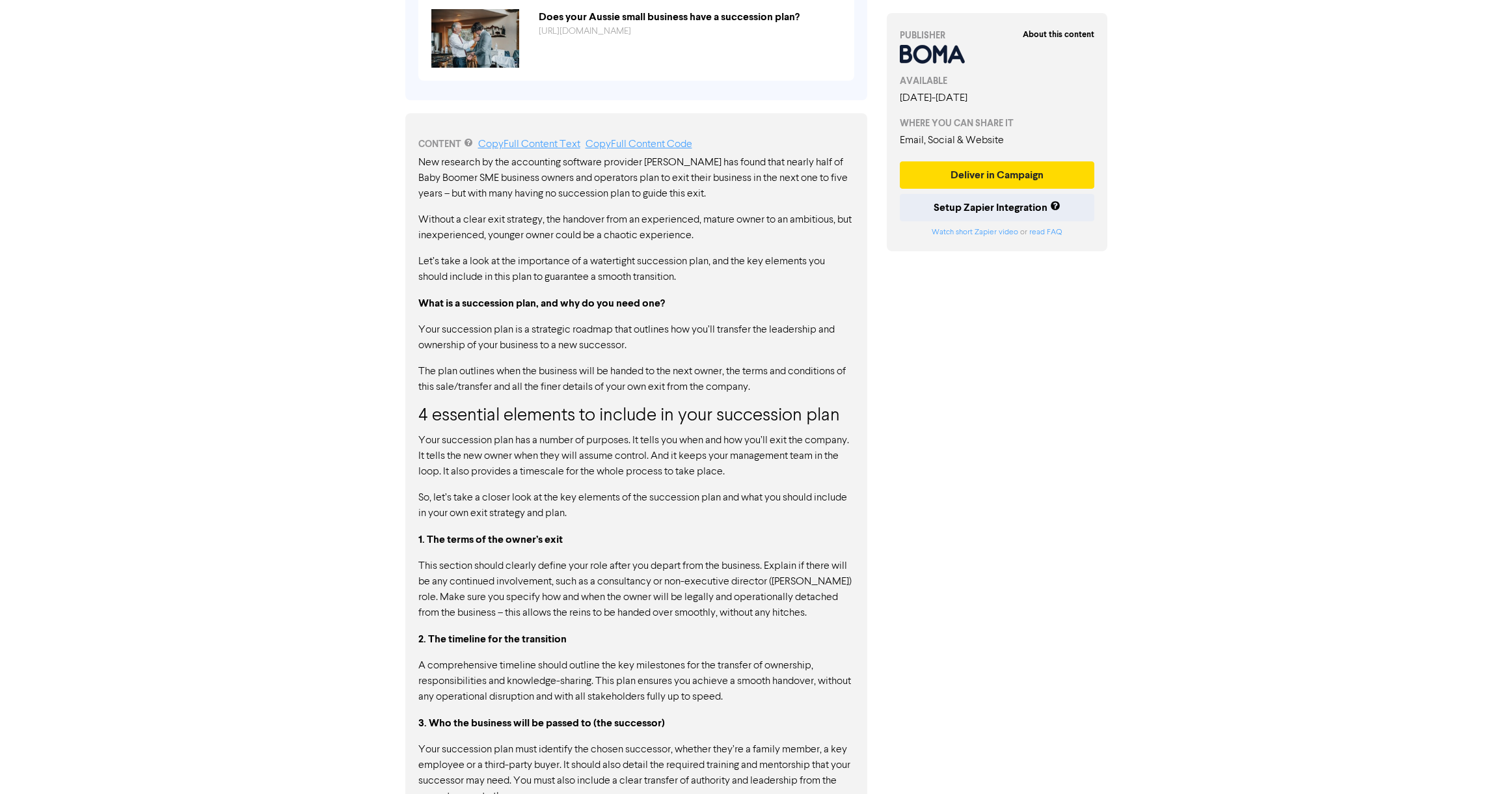
scroll to position [461, 0]
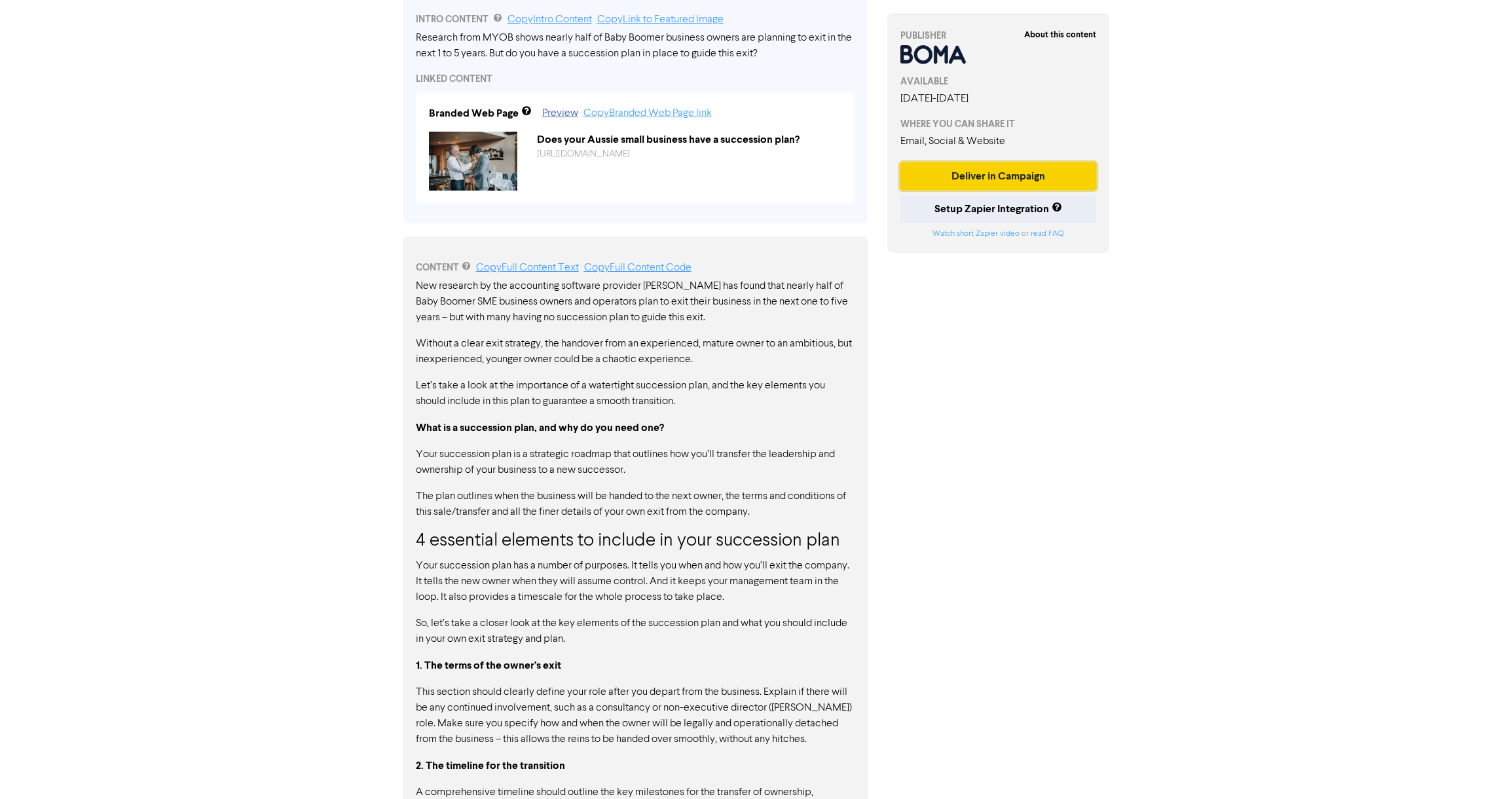
click at [992, 175] on button "Deliver in Campaign" at bounding box center [998, 176] width 196 height 27
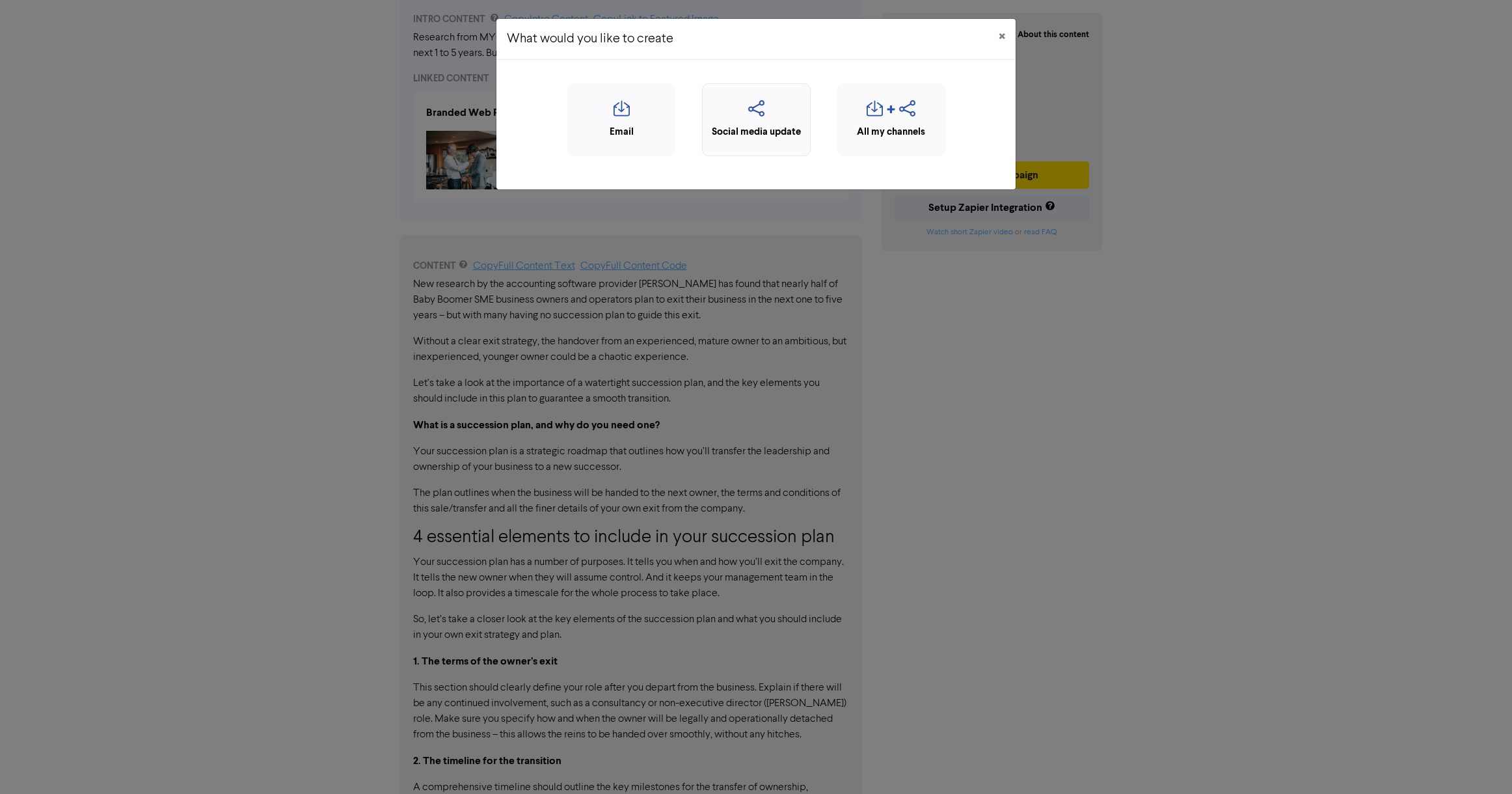
click at [763, 121] on icon "button" at bounding box center [756, 113] width 94 height 25
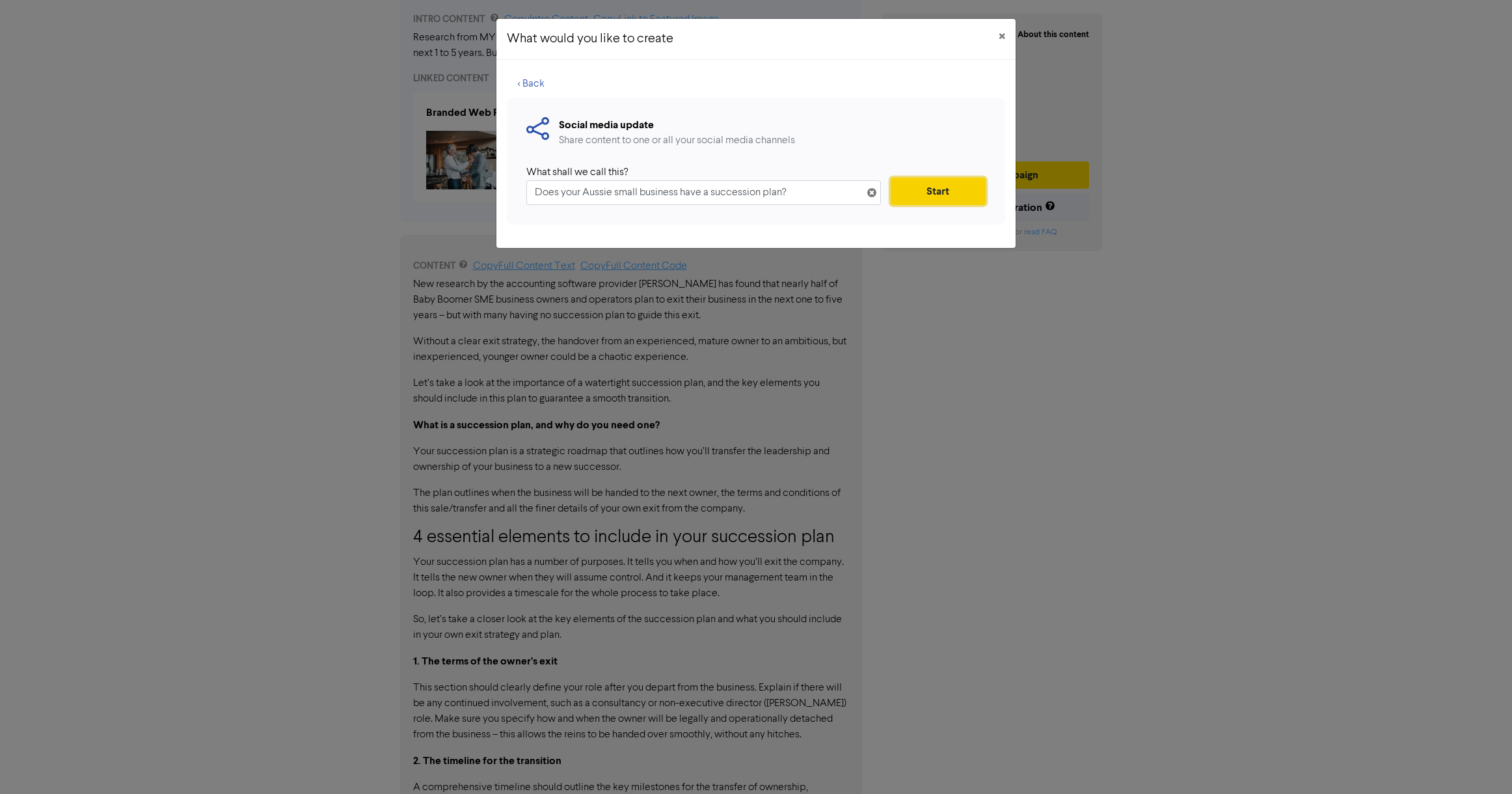
click at [964, 194] on button "Start" at bounding box center [938, 191] width 95 height 27
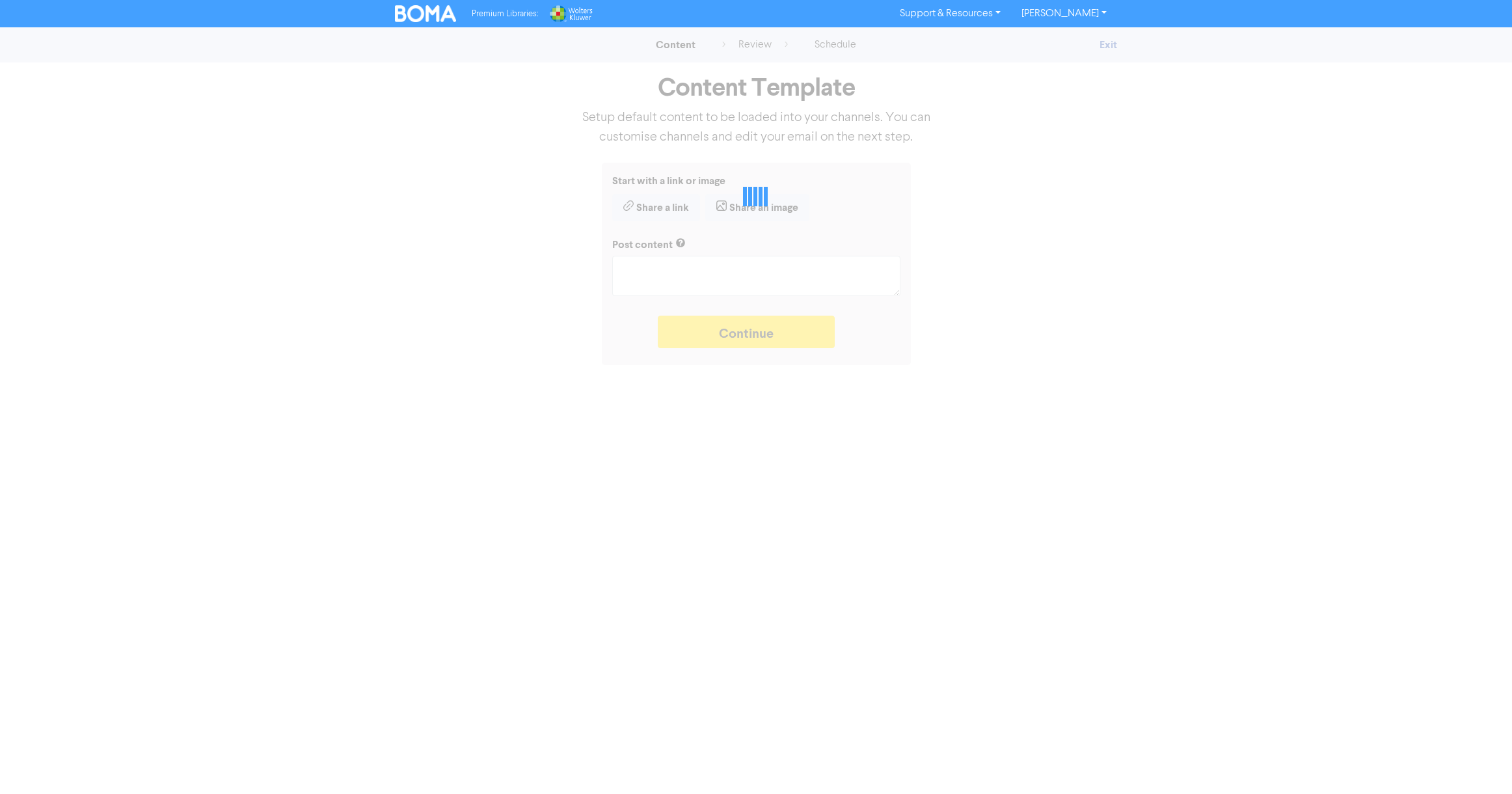
type textarea "x"
type textarea "Research from MYOB shows nearly half of Baby Boomer business owners are plannin…"
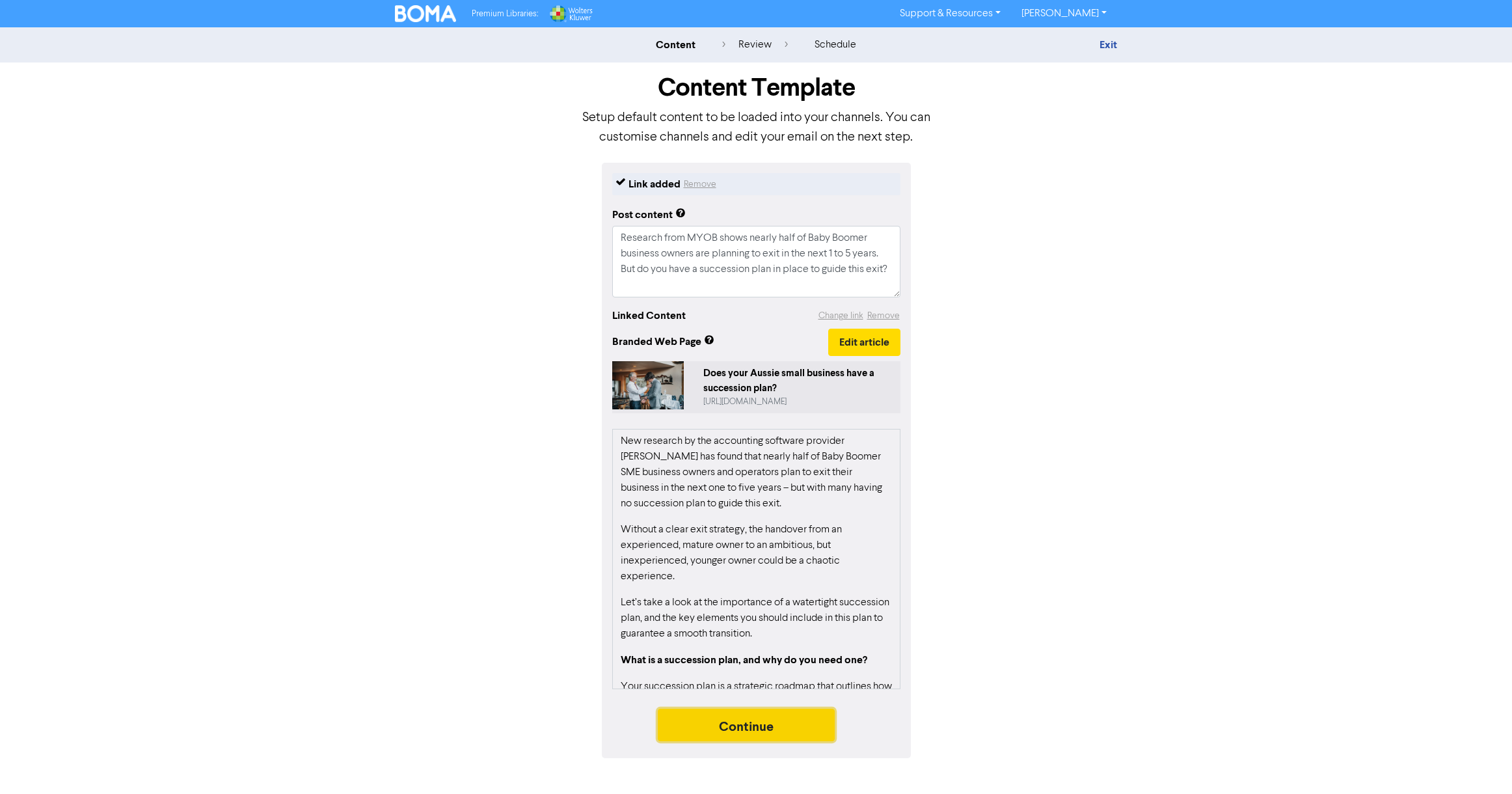
click at [783, 725] on button "Continue" at bounding box center [746, 725] width 177 height 32
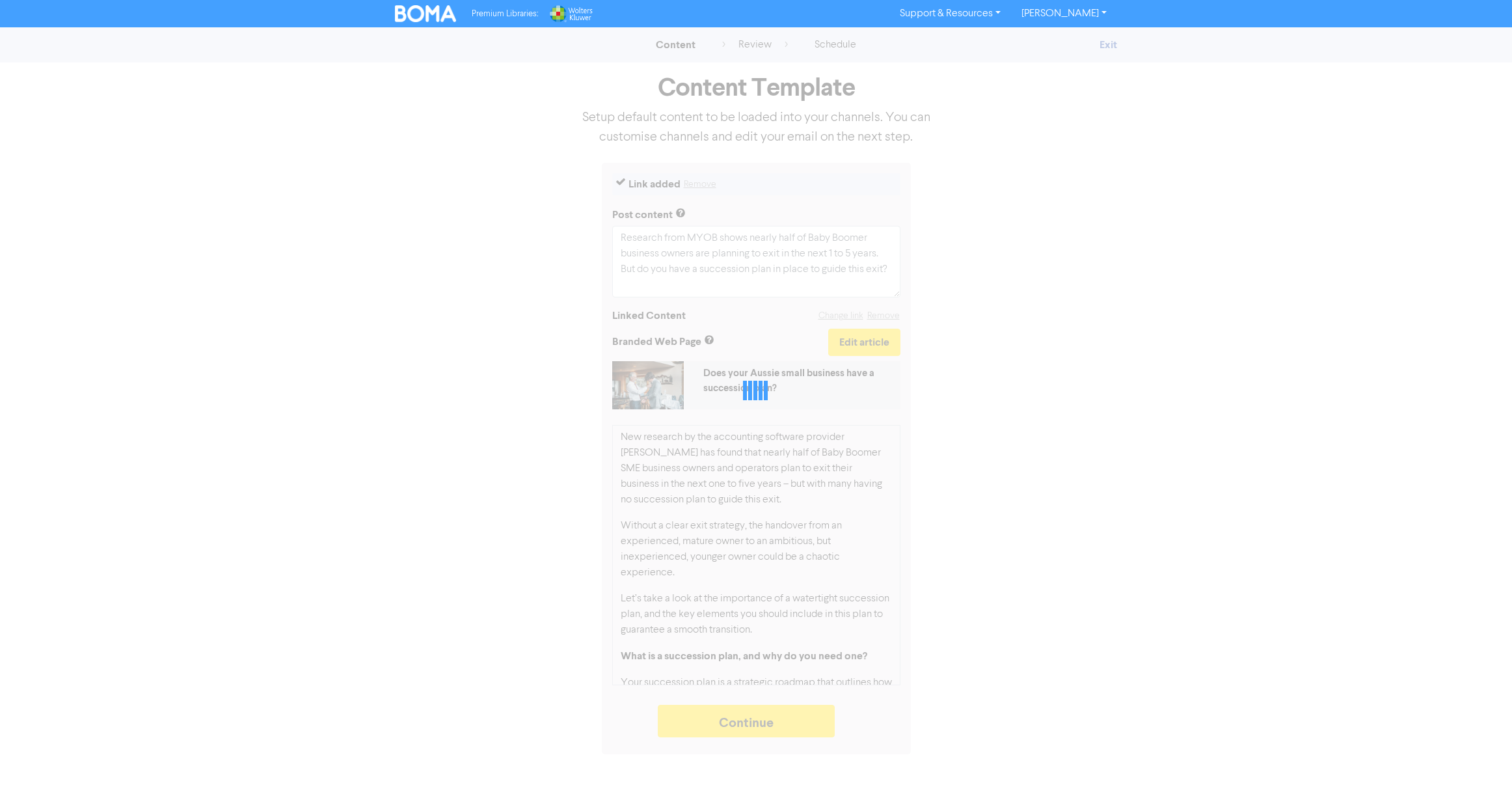
type textarea "x"
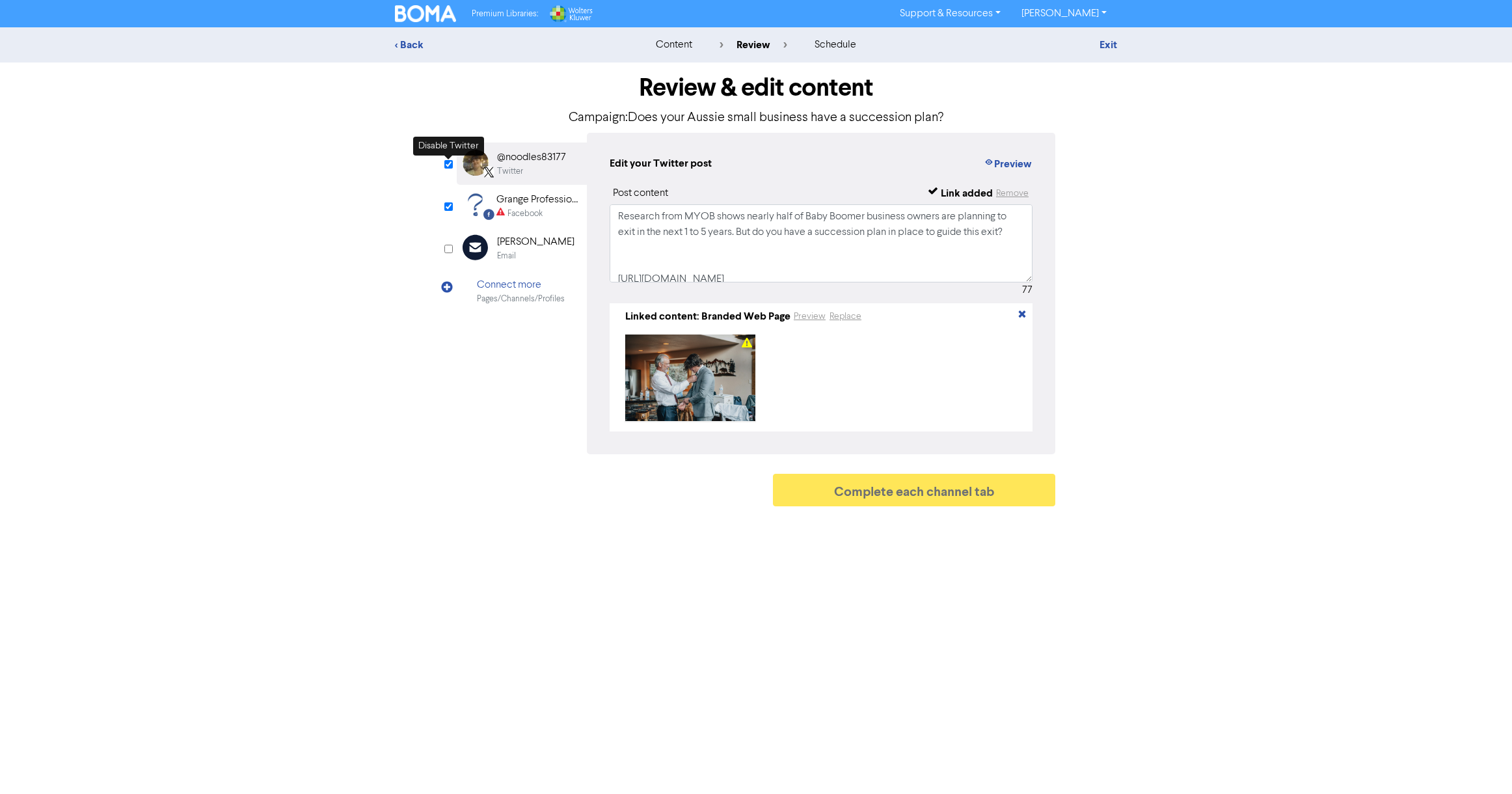
click at [449, 166] on input "checkbox" at bounding box center [448, 164] width 8 height 8
checkbox input "false"
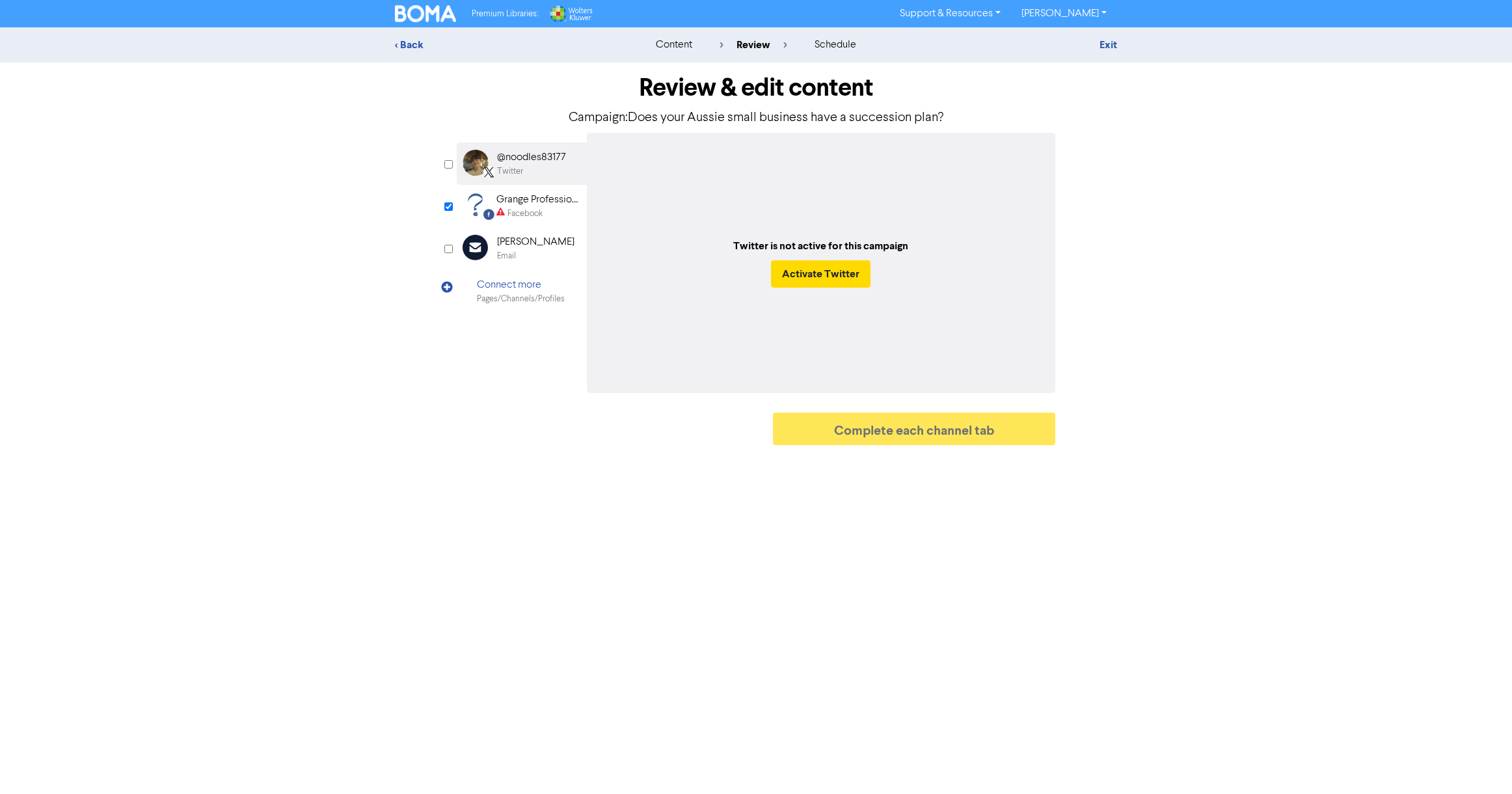
click at [495, 203] on div "Facebook Created with Sketch. Grange Professional Services Facebook" at bounding box center [521, 205] width 130 height 42
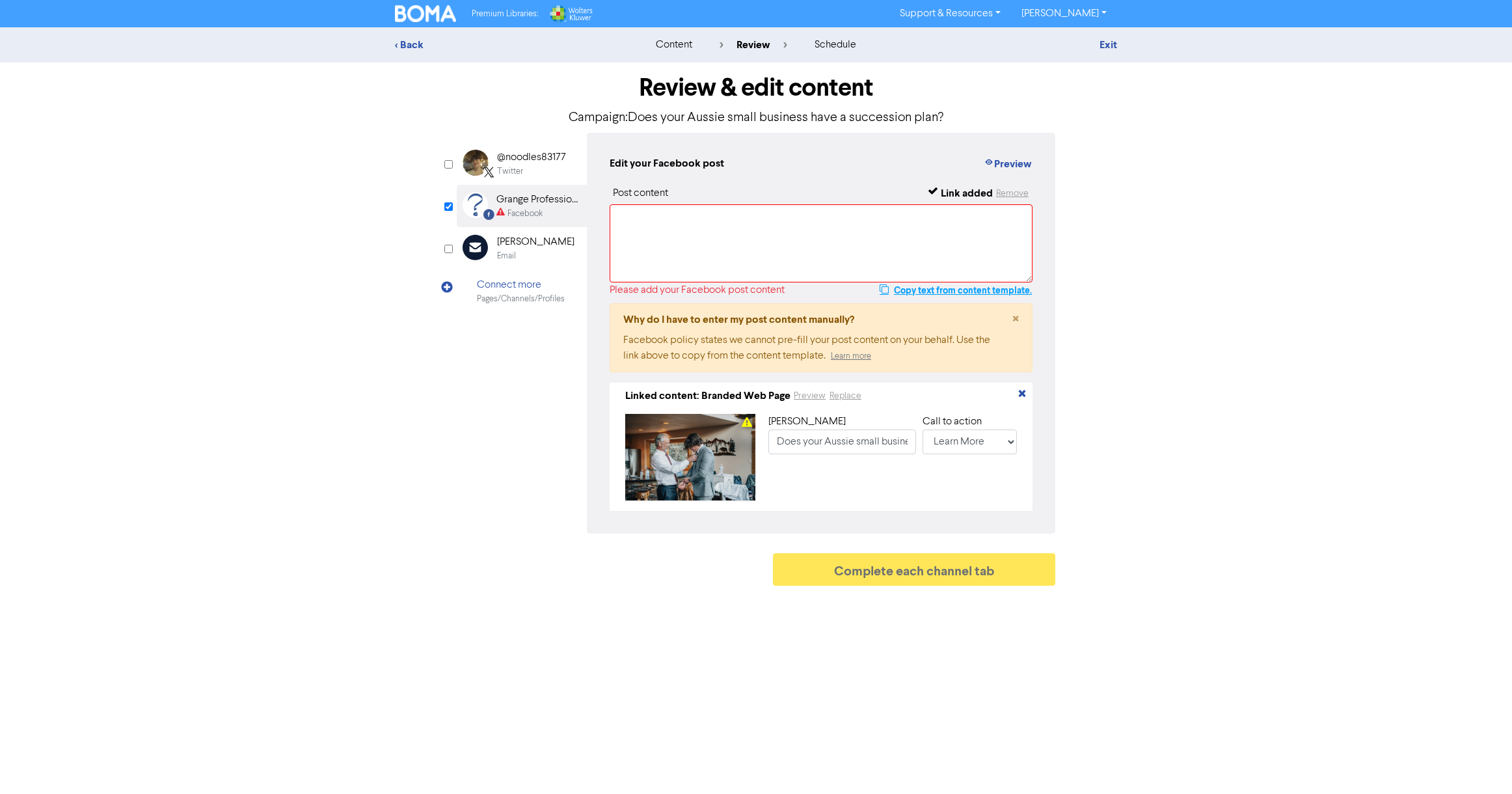
click at [913, 293] on button "Copy text from content template." at bounding box center [955, 290] width 154 height 15
paste textarea "Research from MYOB shows nearly half of Baby Boomer business owners are plannin…"
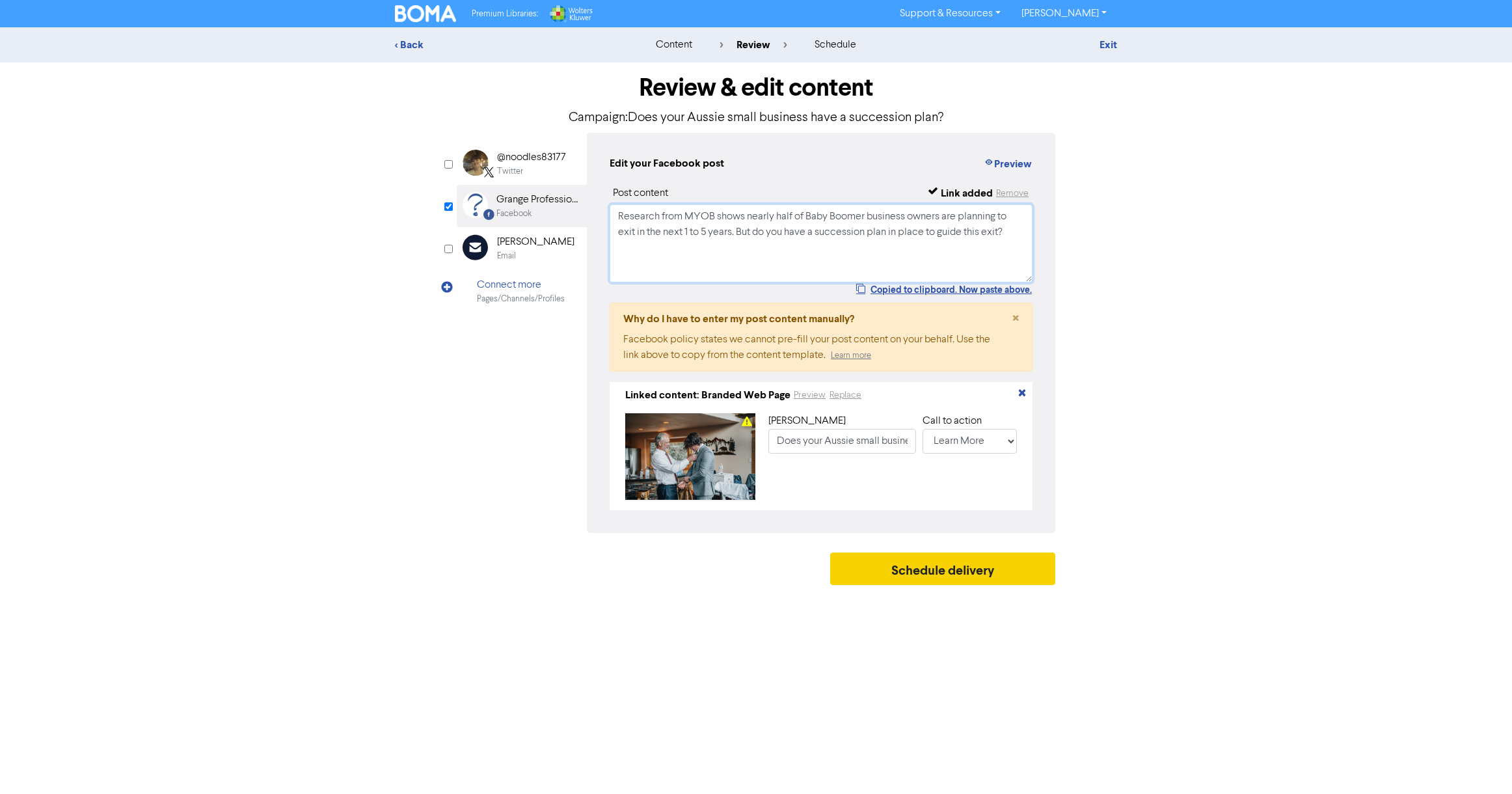
type textarea "Research from MYOB shows nearly half of Baby Boomer business owners are plannin…"
click at [948, 577] on button "Schedule delivery" at bounding box center [943, 569] width 225 height 32
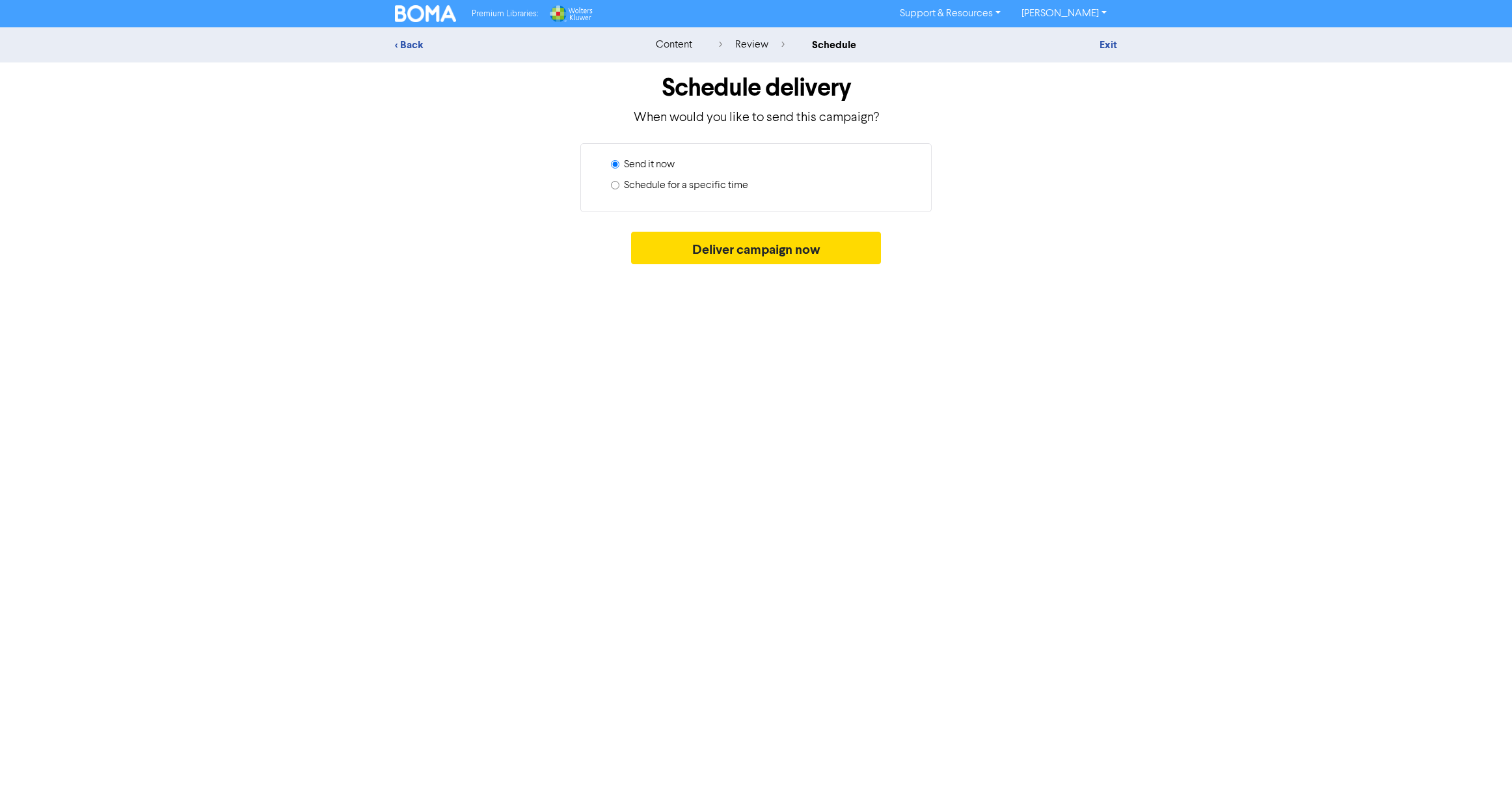
click at [617, 185] on input "Schedule for a specific time" at bounding box center [615, 185] width 8 height 8
radio input "true"
radio input "false"
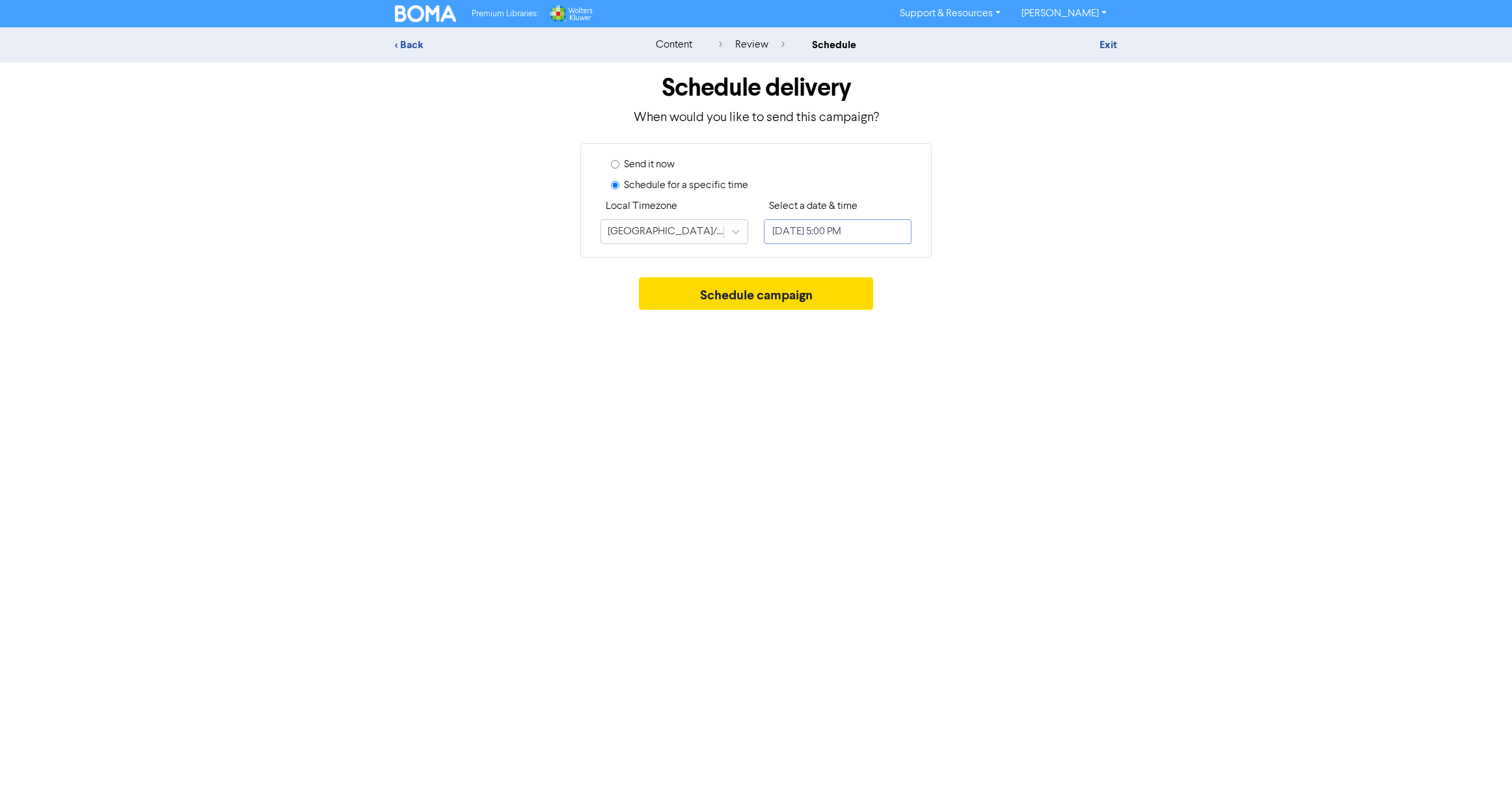
select select "8"
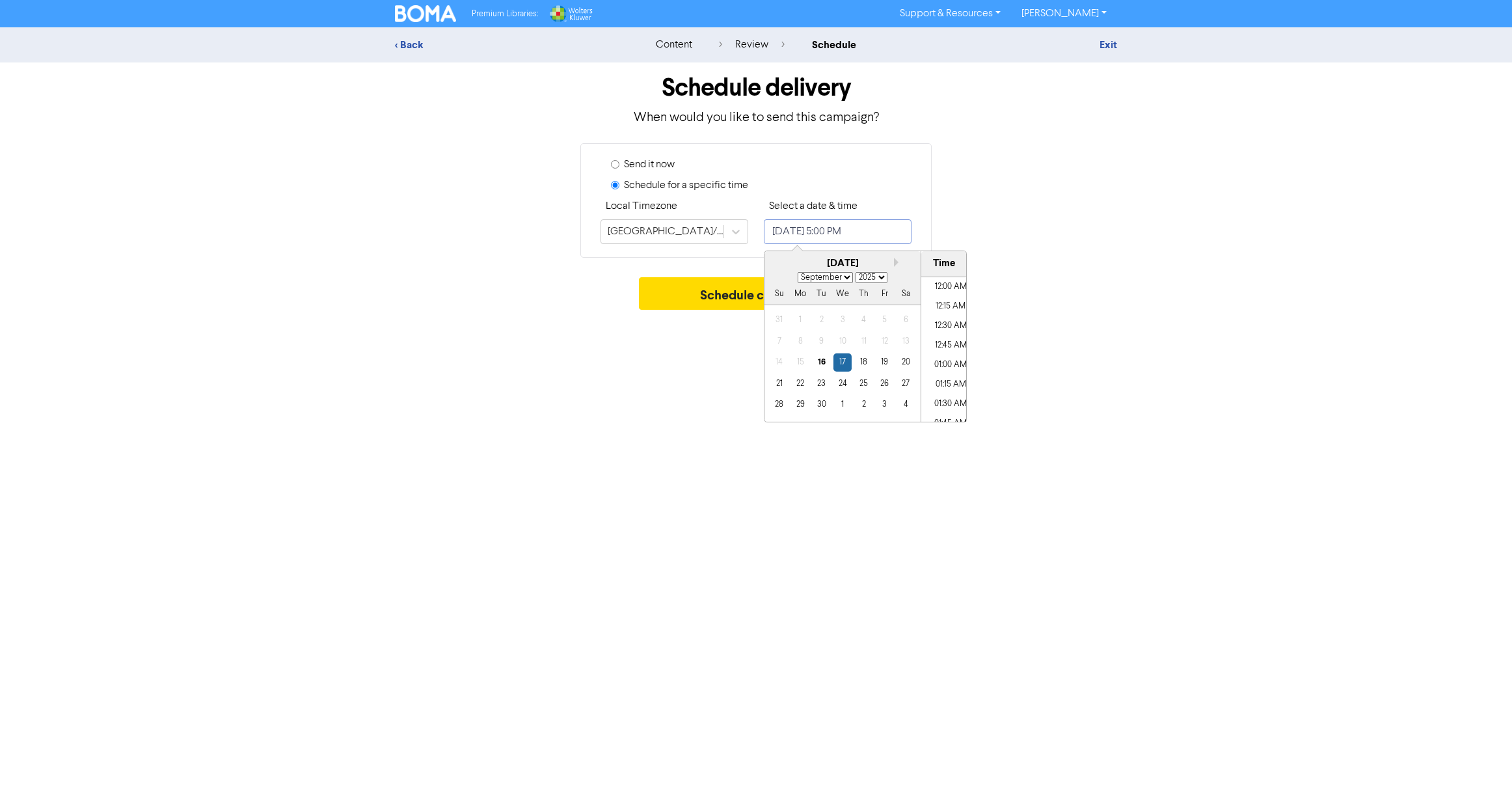
click at [846, 231] on input "[DATE] 5:00 PM" at bounding box center [837, 232] width 148 height 25
click at [839, 387] on div "24" at bounding box center [842, 384] width 18 height 18
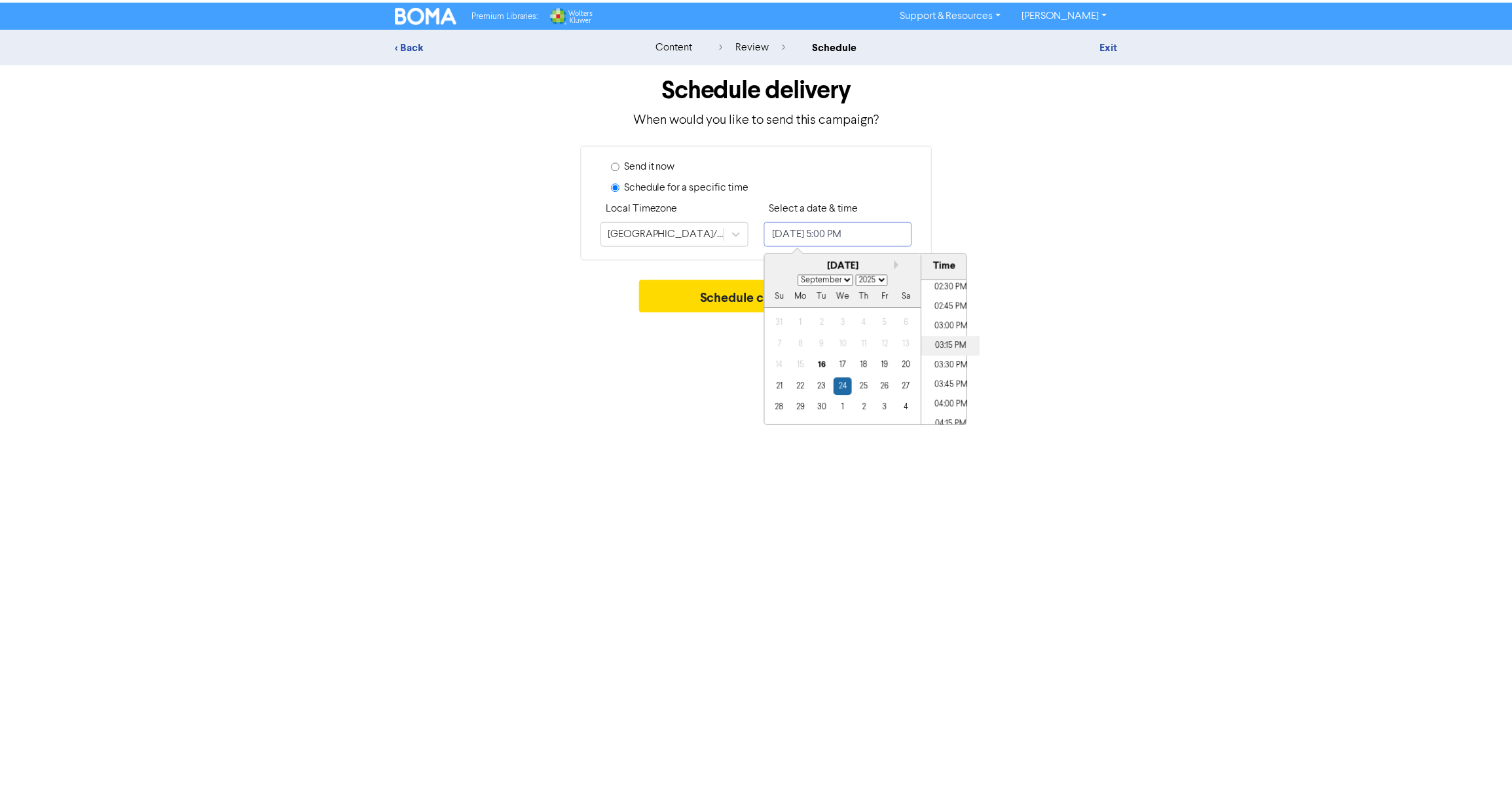
scroll to position [1077, 0]
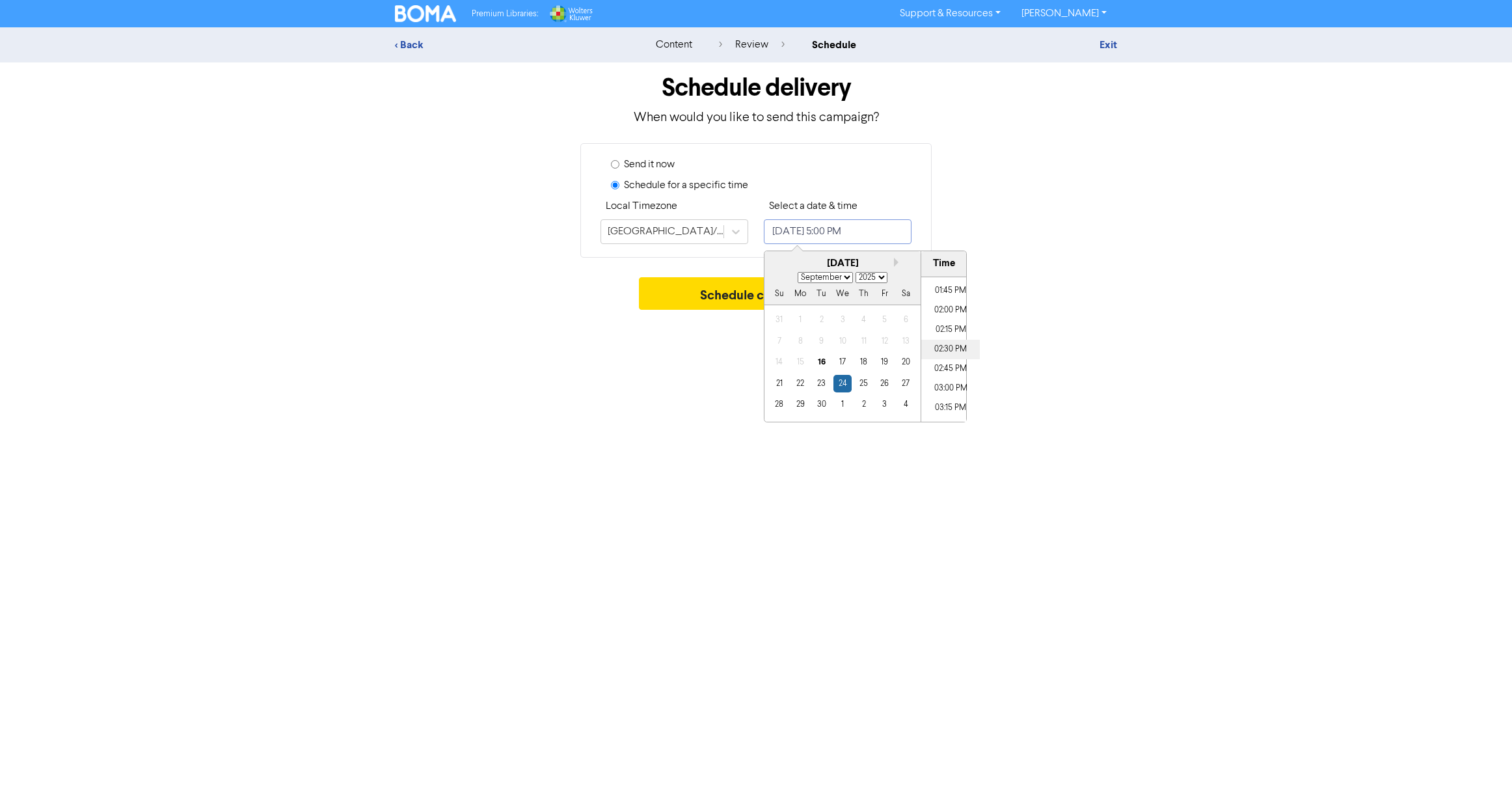
click at [948, 345] on li "02:30 PM" at bounding box center [950, 349] width 59 height 20
type input "[DATE] 2:30 PM"
click at [1062, 353] on div "Premium Libraries: Support & Resources Video Tutorials FAQ & Guides Marketing E…" at bounding box center [756, 397] width 1512 height 794
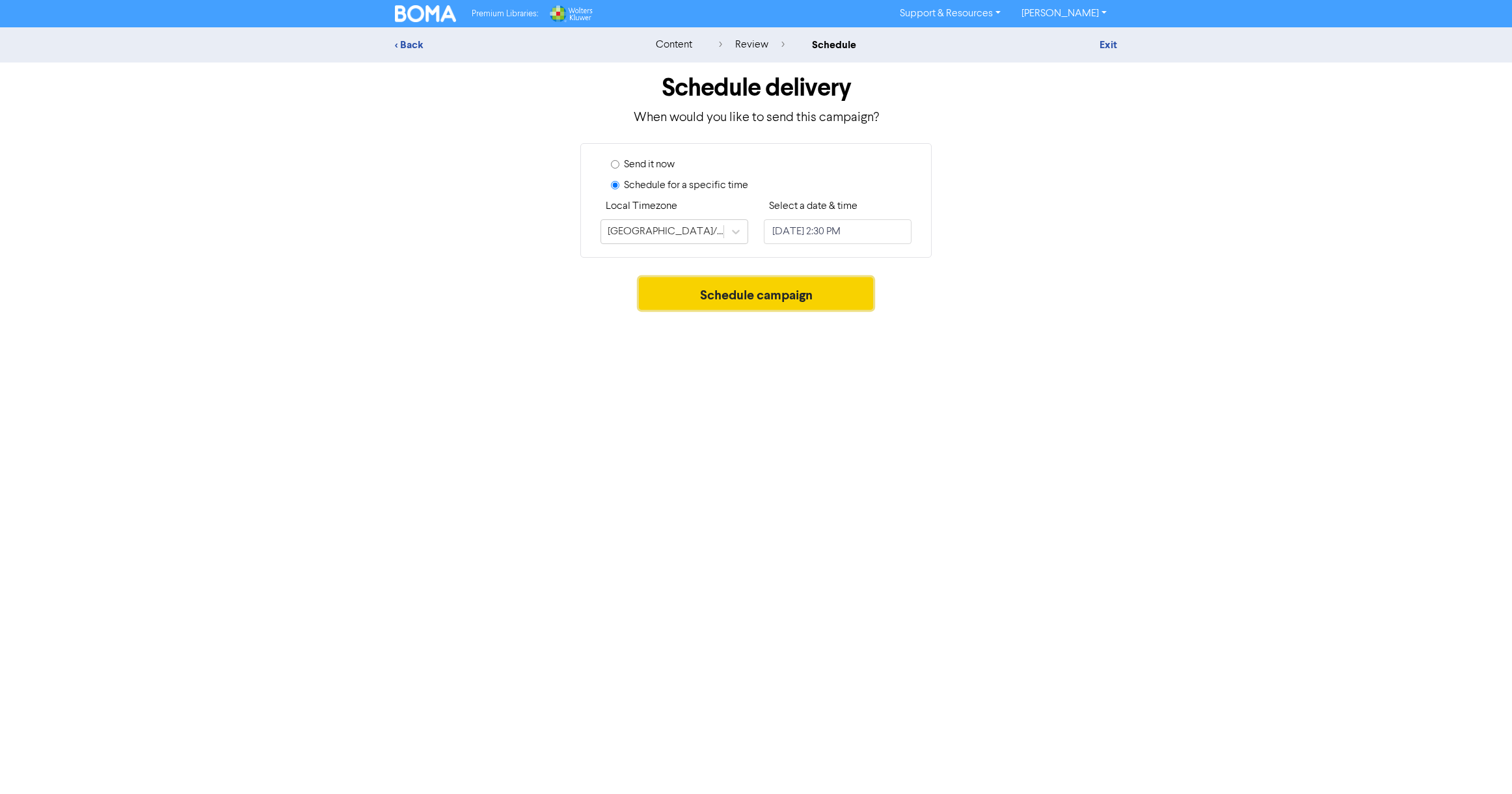
click at [772, 293] on button "Schedule campaign" at bounding box center [756, 293] width 235 height 32
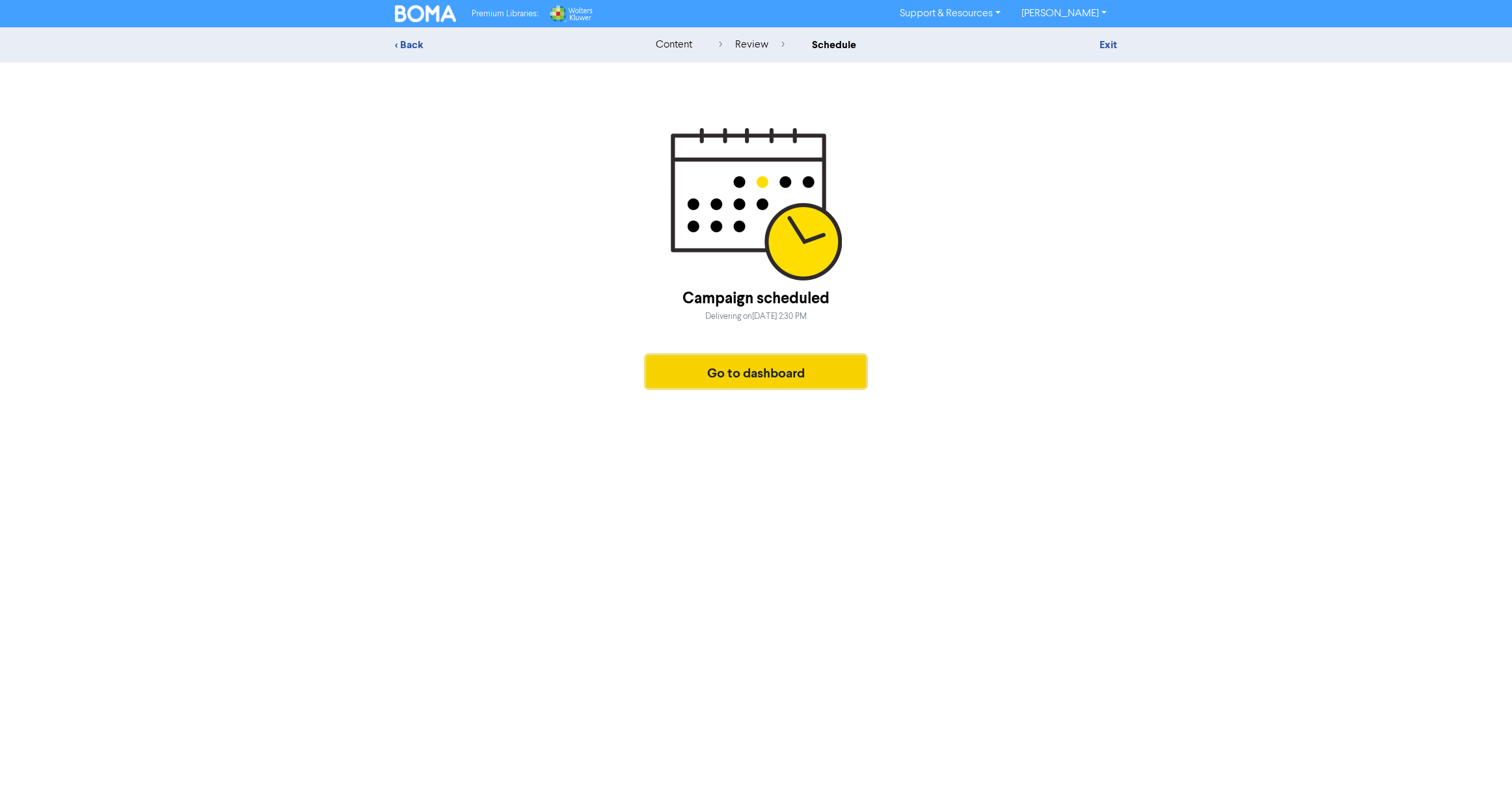
click at [765, 372] on button "Go to dashboard" at bounding box center [755, 371] width 220 height 32
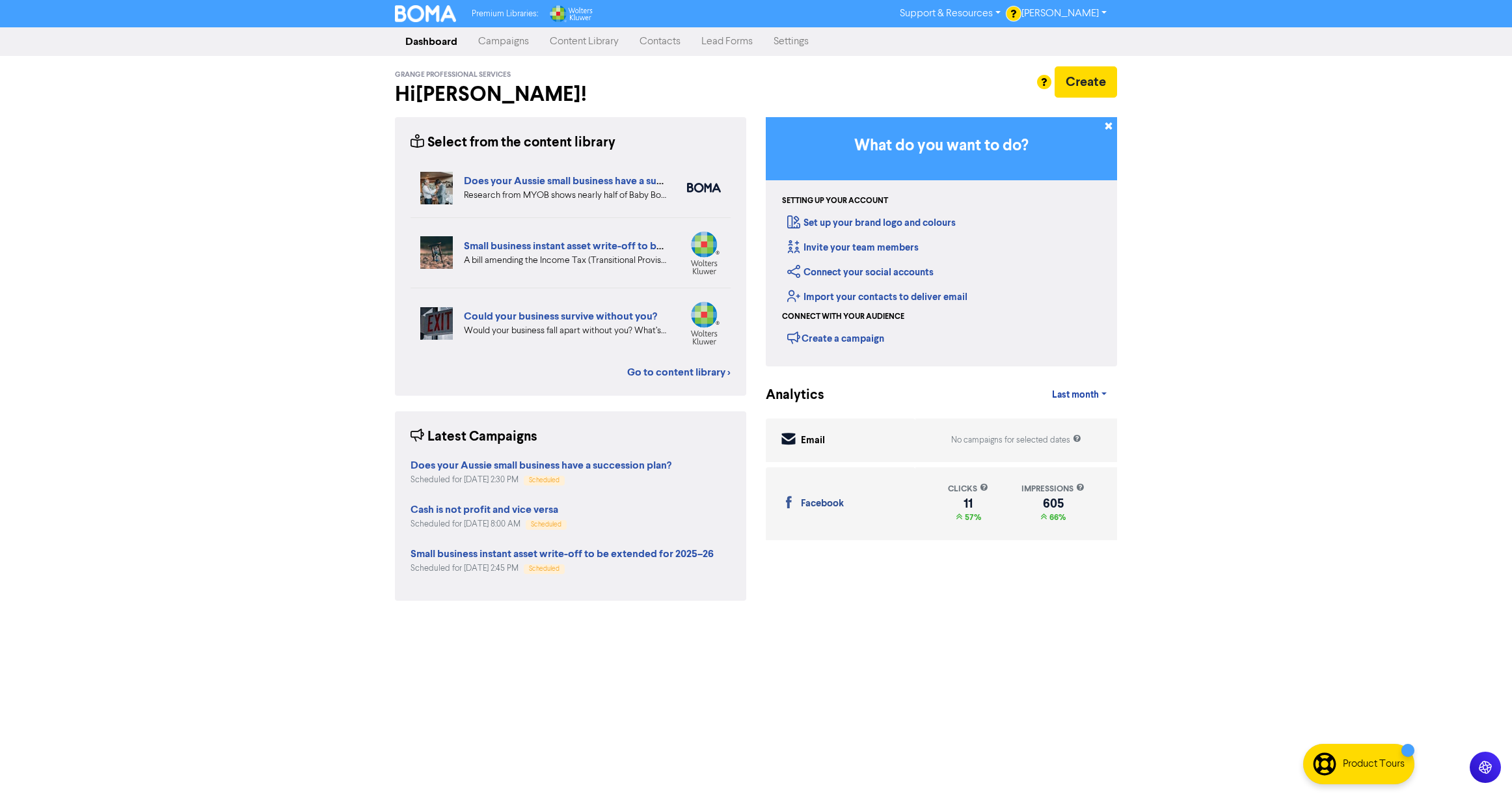
click at [509, 43] on link "Campaigns" at bounding box center [503, 41] width 71 height 26
